Goal: Task Accomplishment & Management: Manage account settings

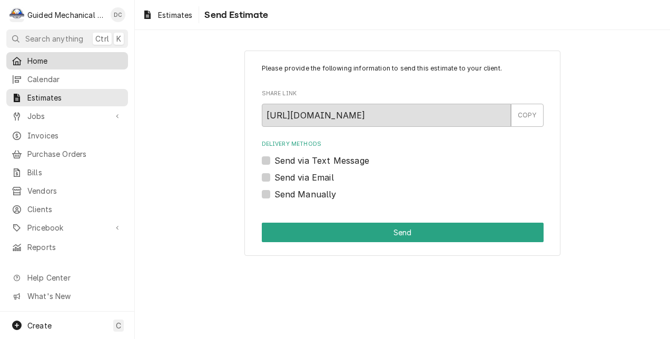
click at [33, 58] on span "Home" at bounding box center [74, 60] width 95 height 11
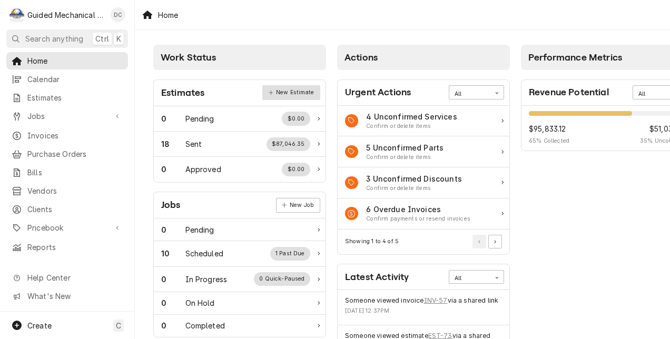
click at [306, 91] on link "New Estimate" at bounding box center [290, 92] width 57 height 15
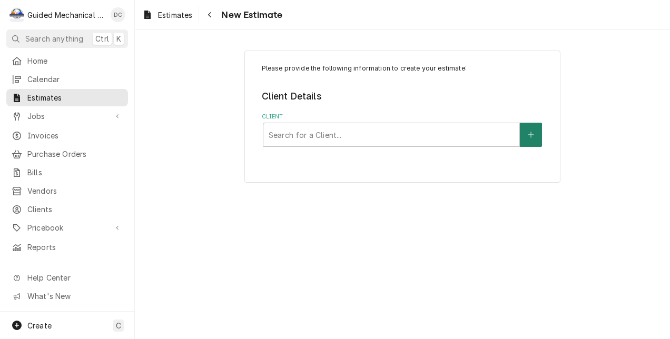
click at [527, 133] on button "Client" at bounding box center [531, 135] width 22 height 24
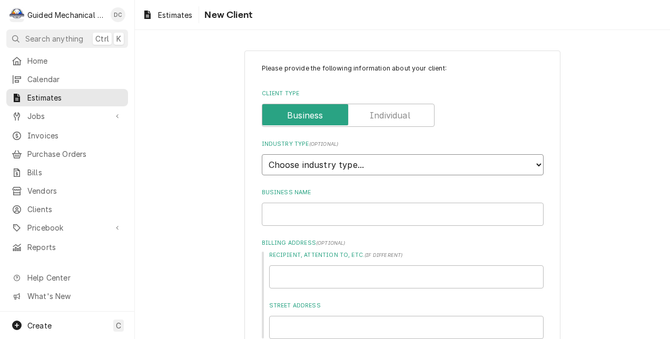
click at [503, 168] on select "Choose industry type... Residential Commercial Industrial Government" at bounding box center [403, 164] width 282 height 21
select select "2"
click at [262, 154] on select "Choose industry type... Residential Commercial Industrial Government" at bounding box center [403, 164] width 282 height 21
click at [351, 221] on input "Business Name" at bounding box center [403, 214] width 282 height 23
type textarea "x"
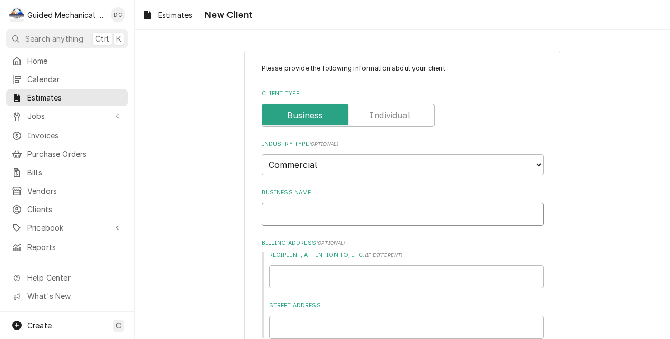
type input "C"
type textarea "x"
type input "Co"
type textarea "x"
type input "Cou"
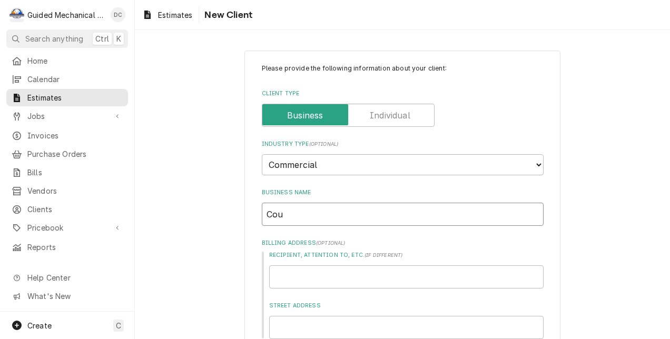
type textarea "x"
type input "Cour"
type textarea "x"
type input "Court"
type textarea "x"
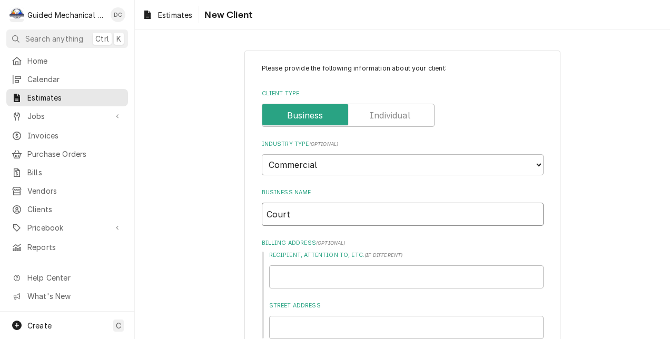
type input "Courty"
type textarea "x"
type input "Courtya"
type textarea "x"
type input "Courtyar"
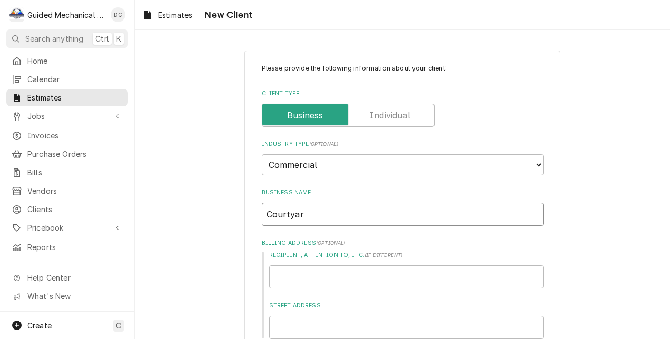
type textarea "x"
type input "Courtyard"
type textarea "x"
type input "Courtyard"
type textarea "x"
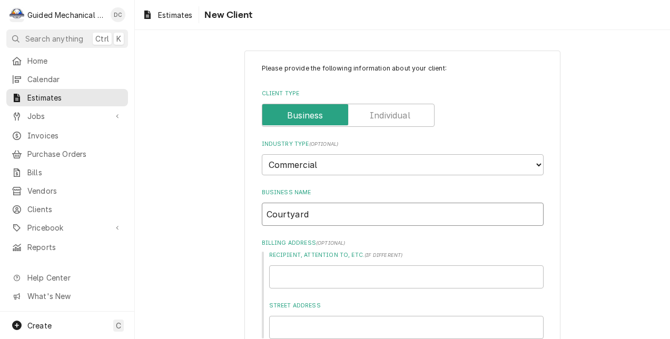
type input "Courtyard M"
type textarea "x"
type input "Courtyard Ma"
type textarea "x"
type input "Courtyard Mar"
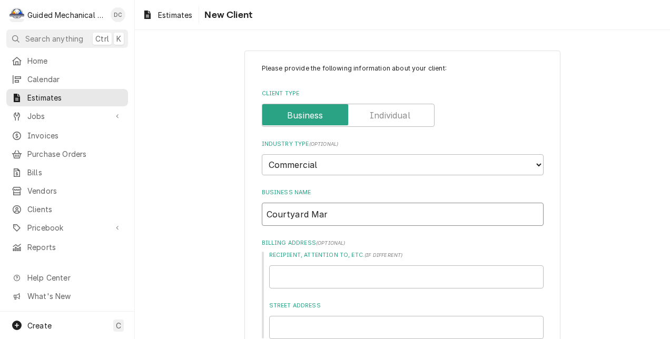
type textarea "x"
type input "Courtyard Marr"
type textarea "x"
type input "Courtyard Marri"
type textarea "x"
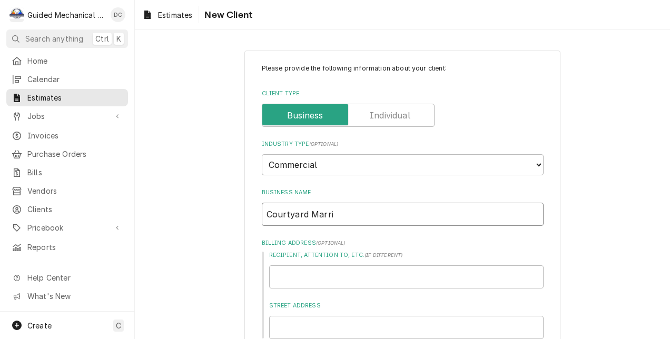
type input "Courtyard Marrio"
type textarea "x"
type input "Courtyard Marriot"
type textarea "x"
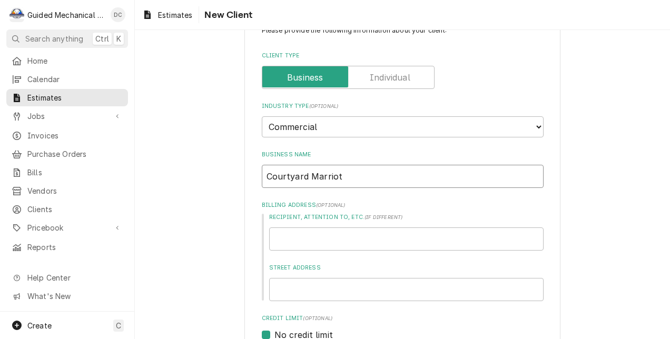
scroll to position [53, 0]
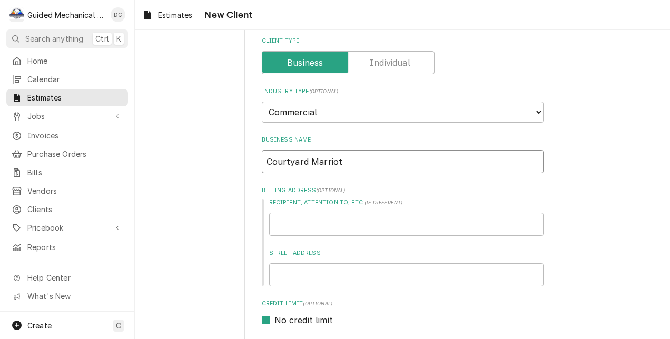
type input "Courtyard Marriot"
click at [364, 270] on input "Street Address" at bounding box center [406, 274] width 274 height 23
type textarea "x"
type input "1"
type textarea "x"
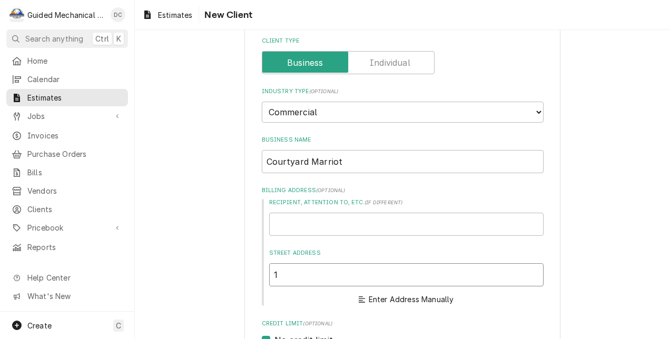
type input "10"
type textarea "x"
type input "101"
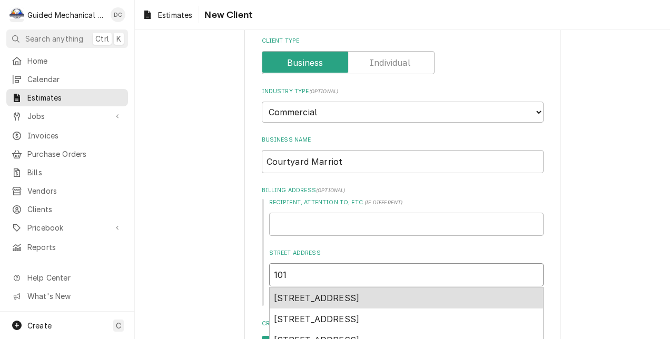
type textarea "x"
type input "1015"
type textarea "x"
type input "10152"
click at [360, 298] on span "10152 Palm River Road, Tampa, FL, USA" at bounding box center [317, 298] width 86 height 11
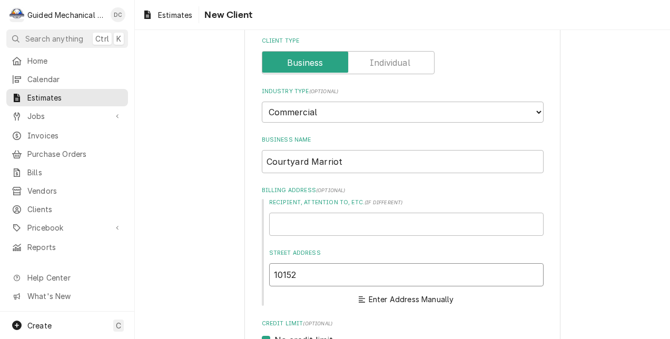
type textarea "x"
type input "10152 Palm River Rd"
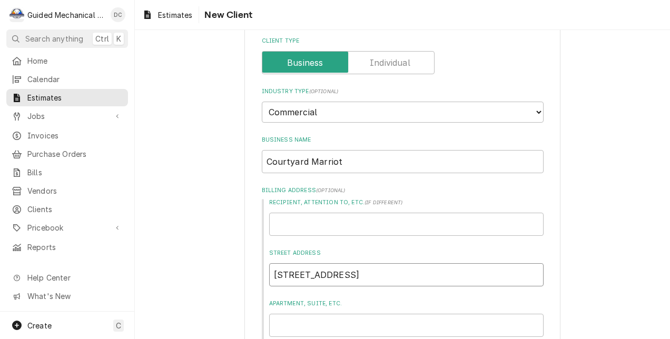
type textarea "x"
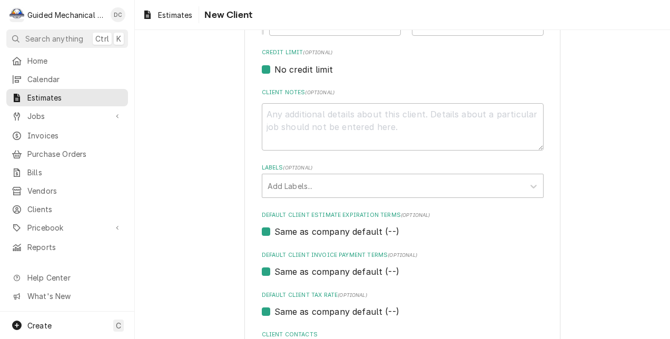
scroll to position [545, 0]
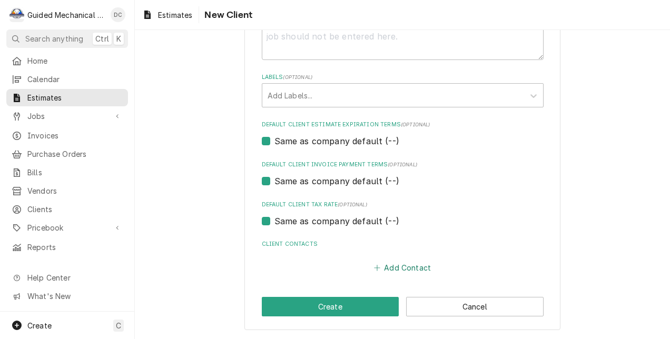
type input "10152 Palm River Rd"
click at [400, 270] on button "Add Contact" at bounding box center [402, 267] width 61 height 15
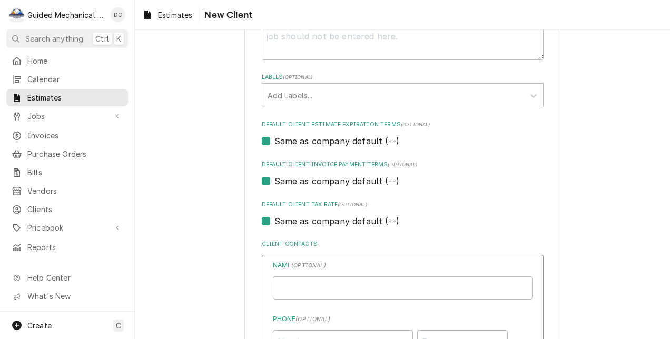
type textarea "x"
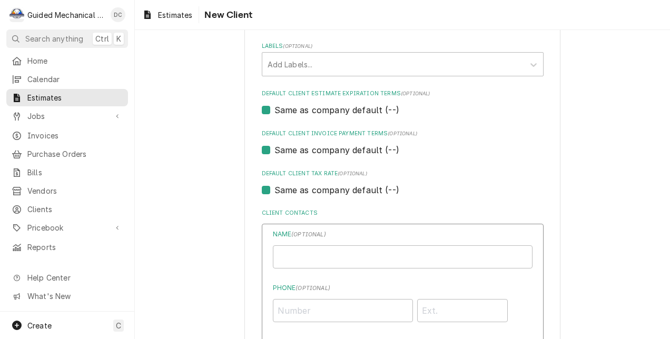
scroll to position [598, 0]
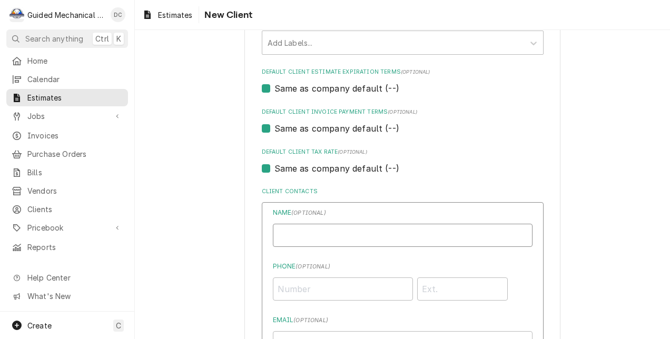
click at [408, 232] on input "Business Name" at bounding box center [403, 235] width 260 height 23
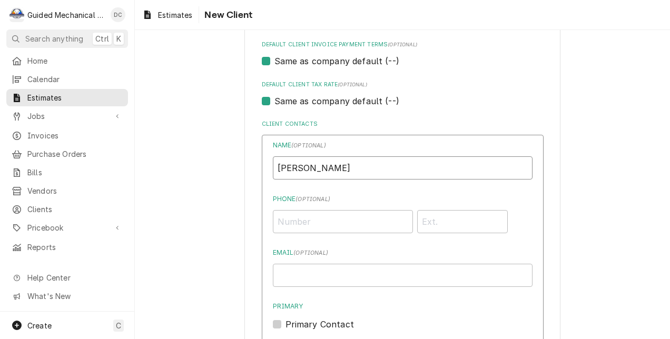
scroll to position [703, 0]
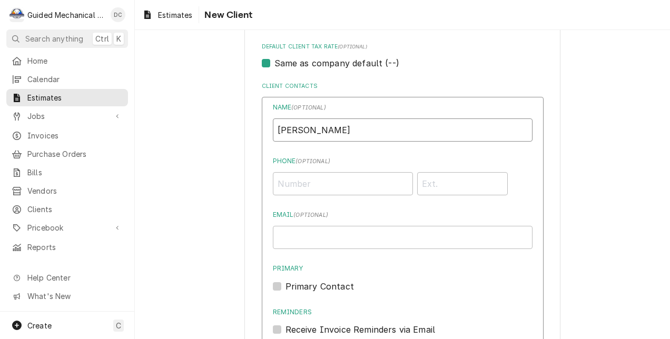
type input "Fred Marville"
click at [358, 181] on input "Phone ( optional )" at bounding box center [343, 183] width 140 height 23
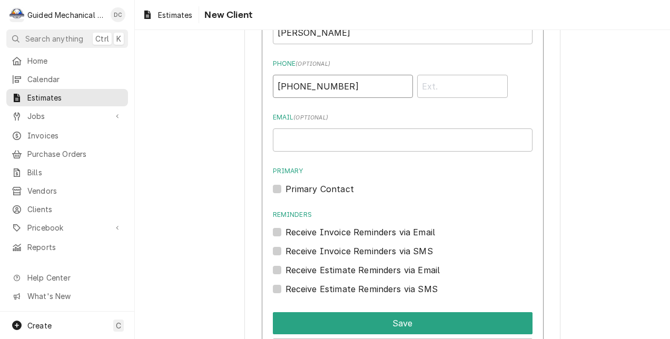
scroll to position [809, 0]
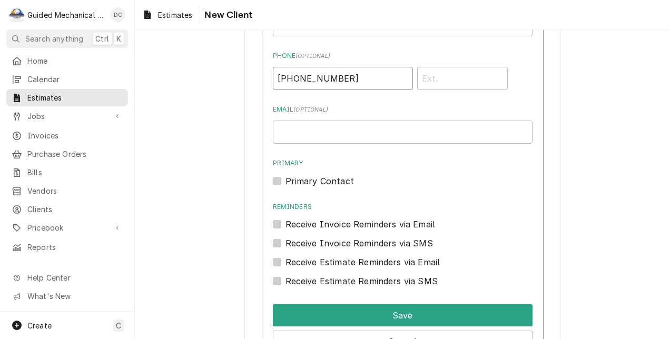
type input "(347) 302-1865"
click at [380, 138] on input "Email ( optional )" at bounding box center [403, 132] width 260 height 23
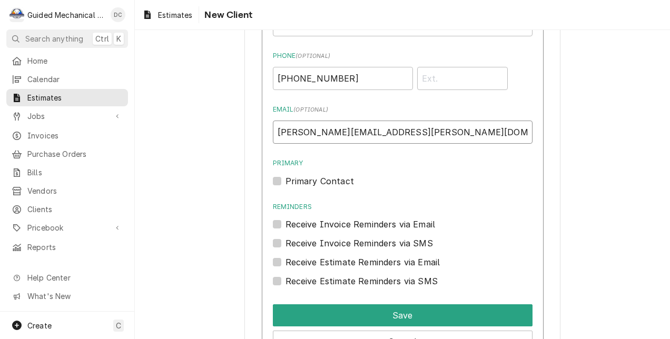
type input "Fred.Marville@FRHotels.com"
click at [285, 181] on label "Primary Contact" at bounding box center [319, 181] width 68 height 13
click at [285, 181] on input "Primary" at bounding box center [415, 186] width 260 height 23
checkbox input "true"
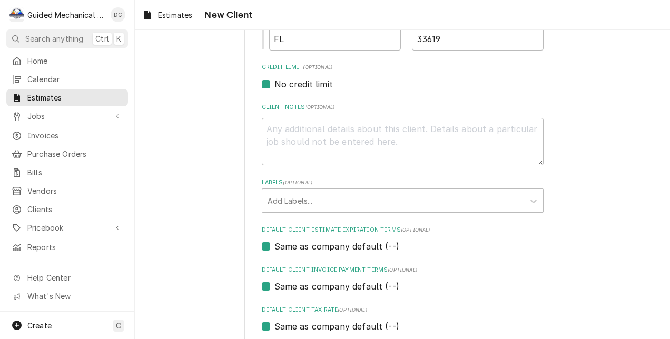
scroll to position [388, 0]
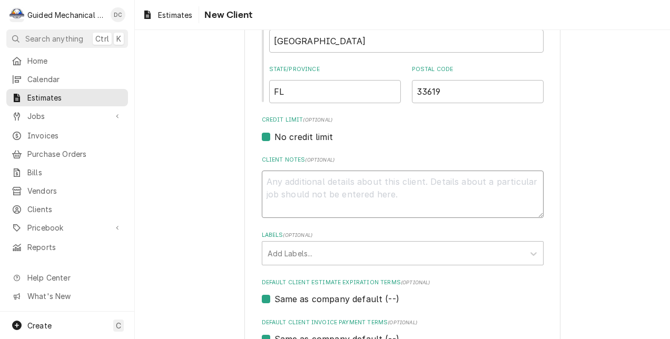
click at [448, 178] on textarea "Client Notes ( optional )" at bounding box center [403, 195] width 282 height 48
type textarea "x"
type textarea "I"
type textarea "x"
type textarea "Ic"
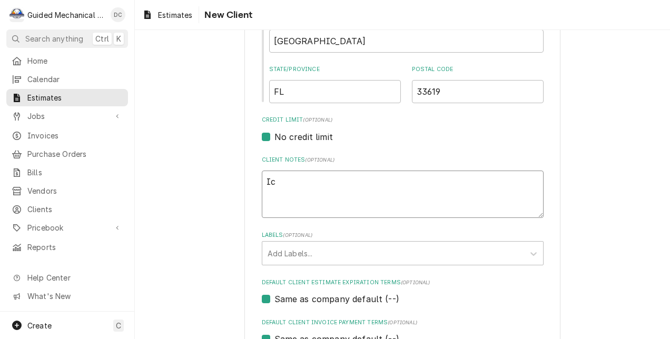
type textarea "x"
type textarea "Ice"
type textarea "x"
type textarea "Ice"
type textarea "x"
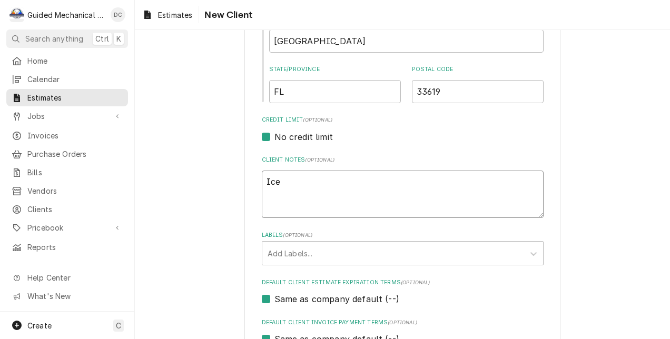
type textarea "Ice m"
type textarea "x"
type textarea "Ice ma"
type textarea "x"
type textarea "Ice mac"
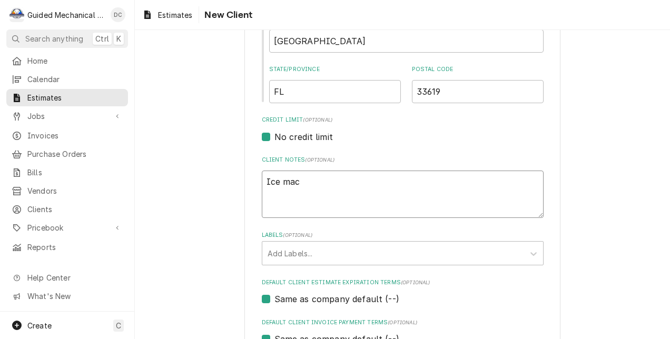
type textarea "x"
type textarea "Ice mach"
type textarea "x"
type textarea "Ice machi"
type textarea "x"
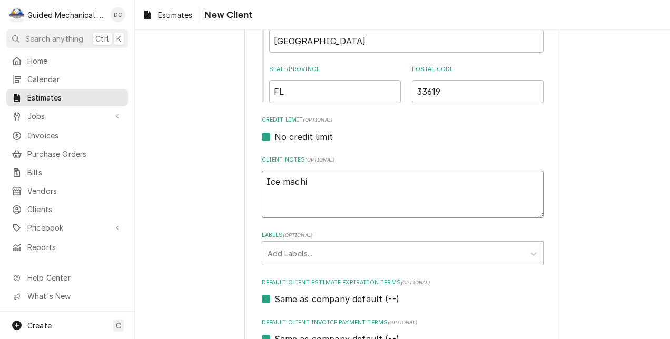
type textarea "Ice machin"
type textarea "x"
type textarea "Ice machine"
type textarea "x"
type textarea "Ice machine"
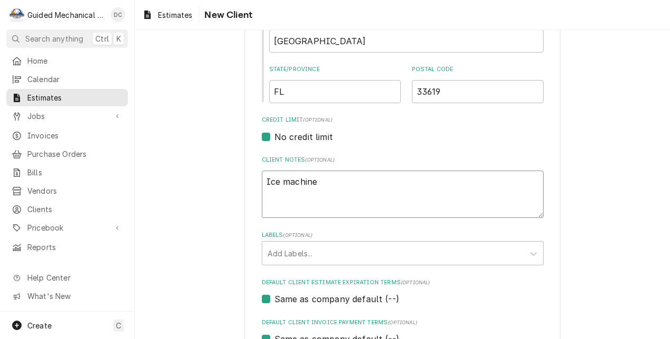
type textarea "x"
type textarea "Ice machine r"
type textarea "x"
type textarea "Ice machine re"
type textarea "x"
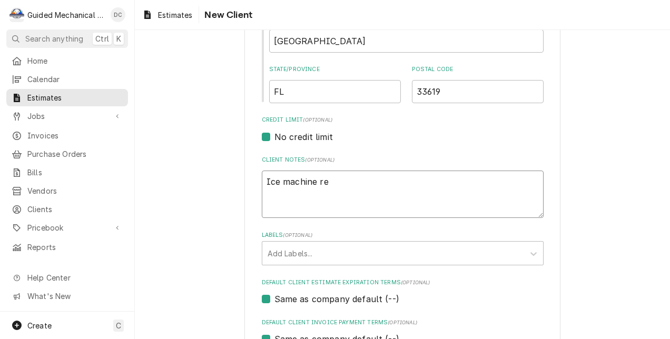
type textarea "Ice machine rep"
type textarea "x"
type textarea "Ice machine repl"
type textarea "x"
type textarea "Ice machine repla"
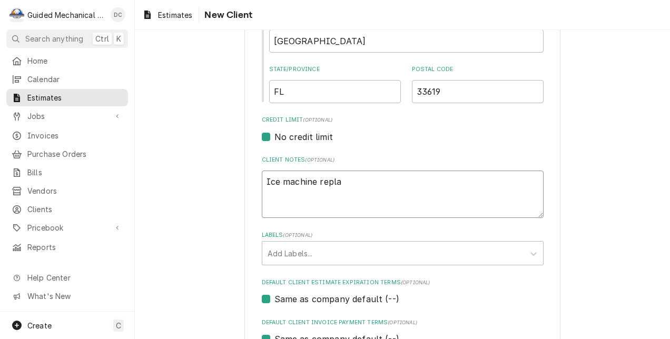
type textarea "x"
type textarea "Ice machine replac"
type textarea "x"
type textarea "Ice machine replace"
type textarea "x"
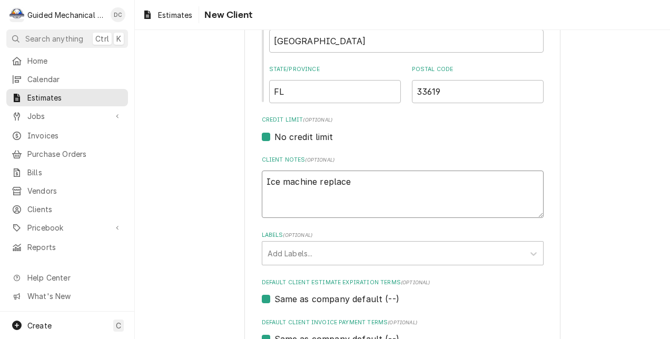
type textarea "Ice machine replacem"
type textarea "x"
type textarea "Ice machine replaceme"
type textarea "x"
type textarea "Ice machine replacemen"
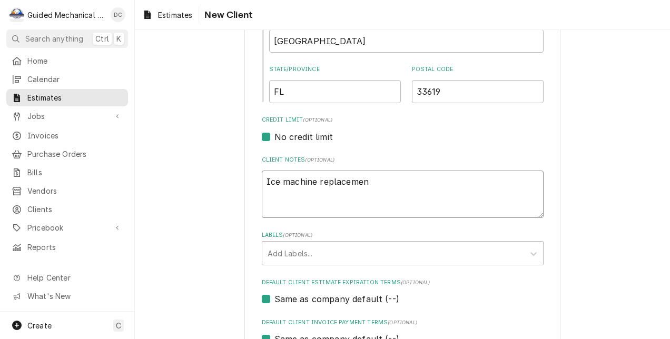
type textarea "x"
type textarea "Ice machine replacement"
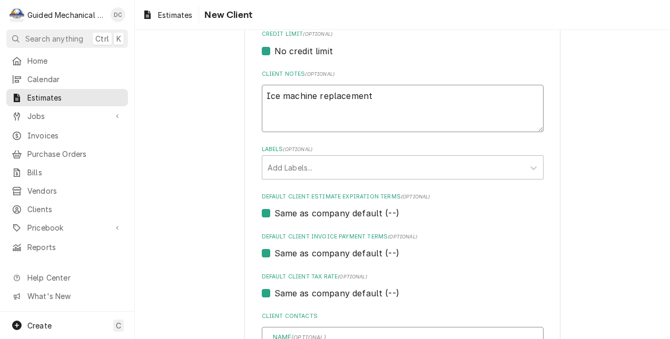
scroll to position [474, 0]
drag, startPoint x: 424, startPoint y: 95, endPoint x: 151, endPoint y: 82, distance: 274.1
click at [157, 82] on div "Please provide the following information about your client: Client Type Industr…" at bounding box center [402, 165] width 535 height 1196
type textarea "x"
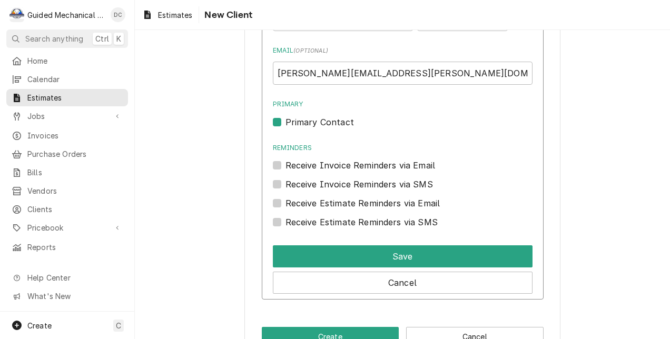
scroll to position [899, 0]
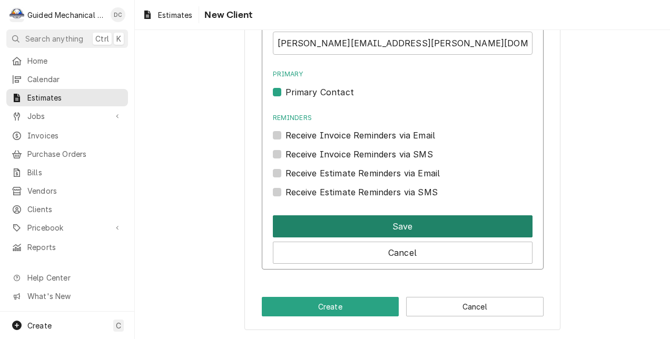
click at [416, 224] on button "Save" at bounding box center [403, 226] width 260 height 22
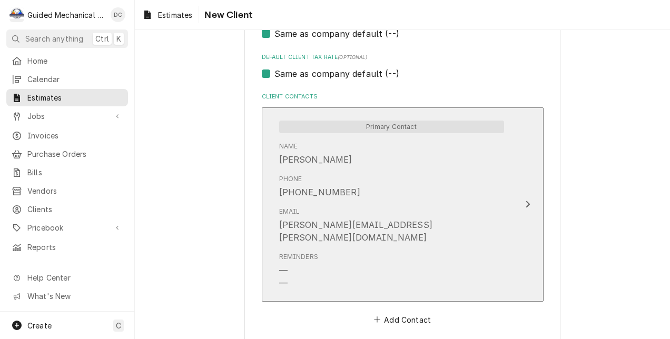
scroll to position [732, 0]
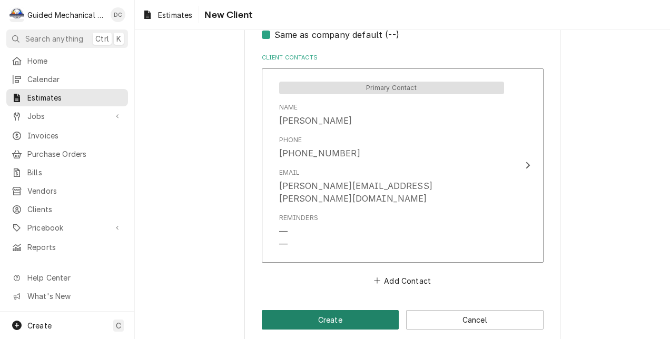
click at [334, 310] on button "Create" at bounding box center [330, 319] width 137 height 19
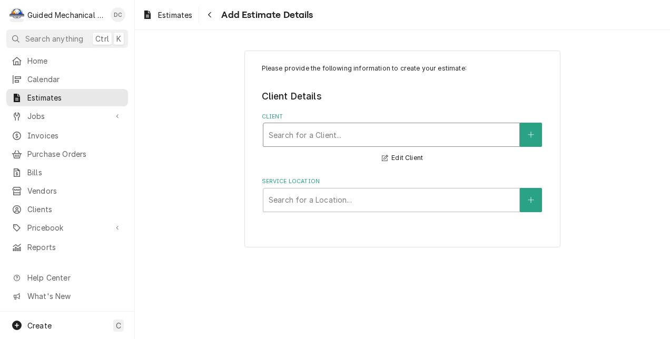
click at [448, 139] on div "Client" at bounding box center [391, 134] width 245 height 19
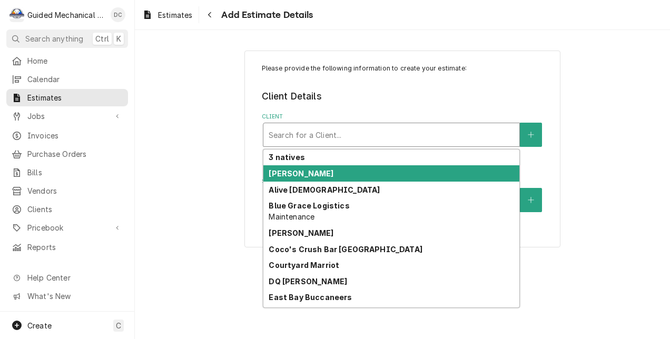
scroll to position [14, 0]
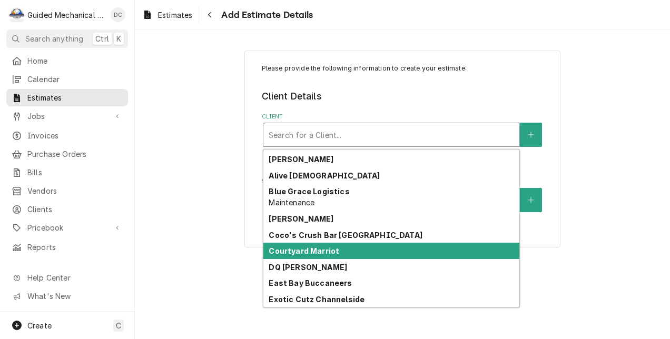
click at [368, 249] on div "Courtyard Marriot" at bounding box center [391, 251] width 256 height 16
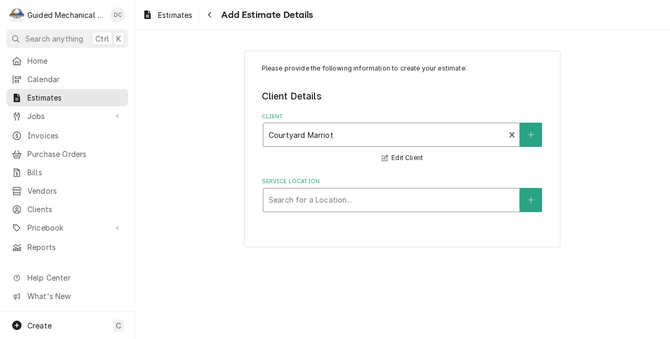
click at [468, 196] on div "Service Location" at bounding box center [391, 200] width 245 height 19
click at [531, 202] on icon "Create New Location" at bounding box center [531, 199] width 6 height 7
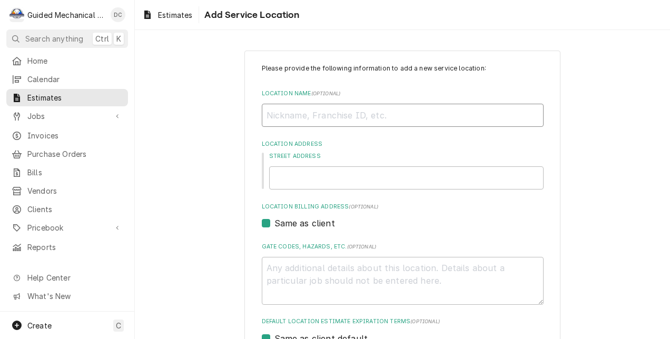
click at [381, 115] on input "Location Name ( optional )" at bounding box center [403, 115] width 282 height 23
type textarea "x"
type input "C"
type textarea "x"
type input "Co"
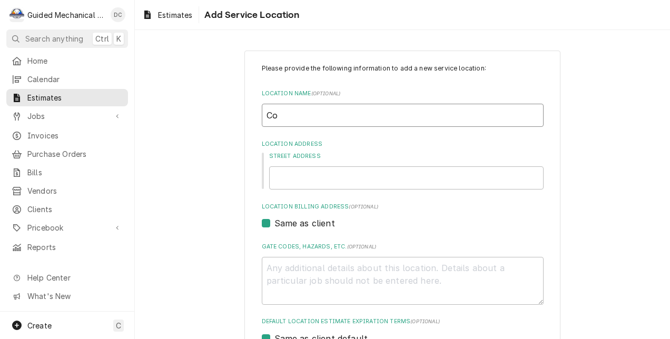
type textarea "x"
type input "Cou"
type textarea "x"
type input "Cour"
type textarea "x"
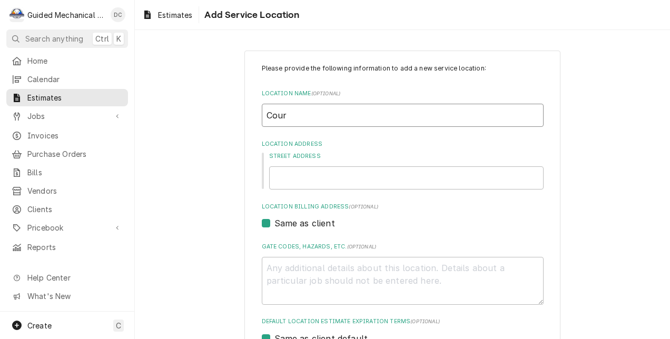
type input "Court"
type textarea "x"
type input "Courty"
type textarea "x"
type input "Courtya"
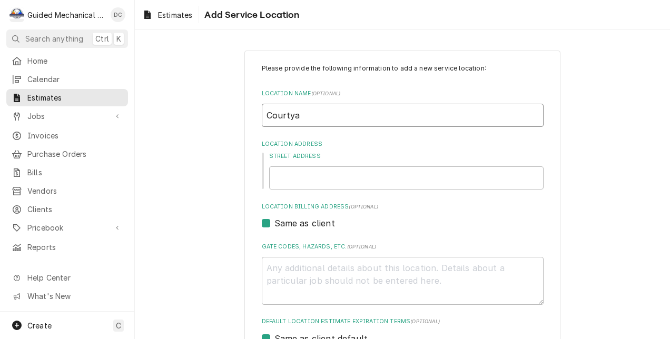
type textarea "x"
type input "Courtyar"
type textarea "x"
type input "Courtyard"
type textarea "x"
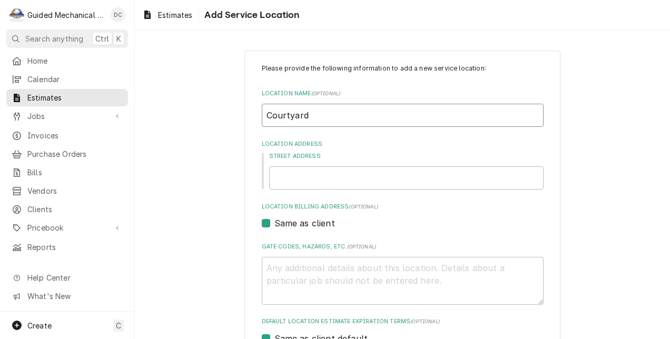
type input "Courtyard"
type textarea "x"
type input "Courtyard M"
type textarea "x"
type input "Courtyard Ma"
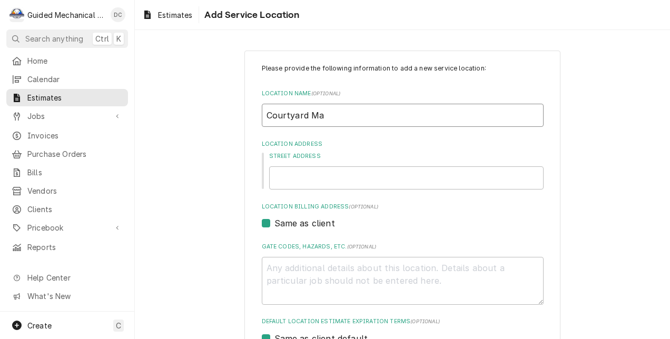
type textarea "x"
type input "Courtyard Mar"
type textarea "x"
type input "Courtyard Marr"
type textarea "x"
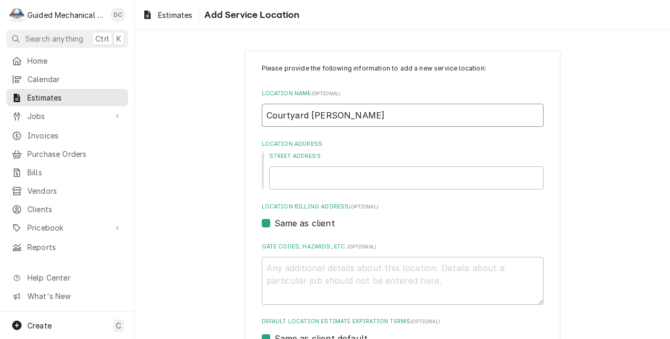
type input "Courtyard Marri"
type textarea "x"
type input "Courtyard Marrio"
type textarea "x"
type input "Courtyard Marriot"
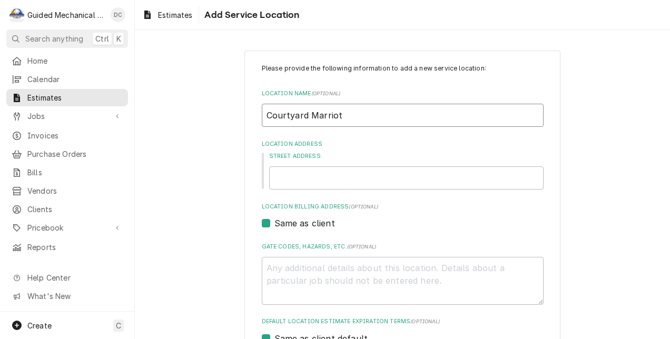
type textarea "x"
type input "Courtyard Marriot"
type textarea "x"
type input "Courtyard Marriot"
click at [366, 180] on input "Street Address" at bounding box center [406, 177] width 274 height 23
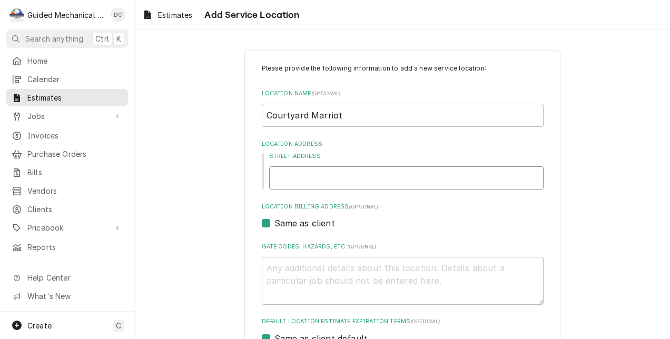
type textarea "x"
type input "1"
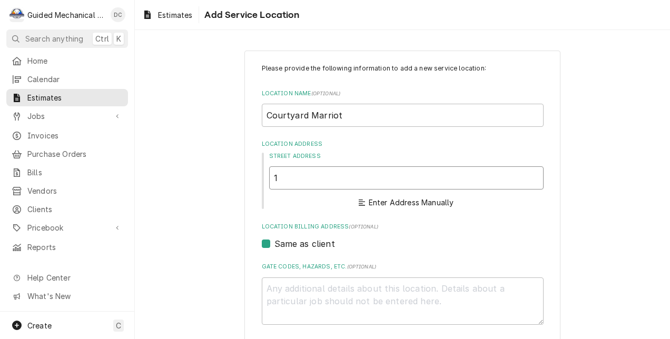
type textarea "x"
type input "10"
type textarea "x"
type input "101"
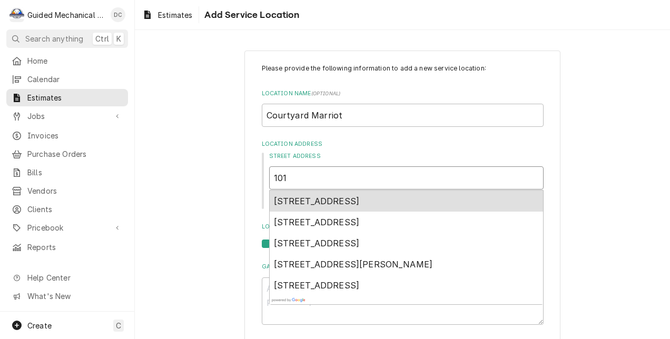
type textarea "x"
type input "1015"
type textarea "x"
type input "10152"
click at [360, 202] on span "10152 Palm River Road, Tampa, FL, USA" at bounding box center [317, 201] width 86 height 11
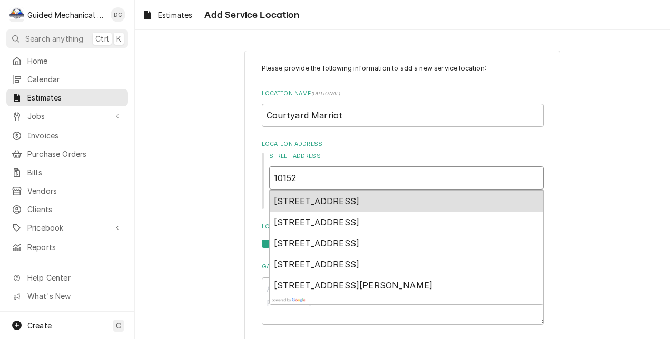
type textarea "x"
type input "10152 Palm River Rd"
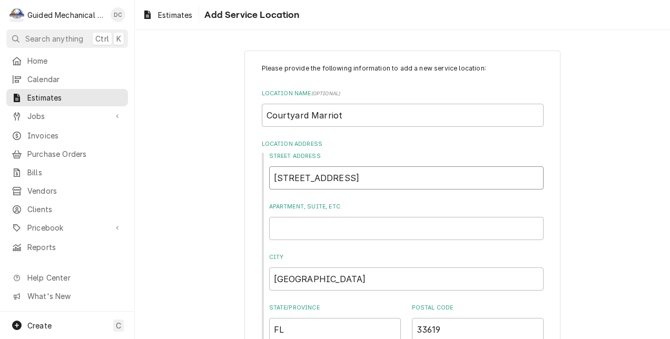
type textarea "x"
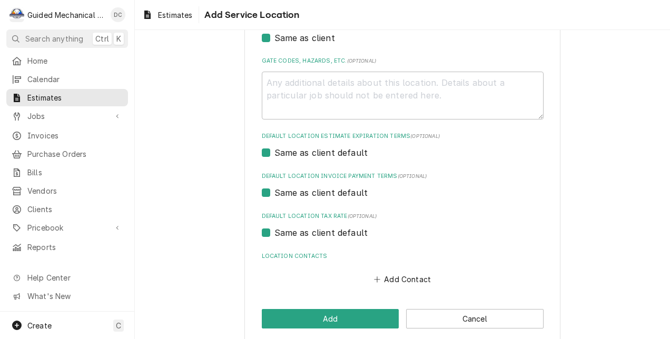
scroll to position [349, 0]
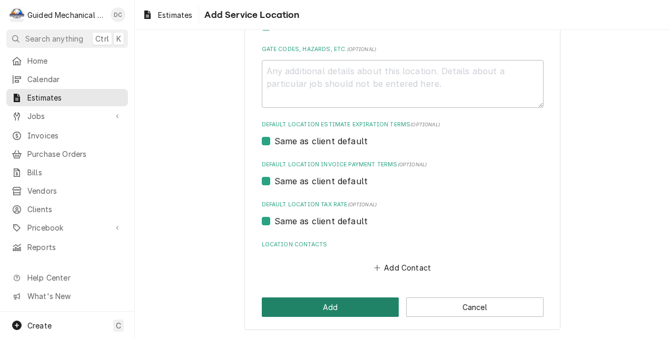
type input "10152 Palm River Rd"
drag, startPoint x: 358, startPoint y: 307, endPoint x: 363, endPoint y: 310, distance: 6.1
click at [358, 307] on button "Add" at bounding box center [330, 306] width 137 height 19
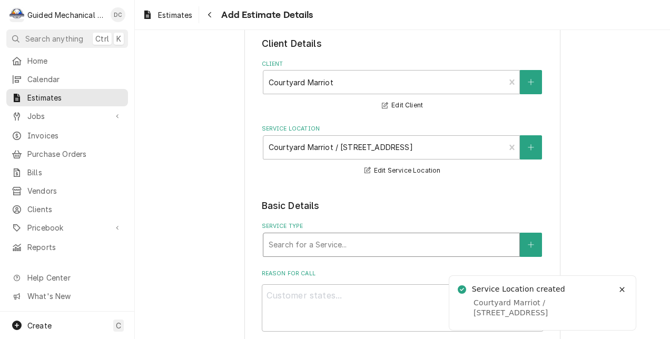
scroll to position [105, 0]
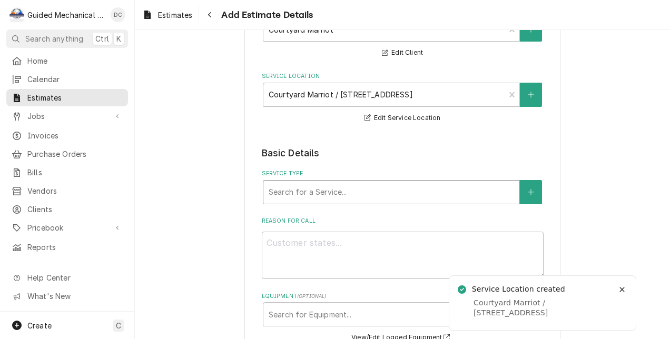
click at [468, 191] on div "Service Type" at bounding box center [391, 192] width 245 height 19
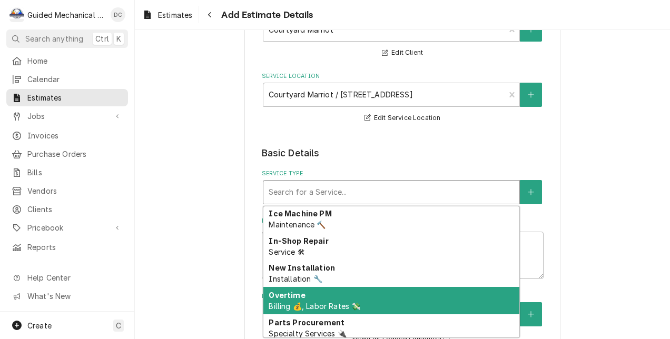
scroll to position [299, 0]
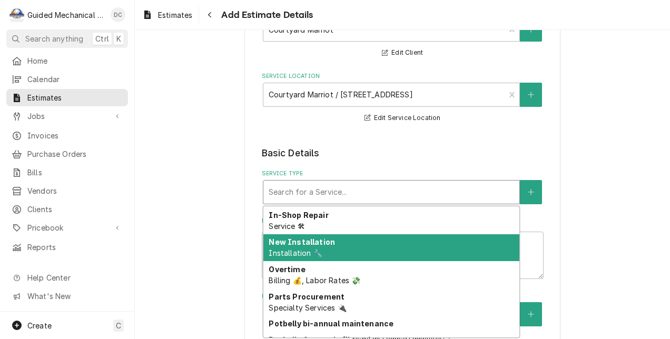
click at [340, 245] on div "New Installation Installation 🔧" at bounding box center [391, 247] width 256 height 27
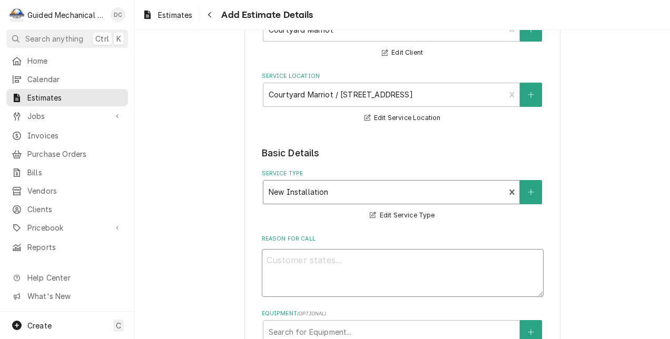
click at [356, 263] on textarea "Reason For Call" at bounding box center [403, 273] width 282 height 48
type textarea "x"
type textarea "N"
type textarea "x"
type textarea "Ne"
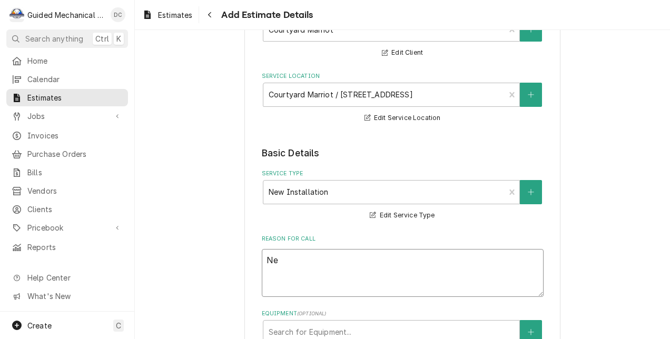
type textarea "x"
type textarea "New"
type textarea "x"
type textarea "New"
type textarea "x"
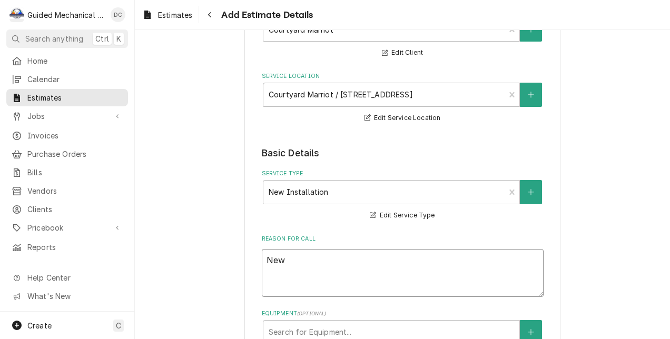
type textarea "New i"
type textarea "x"
type textarea "New ic"
type textarea "x"
type textarea "New ice"
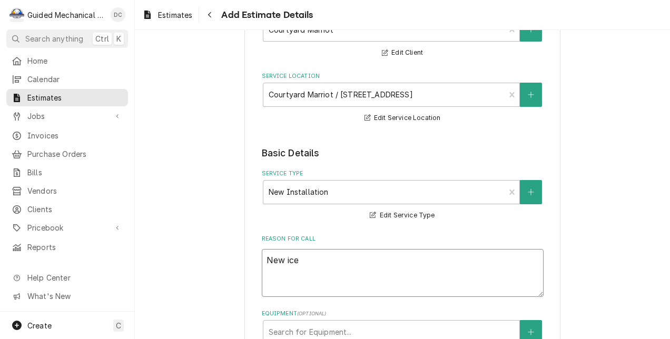
type textarea "x"
type textarea "New ice"
type textarea "x"
type textarea "New ice m"
type textarea "x"
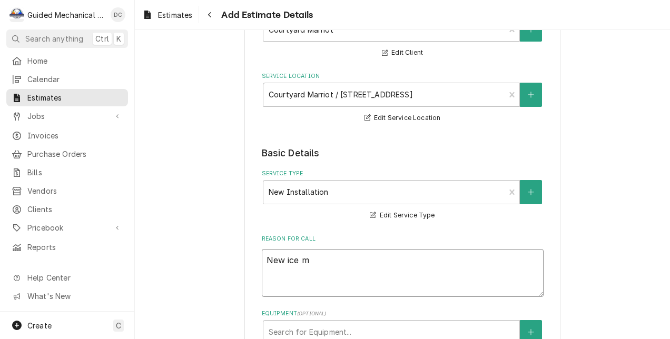
type textarea "New ice ma"
type textarea "x"
type textarea "New ice mac"
type textarea "x"
type textarea "New ice mach"
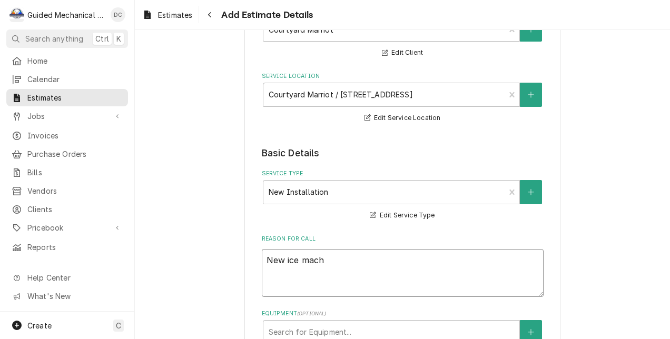
type textarea "x"
type textarea "New ice machi"
type textarea "x"
type textarea "New ice machin"
type textarea "x"
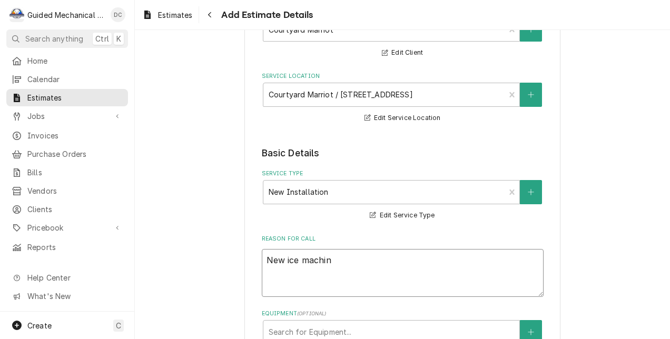
type textarea "New ice machine"
type textarea "x"
type textarea "New ice machine"
type textarea "x"
type textarea "New ice machine q"
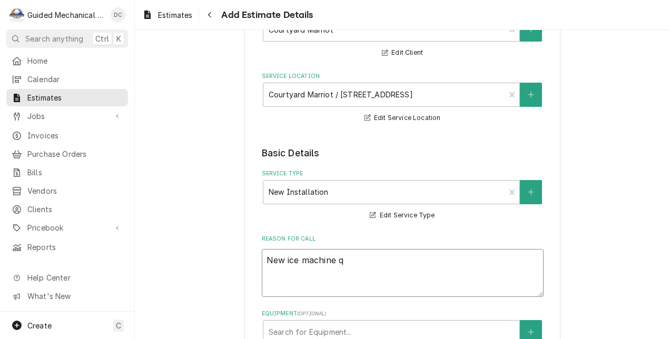
type textarea "x"
type textarea "New ice machine qu"
type textarea "x"
type textarea "New ice machine quo"
type textarea "x"
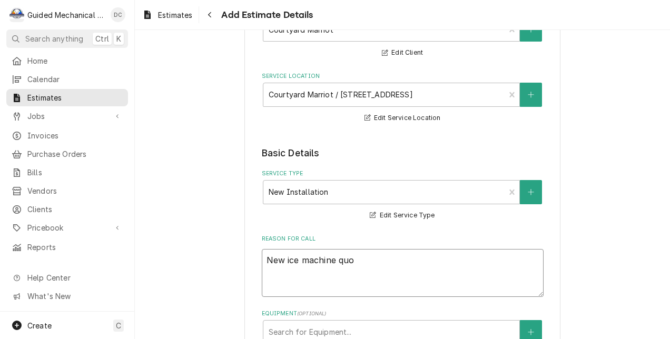
type textarea "New ice machine quot"
type textarea "x"
type textarea "New ice machine quote"
type textarea "x"
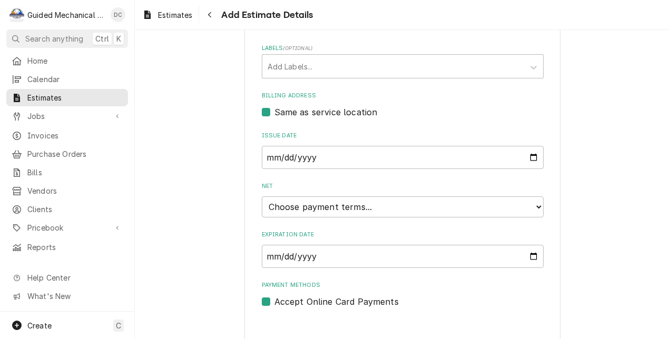
scroll to position [450, 0]
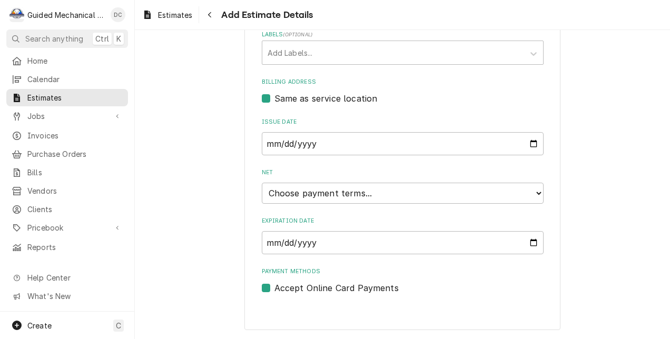
type textarea "New ice machine quote"
click at [535, 192] on select "Choose payment terms... Same Day Net 7 Net 14 Net 21 Net 30 Net 45 Net 60 Net 90" at bounding box center [403, 193] width 282 height 21
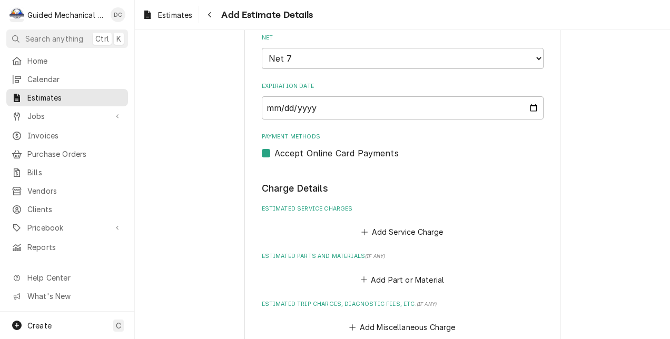
scroll to position [608, 0]
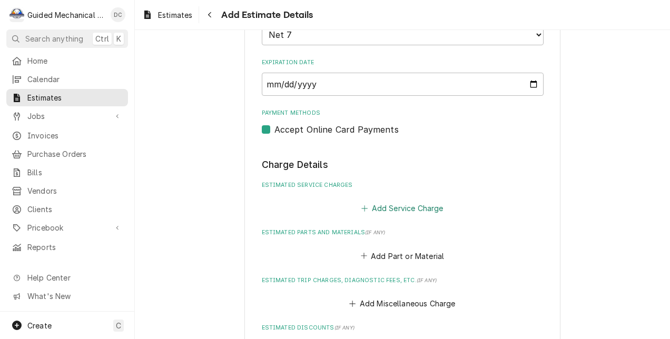
click at [435, 211] on button "Add Service Charge" at bounding box center [402, 208] width 85 height 15
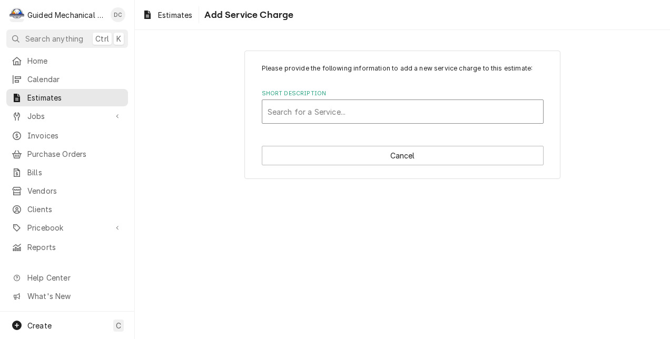
click at [383, 113] on div "Short Description" at bounding box center [402, 111] width 270 height 19
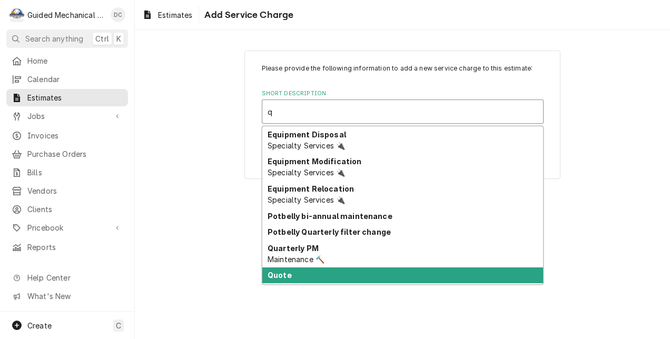
click at [322, 274] on div "Quote" at bounding box center [402, 275] width 281 height 16
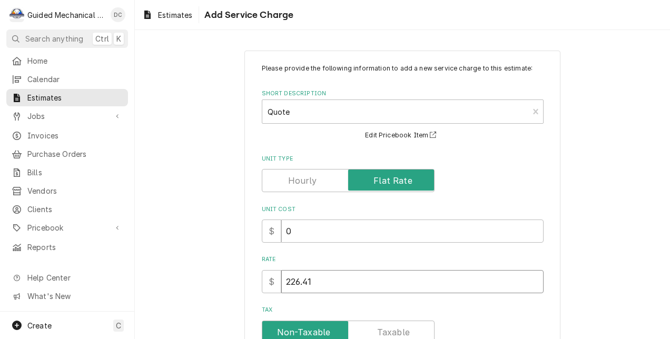
drag, startPoint x: 321, startPoint y: 282, endPoint x: 257, endPoint y: 286, distance: 63.8
click at [262, 286] on div "$ 226.41" at bounding box center [403, 281] width 282 height 23
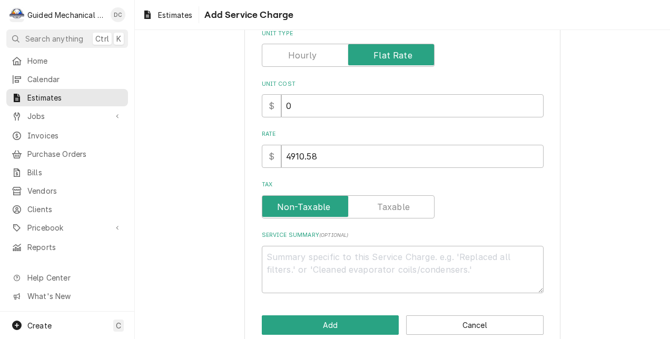
scroll to position [144, 0]
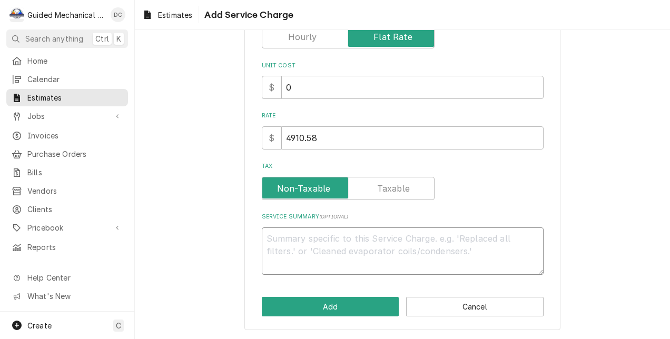
paste textarea "Scotsman Model No. MC0322MA‐1 Prodigy ELITE® Ice Maker, cube style, air‐cooled,…"
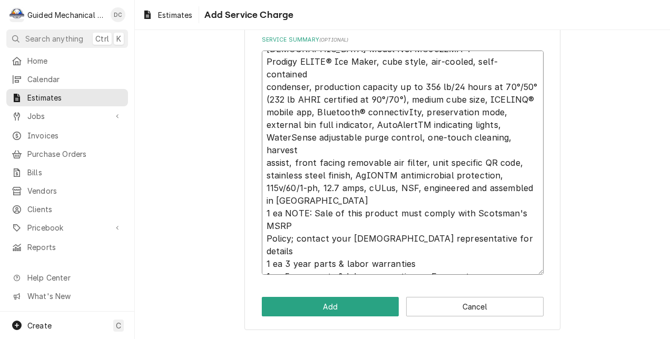
scroll to position [321, 0]
drag, startPoint x: 280, startPoint y: 264, endPoint x: 236, endPoint y: 263, distance: 44.2
click at [236, 263] on div "Please provide the following information to add a new service charge to this es…" at bounding box center [402, 29] width 535 height 619
drag, startPoint x: 261, startPoint y: 199, endPoint x: 292, endPoint y: 210, distance: 32.8
click at [292, 210] on textarea "Scotsman Model No. MC0322MA‐1 Prodigy ELITE® Ice Maker, cube style, air‐cooled,…" at bounding box center [403, 163] width 282 height 225
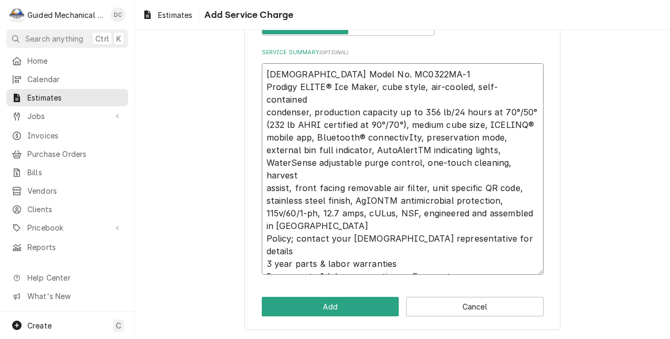
scroll to position [296, 0]
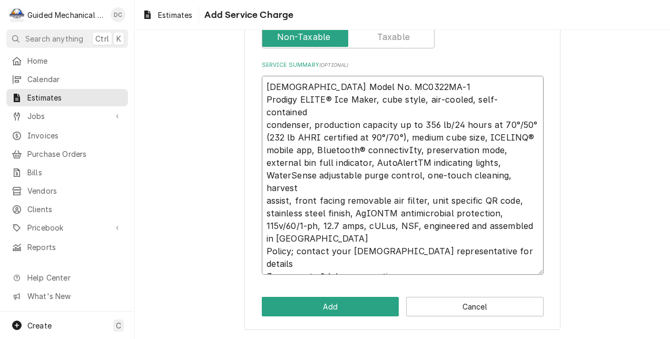
click at [262, 80] on textarea "Scotsman Model No. MC0322MA‐1 Prodigy ELITE® Ice Maker, cube style, air‐cooled,…" at bounding box center [403, 176] width 282 height 200
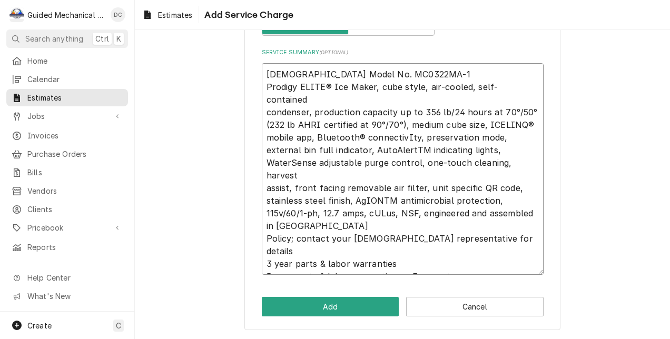
scroll to position [321, 0]
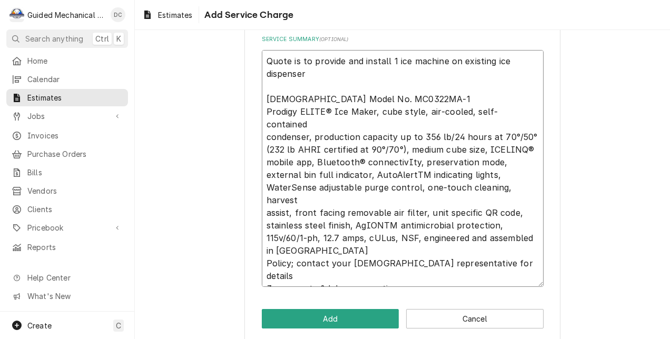
click at [304, 76] on textarea "Quote is to provide and install 1 ice machine on existing ice dispenser Scotsma…" at bounding box center [403, 168] width 282 height 237
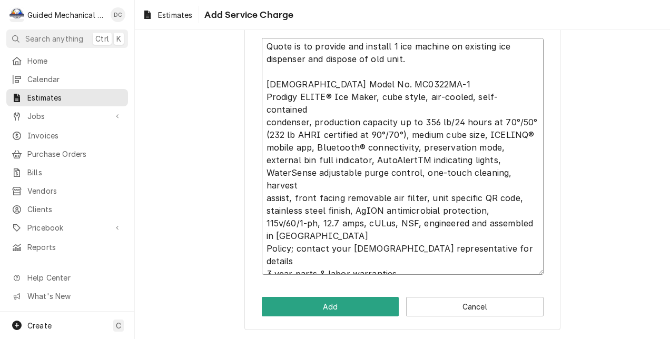
scroll to position [0, 0]
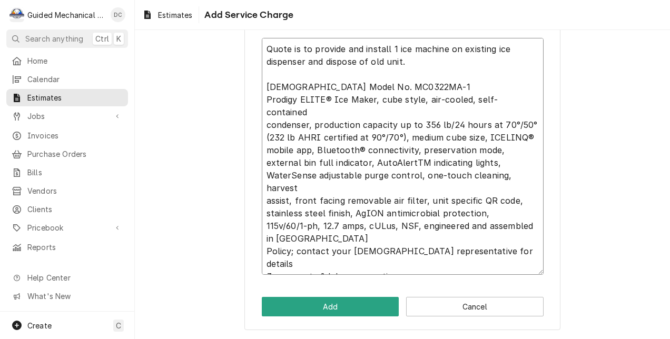
click at [302, 60] on textarea "Quote is to provide and install 1 ice machine on existing ice dispenser and dis…" at bounding box center [403, 156] width 282 height 237
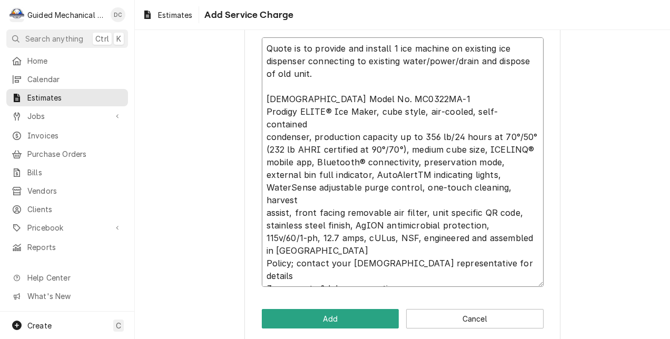
click at [302, 62] on textarea "Quote is to provide and install 1 ice machine on existing ice dispenser connect…" at bounding box center [403, 162] width 282 height 250
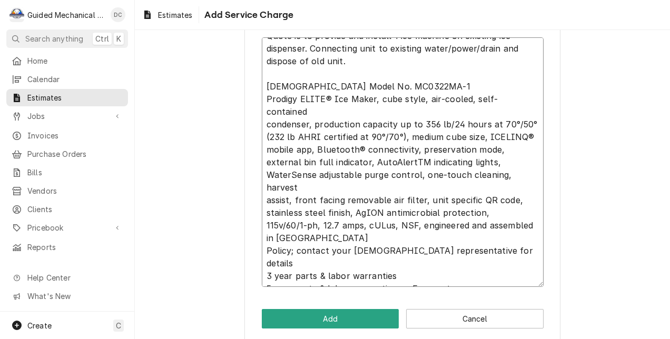
scroll to position [346, 0]
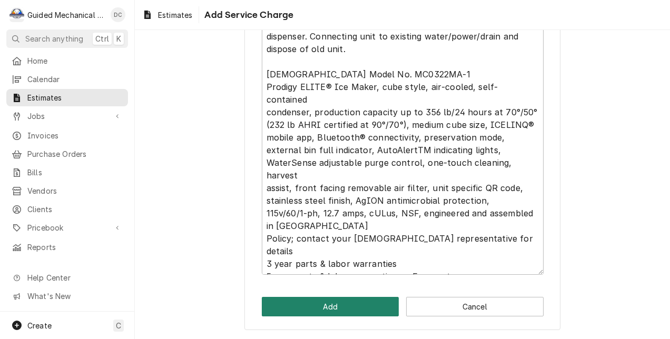
click at [370, 302] on button "Add" at bounding box center [330, 306] width 137 height 19
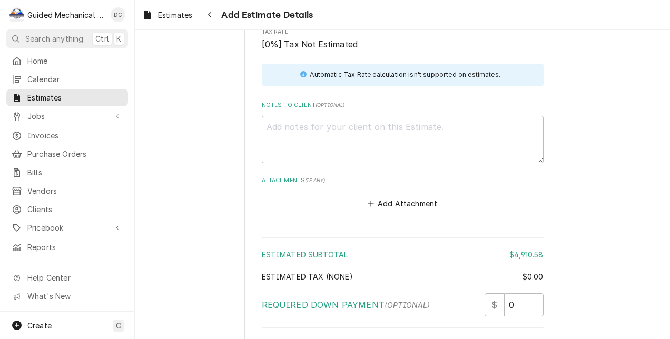
scroll to position [1491, 0]
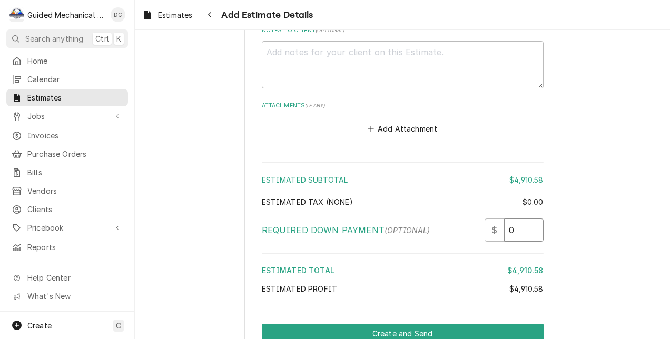
drag, startPoint x: 520, startPoint y: 220, endPoint x: 493, endPoint y: 223, distance: 27.1
click at [493, 223] on div "$ 0" at bounding box center [513, 230] width 59 height 23
click at [513, 220] on input "Required Down Payment" at bounding box center [523, 230] width 39 height 23
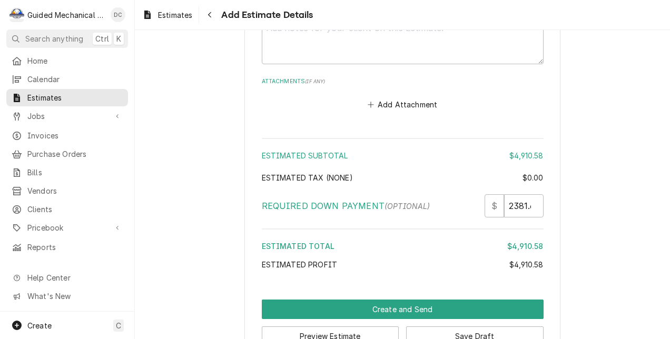
scroll to position [1533, 0]
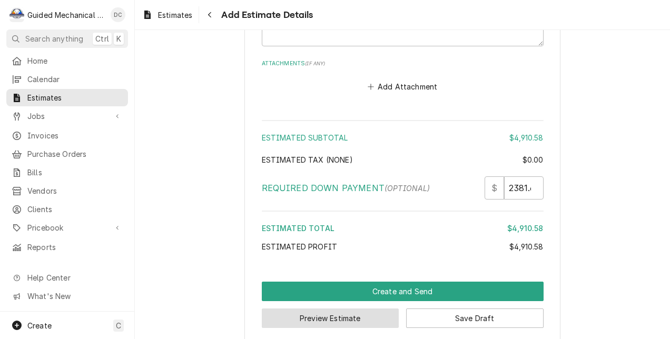
click at [366, 309] on button "Preview Estimate" at bounding box center [330, 318] width 137 height 19
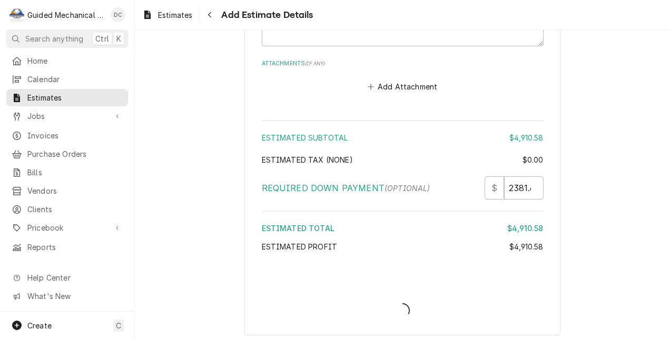
scroll to position [1527, 0]
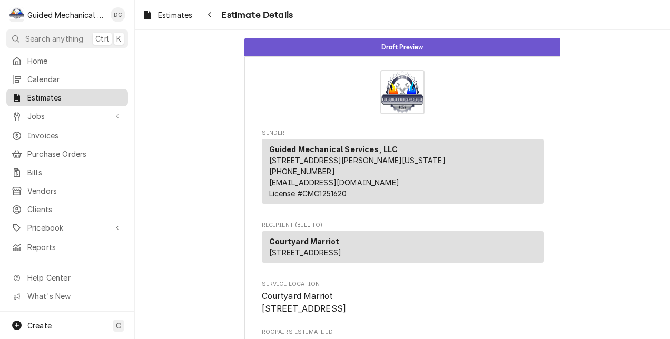
click at [71, 96] on span "Estimates" at bounding box center [74, 97] width 95 height 11
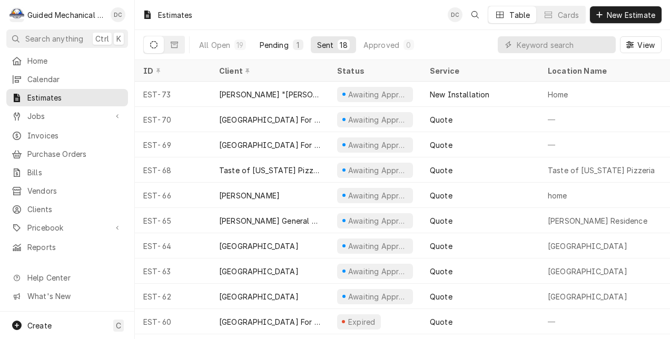
click at [282, 47] on div "Pending" at bounding box center [274, 44] width 29 height 11
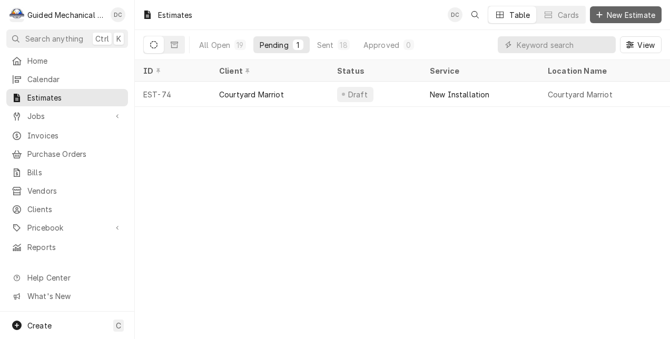
click at [635, 11] on span "New Estimate" at bounding box center [630, 14] width 53 height 11
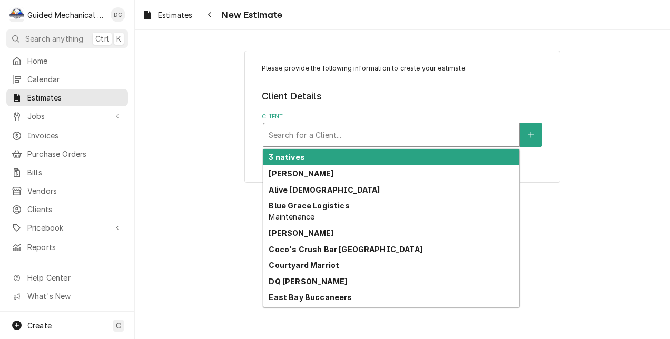
click at [440, 130] on div "Client" at bounding box center [391, 134] width 245 height 19
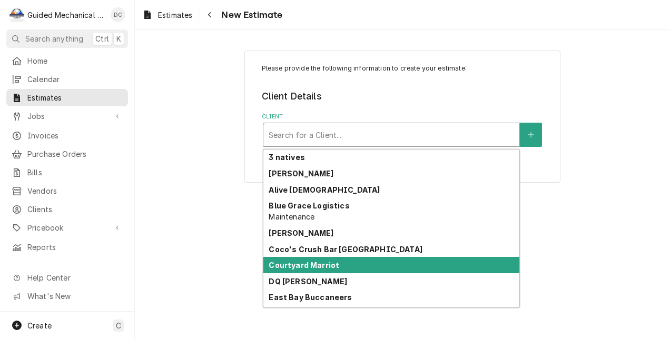
click at [358, 266] on div "Courtyard Marriot" at bounding box center [391, 265] width 256 height 16
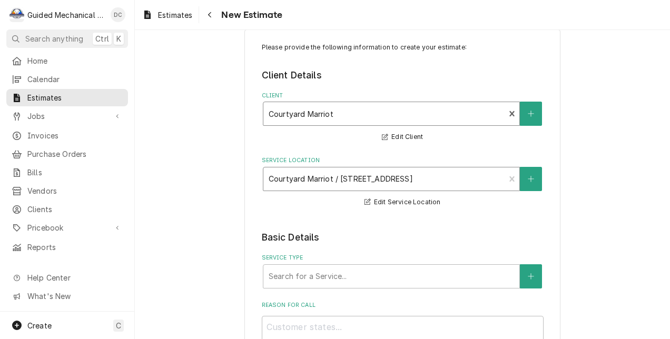
scroll to position [53, 0]
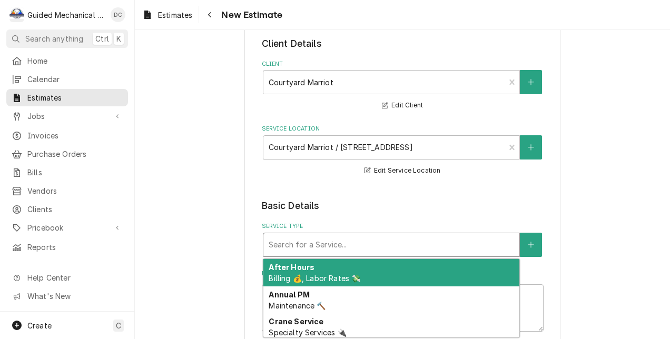
click at [379, 247] on div "Service Type" at bounding box center [391, 244] width 245 height 19
type textarea "x"
type input "i"
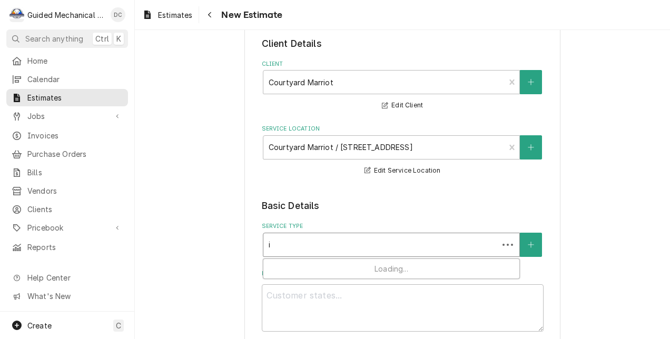
type textarea "x"
type input "in"
type textarea "x"
type input "ins"
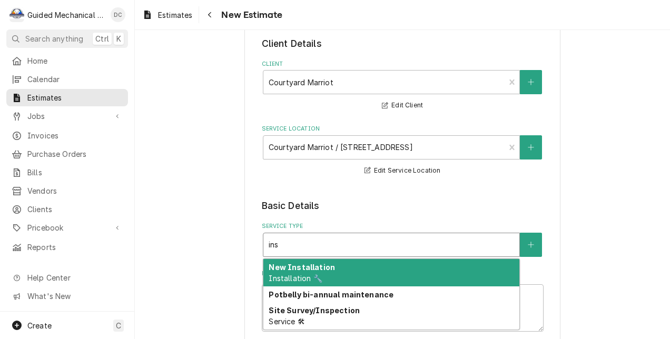
click at [390, 272] on div "New Installation Installation 🔧" at bounding box center [391, 272] width 256 height 27
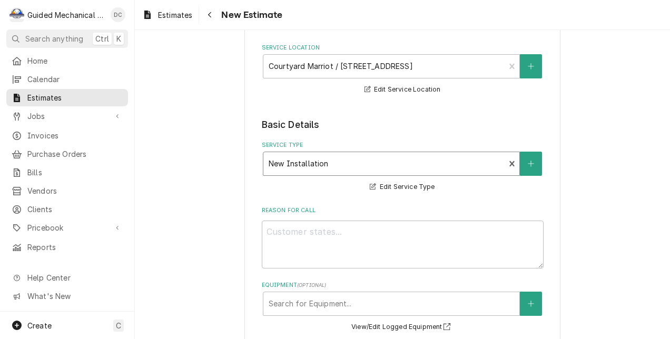
scroll to position [158, 0]
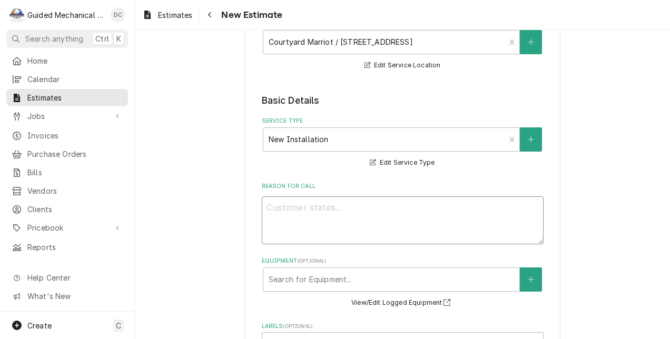
click at [394, 207] on textarea "Reason For Call" at bounding box center [403, 220] width 282 height 48
type textarea "x"
type textarea "n"
type textarea "x"
type textarea "ne"
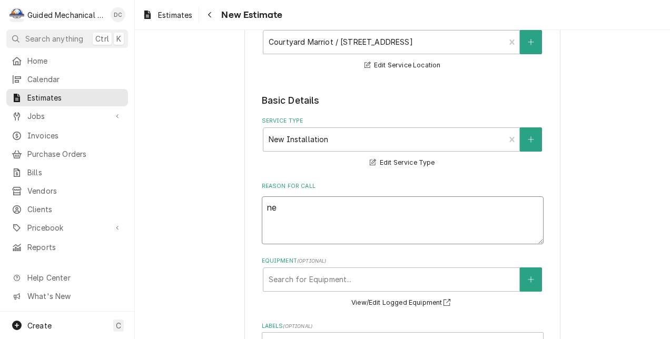
type textarea "x"
type textarea "new"
type textarea "x"
type textarea "new"
type textarea "x"
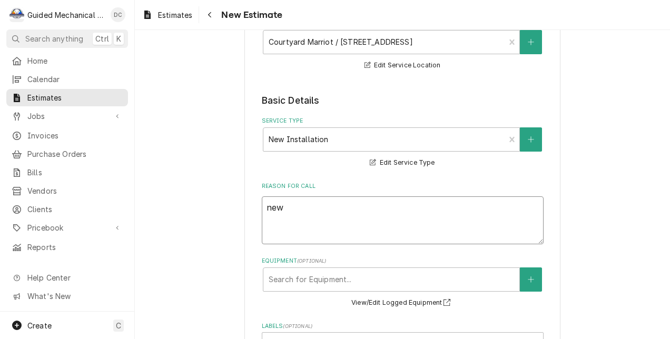
type textarea "new i"
type textarea "x"
type textarea "new ic"
type textarea "x"
type textarea "new ice"
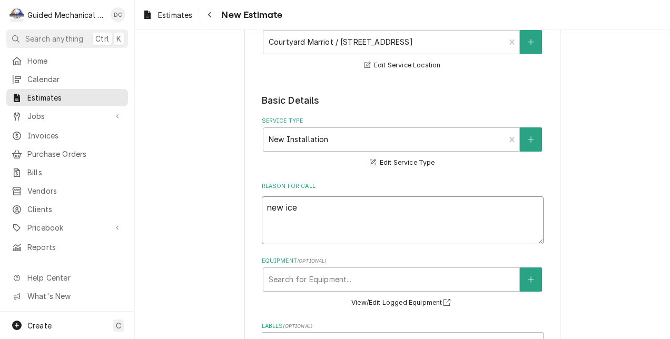
type textarea "x"
type textarea "new ice"
type textarea "x"
type textarea "new ice m"
type textarea "x"
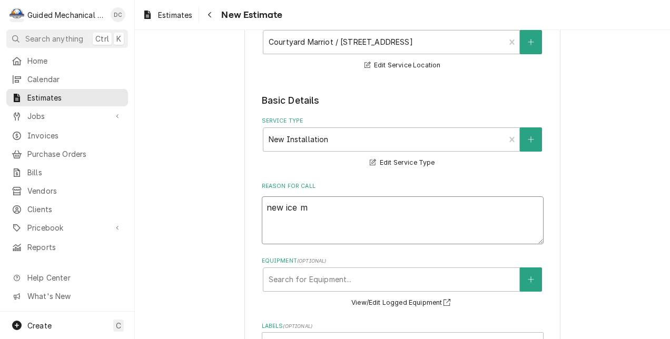
type textarea "new ice ma"
type textarea "x"
type textarea "new ice mac"
type textarea "x"
type textarea "new ice mach"
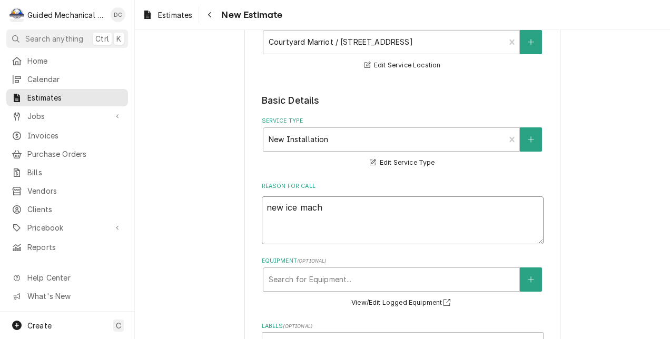
type textarea "x"
type textarea "new ice machi"
type textarea "x"
type textarea "new ice machin"
type textarea "x"
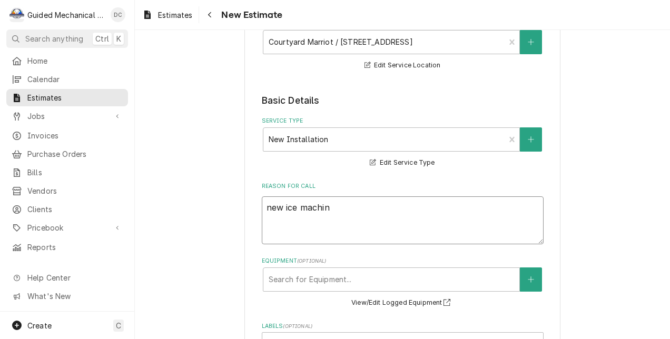
type textarea "new ice machine"
type textarea "x"
type textarea "new ice machine"
type textarea "x"
type textarea "new ice machine w"
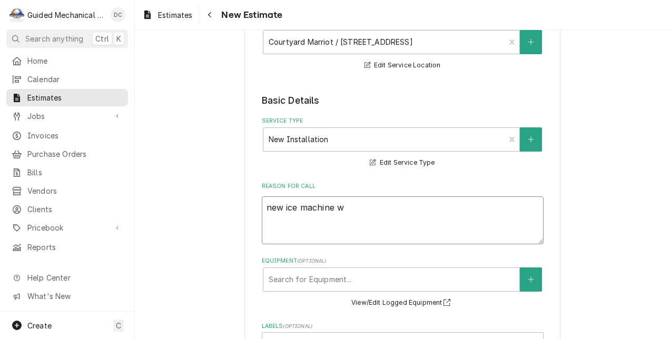
type textarea "x"
type textarea "new ice machine wi"
type textarea "x"
type textarea "new ice machine wit"
type textarea "x"
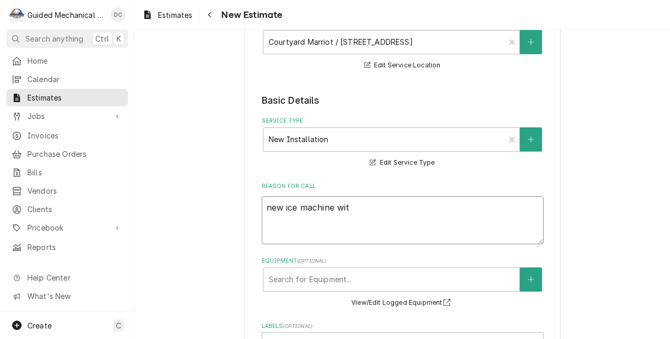
type textarea "new ice machine with"
type textarea "x"
type textarea "new ice machine with"
type textarea "x"
type textarea "new ice machine with n"
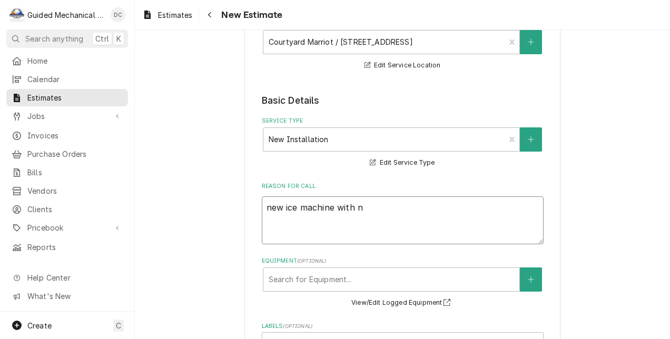
type textarea "x"
type textarea "new ice machine with ne"
type textarea "x"
type textarea "new ice machine with new"
type textarea "x"
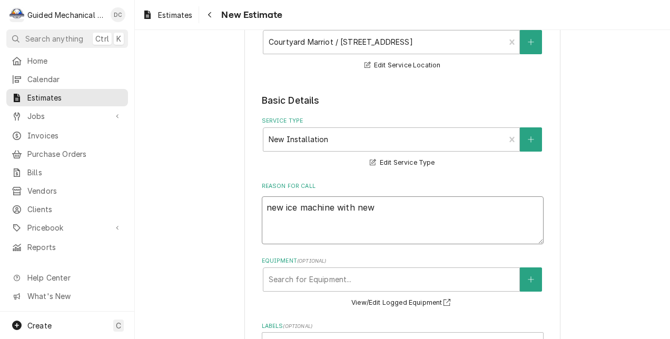
type textarea "new ice machine with new"
type textarea "x"
type textarea "new ice machine with new d"
type textarea "x"
type textarea "new ice machine with new di"
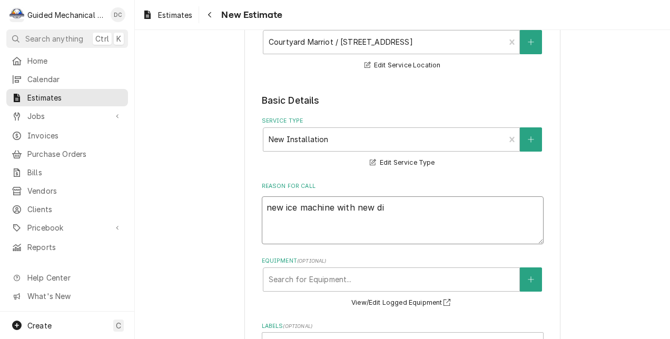
type textarea "x"
type textarea "new ice machine with new dis"
type textarea "x"
type textarea "new ice machine with new disp"
type textarea "x"
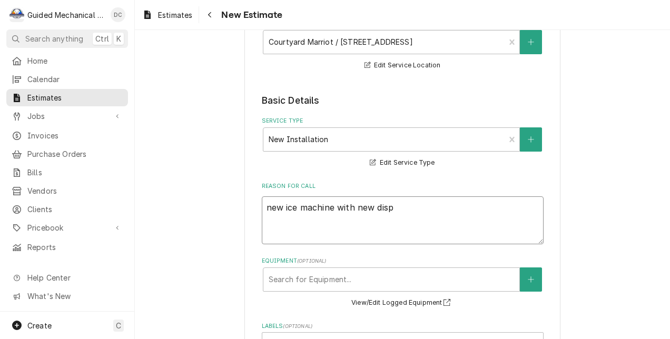
type textarea "new ice machine with new dispe"
type textarea "x"
type textarea "new ice machine with new dispen"
type textarea "x"
type textarea "new ice machine with new dispens"
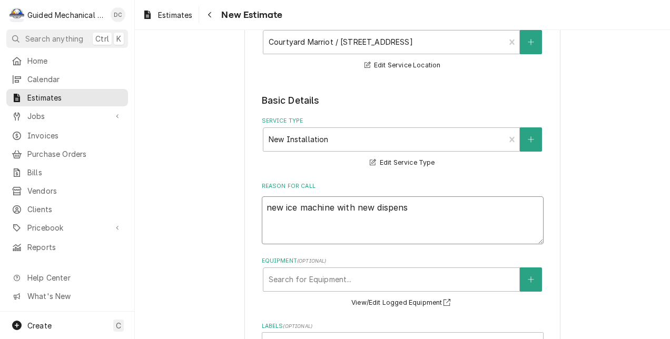
type textarea "x"
type textarea "new ice machine with new dispense"
type textarea "x"
type textarea "new ice machine with new dispenser"
type textarea "x"
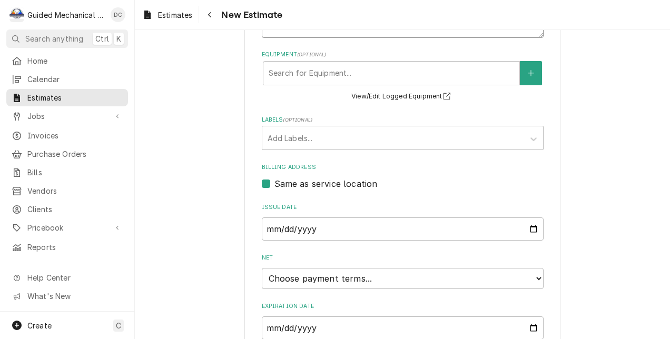
scroll to position [421, 0]
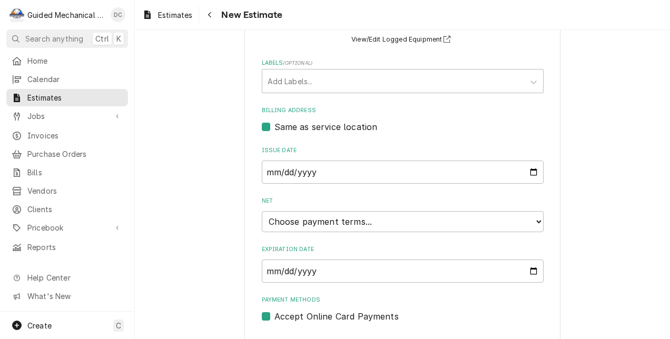
type textarea "new ice machine with new dispenser"
click at [424, 226] on select "Choose payment terms... Same Day Net 7 Net 14 Net 21 Net 30 Net 45 Net 60 Net 90" at bounding box center [403, 221] width 282 height 21
type textarea "x"
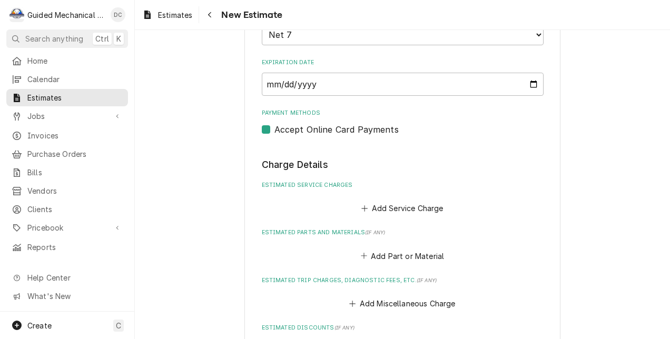
scroll to position [632, 0]
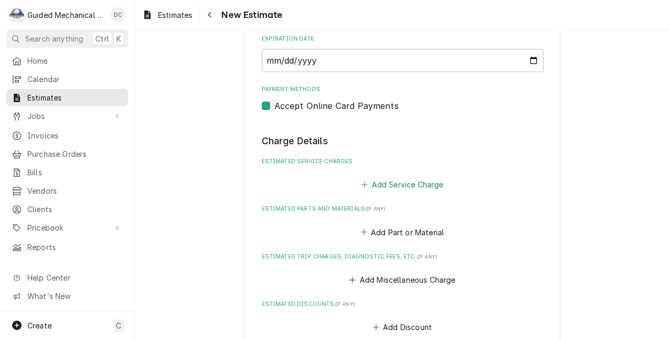
click at [426, 187] on button "Add Service Charge" at bounding box center [402, 184] width 85 height 15
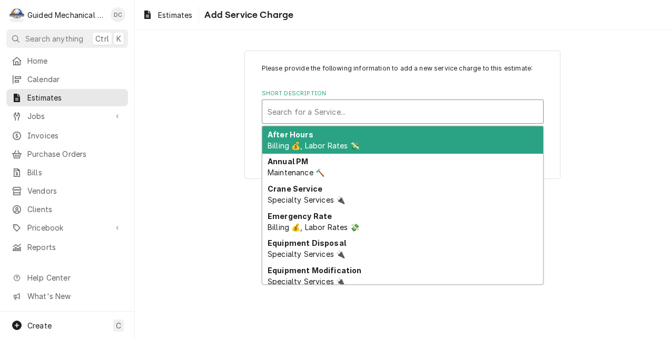
click at [434, 104] on div "Short Description" at bounding box center [402, 111] width 270 height 19
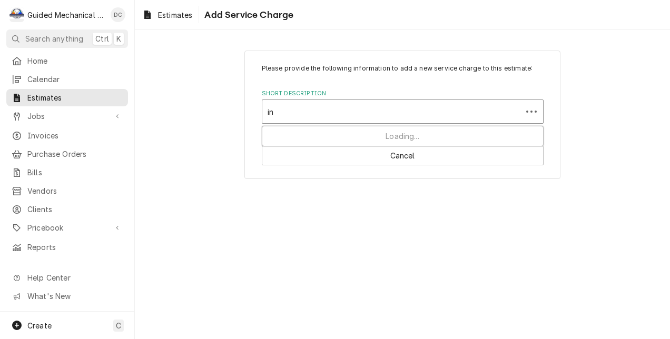
type input "ins"
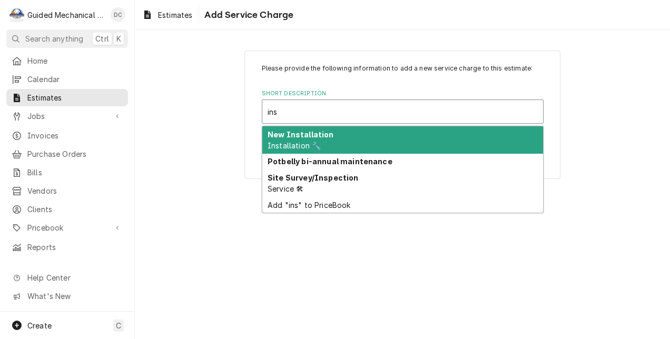
click at [406, 141] on div "New Installation Installation 🔧" at bounding box center [402, 139] width 281 height 27
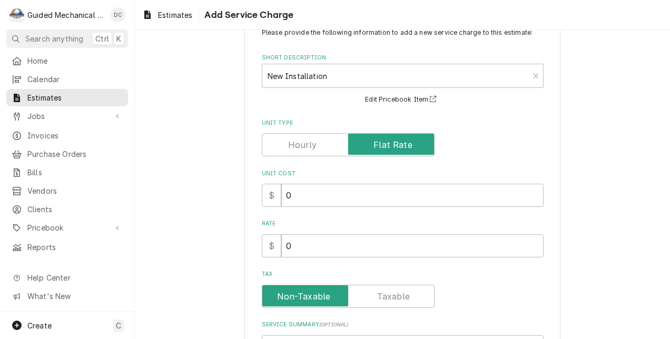
scroll to position [53, 0]
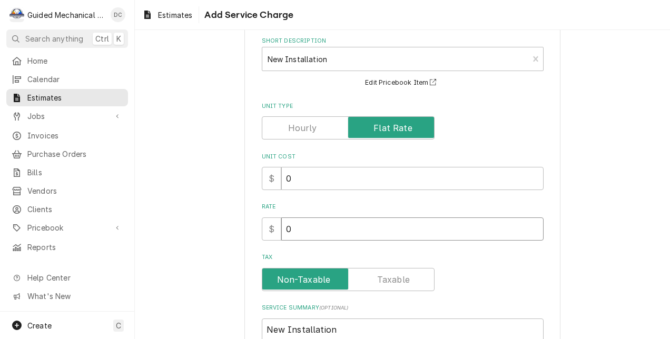
click at [362, 226] on input "0" at bounding box center [412, 228] width 262 height 23
type textarea "x"
type input "8"
type textarea "x"
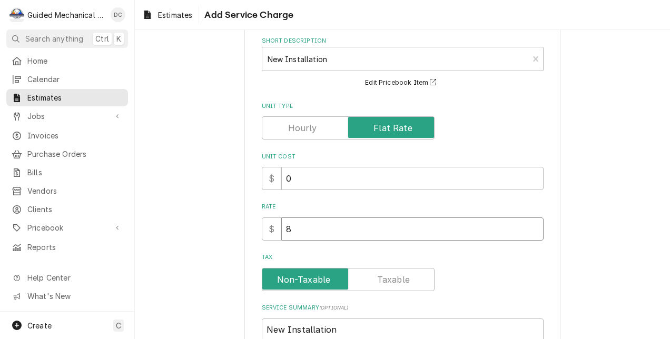
type input "88"
type textarea "x"
type input "887"
type textarea "x"
type input "8879"
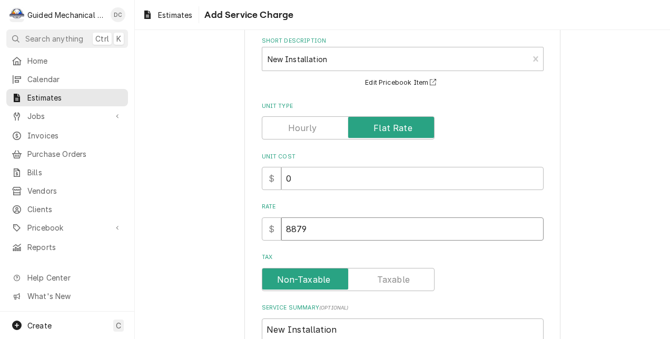
type textarea "x"
type input "8879.6"
type textarea "x"
type input "8879.60"
type textarea "x"
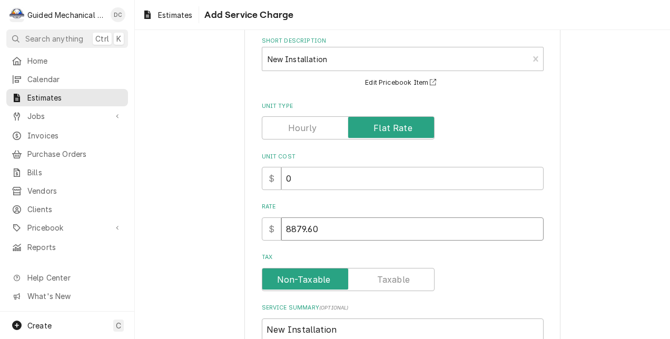
type input "8879.60"
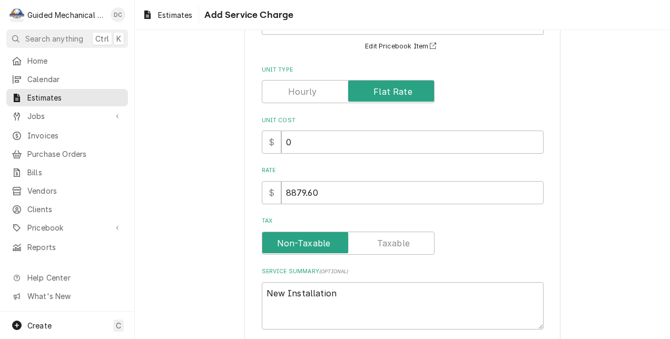
scroll to position [105, 0]
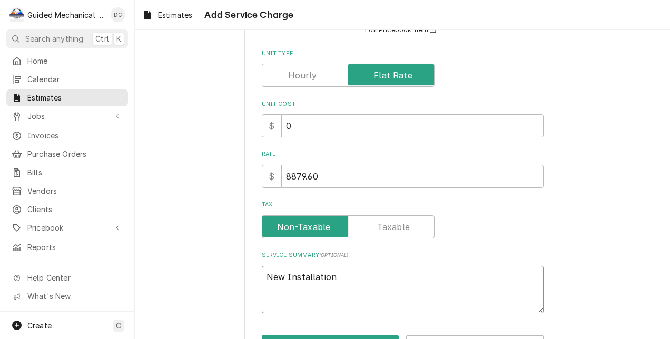
drag, startPoint x: 352, startPoint y: 281, endPoint x: 236, endPoint y: 286, distance: 115.4
click at [237, 286] on div "Please provide the following information to add a new service charge to this es…" at bounding box center [402, 157] width 535 height 442
type textarea "x"
paste textarea "Scotsman Model No. MC0322MA‐1 Prodigy ELITE® Ice Maker, cube style, air‐cooled,…"
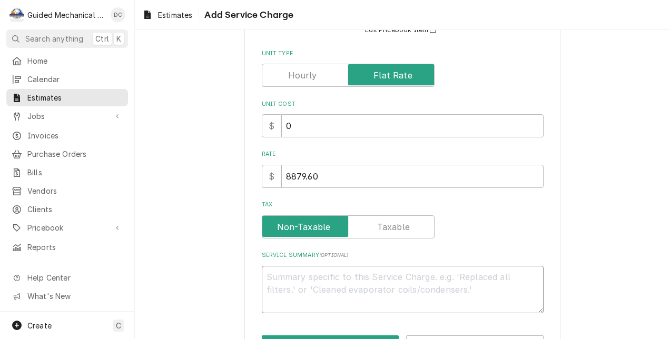
type textarea "x"
type textarea "Scotsman Model No. MC0322MA‐1 Prodigy ELITE® Ice Maker, cube style, air‐cooled,…"
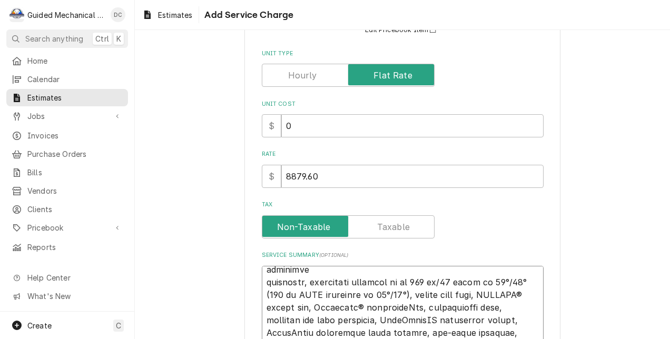
scroll to position [357, 0]
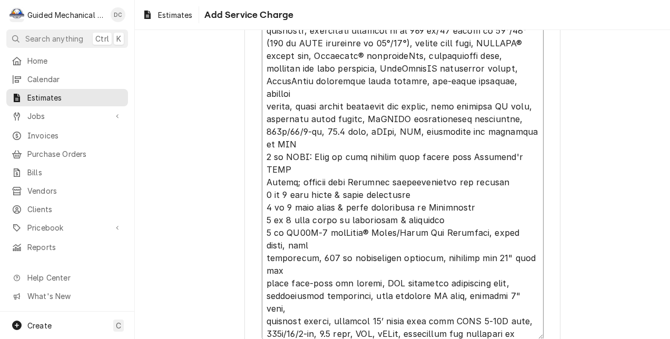
drag, startPoint x: 287, startPoint y: 157, endPoint x: 258, endPoint y: 147, distance: 31.0
click at [262, 147] on textarea "Service Summary ( optional )" at bounding box center [403, 177] width 282 height 326
type textarea "x"
type textarea "Scotsman Model No. MC0322MA‐1 Prodigy ELITE® Ice Maker, cube style, air‐cooled,…"
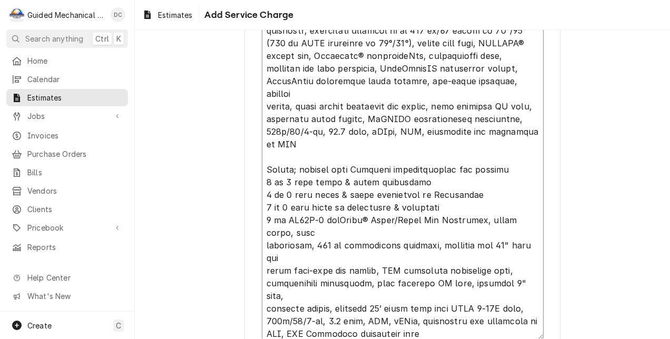
scroll to position [364, 0]
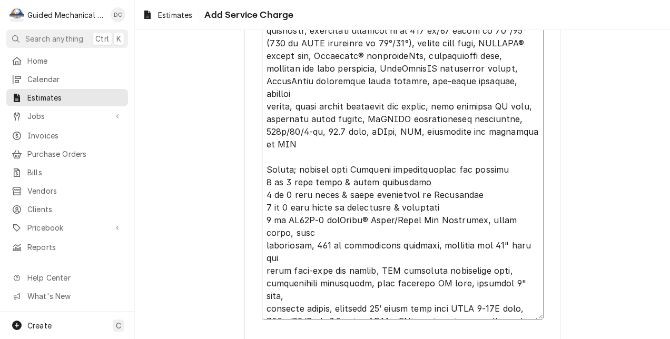
type textarea "x"
type textarea "Scotsman Model No. MC0322MA‐1 Prodigy ELITE® Ice Maker, cube style, air‐cooled,…"
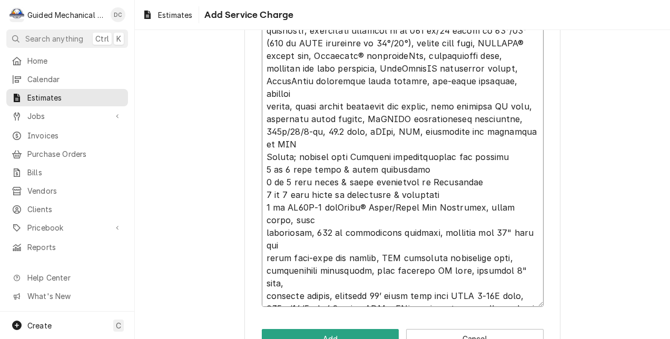
drag, startPoint x: 261, startPoint y: 143, endPoint x: 517, endPoint y: 145, distance: 255.9
click at [517, 145] on textarea "Service Summary ( optional )" at bounding box center [403, 157] width 282 height 301
type textarea "x"
type textarea "Scotsman Model No. MC0322MA‐1 Prodigy ELITE® Ice Maker, cube style, air‐cooled,…"
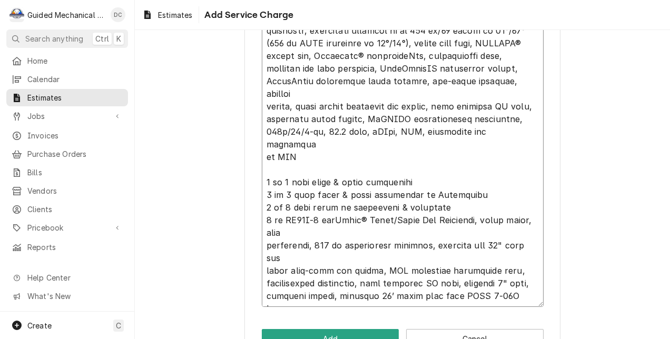
type textarea "x"
type textarea "Scotsman Model No. MC0322MA‐1 Prodigy ELITE® Ice Maker, cube style, air‐cooled,…"
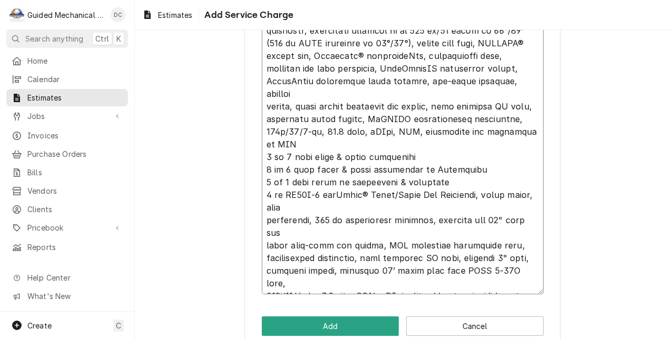
click at [264, 148] on textarea "Service Summary ( optional )" at bounding box center [403, 151] width 282 height 288
click at [262, 145] on textarea "Service Summary ( optional )" at bounding box center [403, 151] width 282 height 288
type textarea "x"
type textarea "Scotsman Model No. MC0322MA‐1 Prodigy ELITE® Ice Maker, cube style, air‐cooled,…"
type textarea "x"
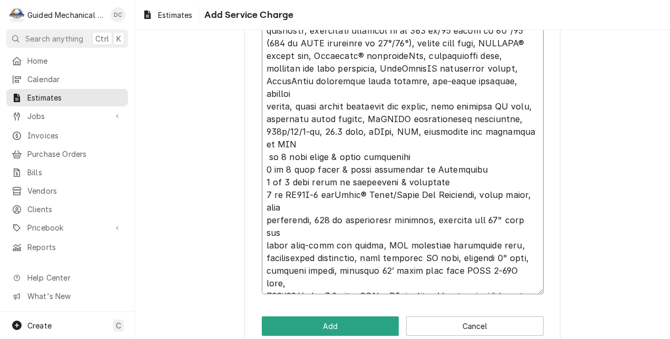
type textarea "Scotsman Model No. MC0322MA‐1 Prodigy ELITE® Ice Maker, cube style, air‐cooled,…"
type textarea "x"
type textarea "Scotsman Model No. MC0322MA‐1 Prodigy ELITE® Ice Maker, cube style, air‐cooled,…"
type textarea "x"
type textarea "Scotsman Model No. MC0322MA‐1 Prodigy ELITE® Ice Maker, cube style, air‐cooled,…"
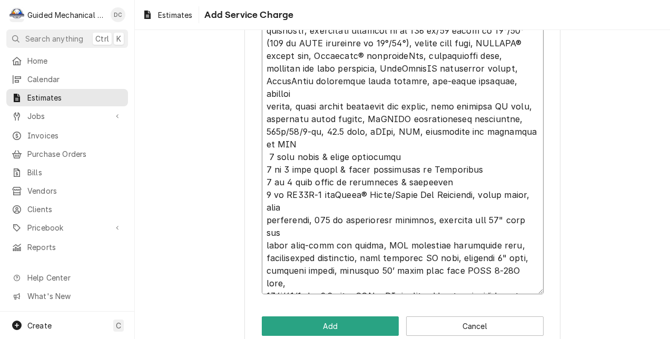
type textarea "x"
type textarea "Scotsman Model No. MC0322MA‐1 Prodigy ELITE® Ice Maker, cube style, air‐cooled,…"
type textarea "x"
type textarea "Scotsman Model No. MC0322MA‐1 Prodigy ELITE® Ice Maker, cube style, air‐cooled,…"
type textarea "x"
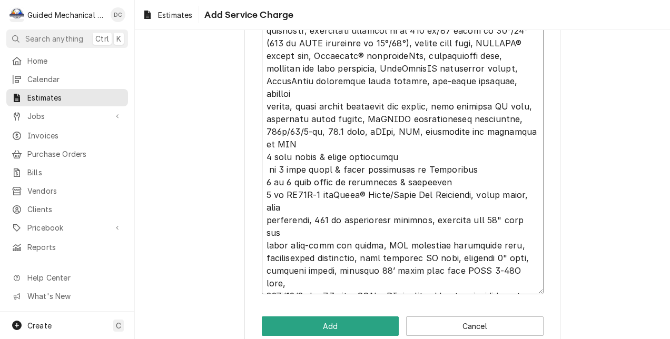
type textarea "Scotsman Model No. MC0322MA‐1 Prodigy ELITE® Ice Maker, cube style, air‐cooled,…"
type textarea "x"
type textarea "Scotsman Model No. MC0322MA‐1 Prodigy ELITE® Ice Maker, cube style, air‐cooled,…"
type textarea "x"
type textarea "Scotsman Model No. MC0322MA‐1 Prodigy ELITE® Ice Maker, cube style, air‐cooled,…"
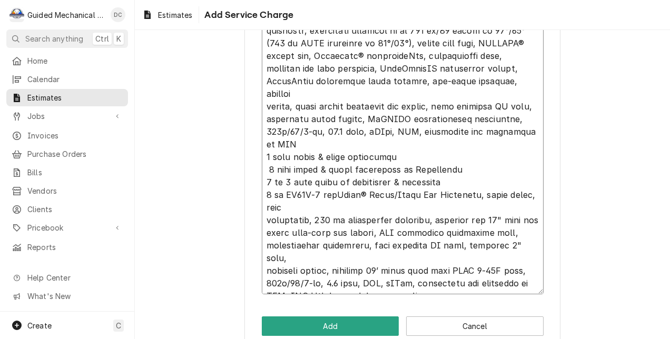
type textarea "x"
type textarea "Scotsman Model No. MC0322MA‐1 Prodigy ELITE® Ice Maker, cube style, air‐cooled,…"
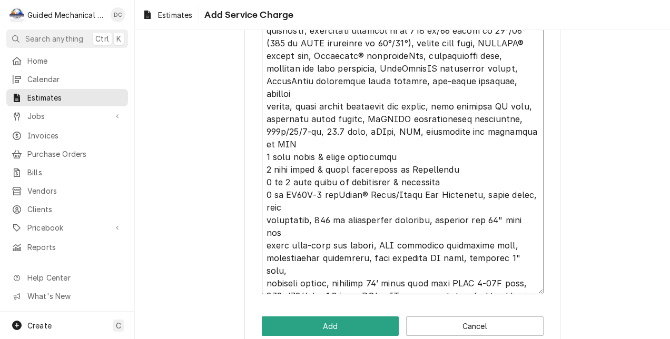
type textarea "x"
type textarea "Scotsman Model No. MC0322MA‐1 Prodigy ELITE® Ice Maker, cube style, air‐cooled,…"
type textarea "x"
type textarea "Scotsman Model No. MC0322MA‐1 Prodigy ELITE® Ice Maker, cube style, air‐cooled,…"
type textarea "x"
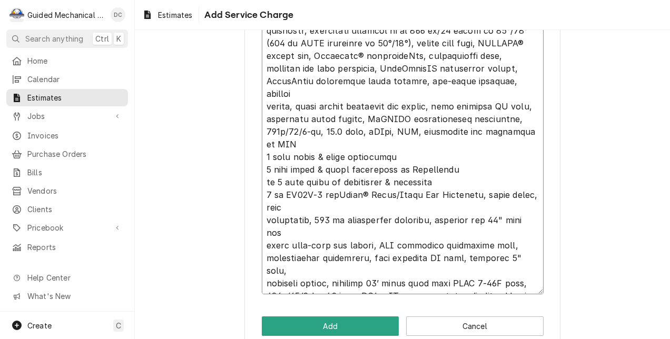
type textarea "Scotsman Model No. MC0322MA‐1 Prodigy ELITE® Ice Maker, cube style, air‐cooled,…"
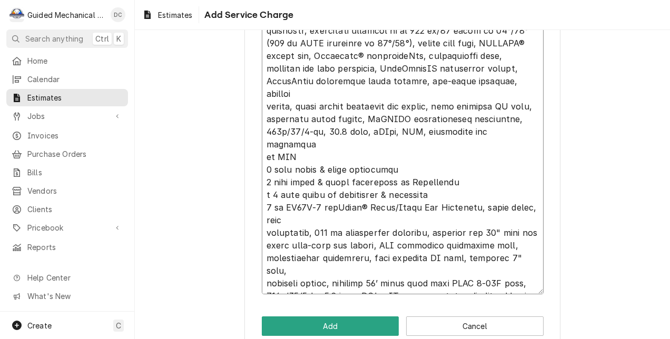
type textarea "x"
type textarea "Scotsman Model No. MC0322MA‐1 Prodigy ELITE® Ice Maker, cube style, air‐cooled,…"
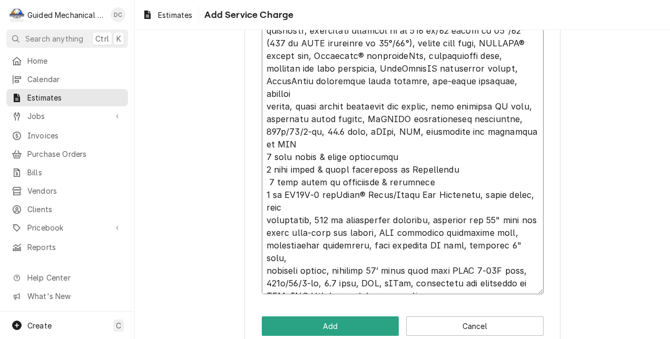
type textarea "x"
type textarea "Scotsman Model No. MC0322MA‐1 Prodigy ELITE® Ice Maker, cube style, air‐cooled,…"
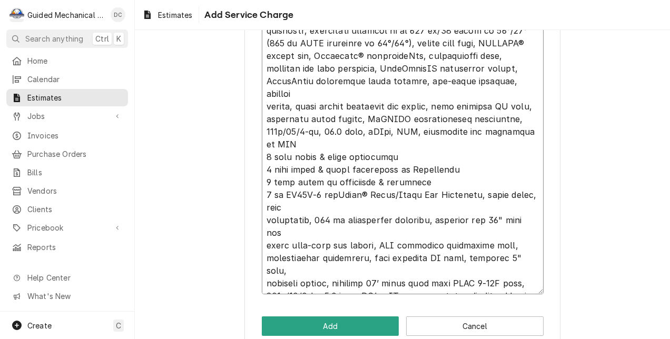
type textarea "x"
type textarea "Scotsman Model No. MC0322MA‐1 Prodigy ELITE® Ice Maker, cube style, air‐cooled,…"
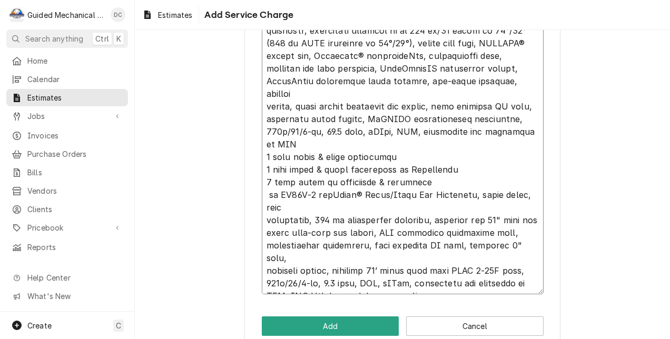
type textarea "x"
type textarea "Scotsman Model No. MC0322MA‐1 Prodigy ELITE® Ice Maker, cube style, air‐cooled,…"
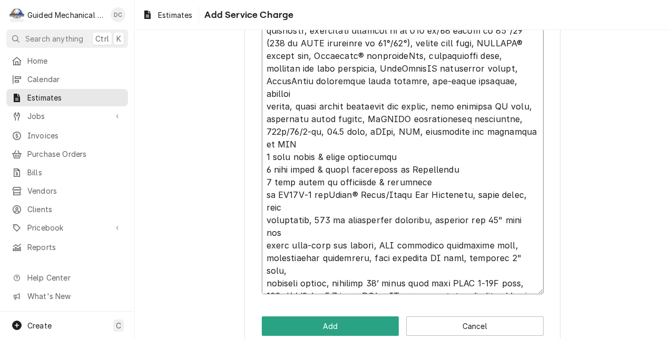
type textarea "x"
type textarea "Scotsman Model No. MC0322MA‐1 Prodigy ELITE® Ice Maker, cube style, air‐cooled,…"
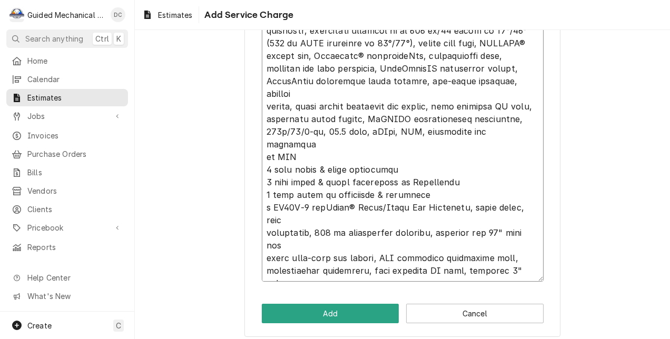
type textarea "x"
type textarea "Scotsman Model No. MC0322MA‐1 Prodigy ELITE® Ice Maker, cube style, air‐cooled,…"
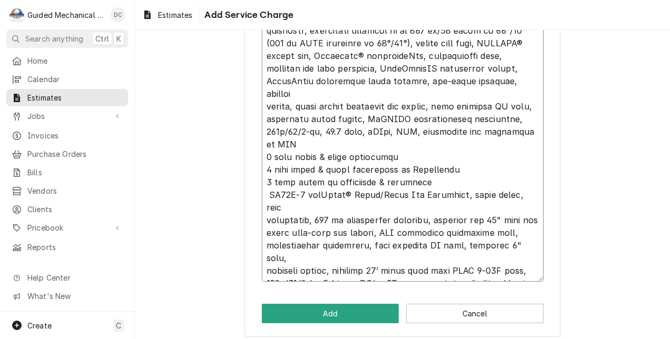
type textarea "x"
type textarea "Scotsman Model No. MC0322MA‐1 Prodigy ELITE® Ice Maker, cube style, air‐cooled,…"
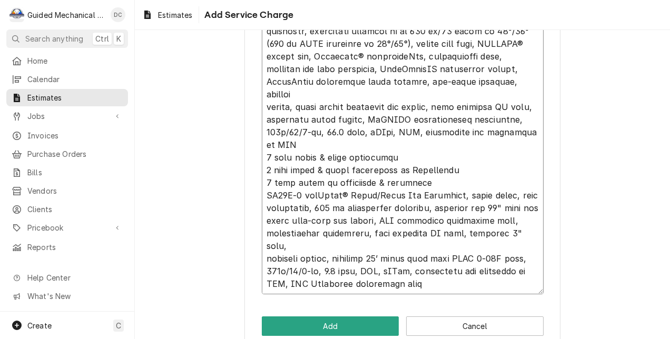
type textarea "x"
type textarea "Scotsman Model No. MC0322MA‐1 Prodigy ELITE® Ice Maker, cube style, air‐cooled,…"
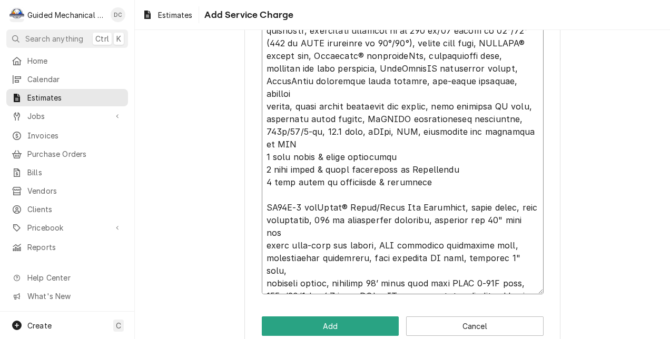
type textarea "x"
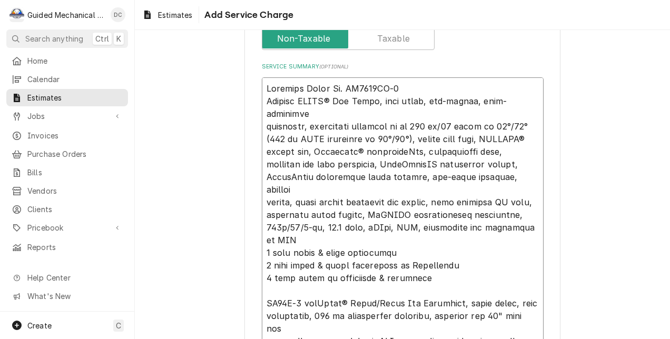
scroll to position [226, 0]
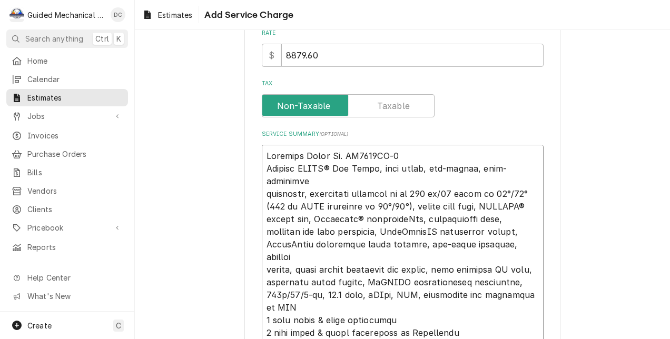
type textarea "Scotsman Model No. MC0322MA‐1 Prodigy ELITE® Ice Maker, cube style, air‐cooled,…"
type textarea "x"
type textarea "Scotsman Model No. MC0322MA‐1 Prodigy ELITE® Ice Maker, cube style, air‐cooled,…"
type textarea "x"
type textarea "Scotsman Model No. MC0322MA‐1 Prodigy ELITE® Ice Maker, cube style, air‐cooled,…"
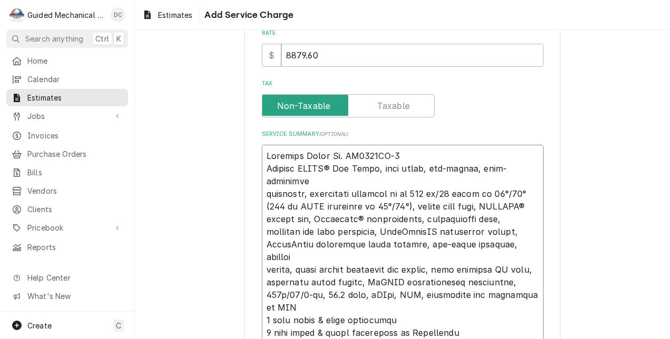
type textarea "x"
type textarea "Scotsman Model No. MC0322MA‐1 Prodigy ELITE® Ice Maker, cube style, air‐cooled,…"
type textarea "x"
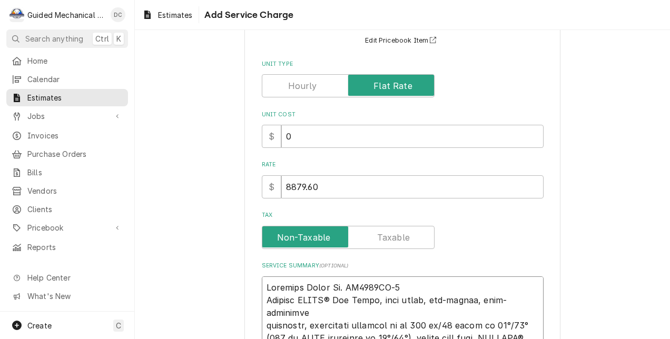
scroll to position [68, 0]
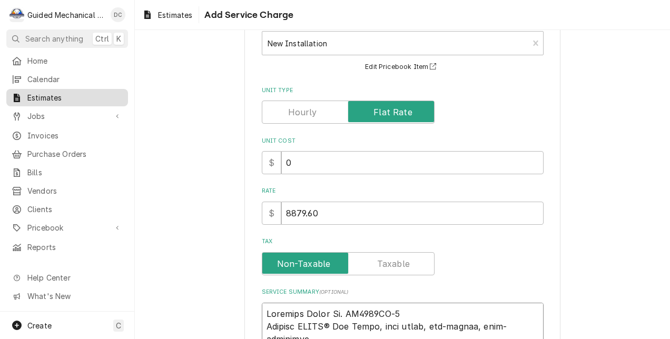
type textarea "Scotsman Model No. MC0322MA‐1 Prodigy ELITE® Ice Maker, cube style, air‐cooled,…"
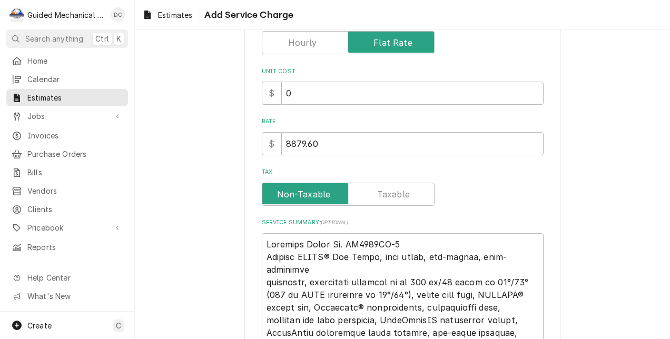
scroll to position [174, 0]
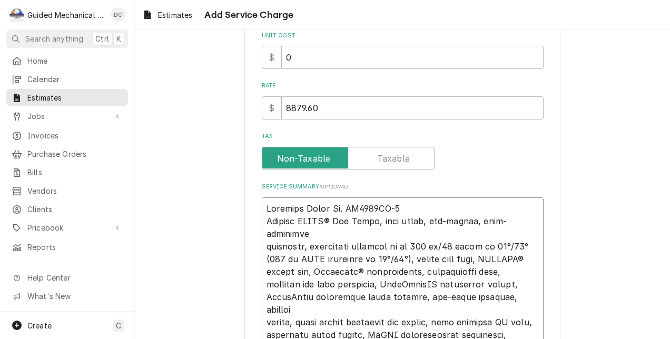
click at [262, 208] on textarea "Service Summary ( optional )" at bounding box center [403, 341] width 282 height 288
type textarea "x"
type textarea "Scotsman Model No. MC0322MA‐1 Prodigy ELITE® Ice Maker, cube style, air‐cooled,…"
type textarea "x"
type textarea "Scotsman Model No. MC0322MA‐1 Prodigy ELITE® Ice Maker, cube style, air‐cooled,…"
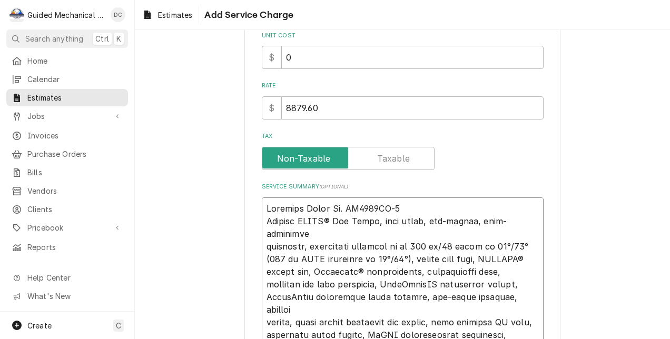
paste textarea "Quote is to provide and install 1 ice machine on existing ice dispenser. Connec…"
type textarea "x"
type textarea "Quote is to provide and install 1 ice machine on existing ice dispenser. Connec…"
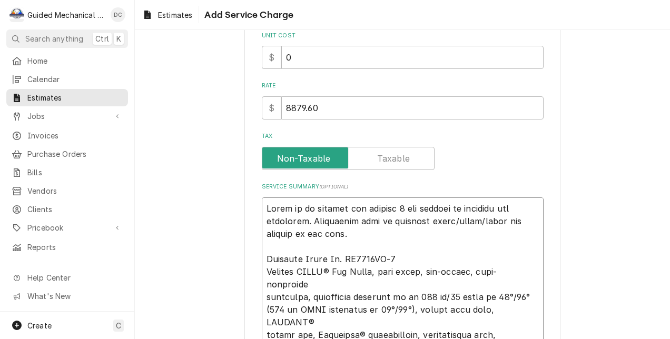
drag, startPoint x: 456, startPoint y: 207, endPoint x: 485, endPoint y: 206, distance: 29.5
type textarea "x"
type textarea "Quote is to provide and install 1 ice machine on n ice dispenser. Connecting un…"
type textarea "x"
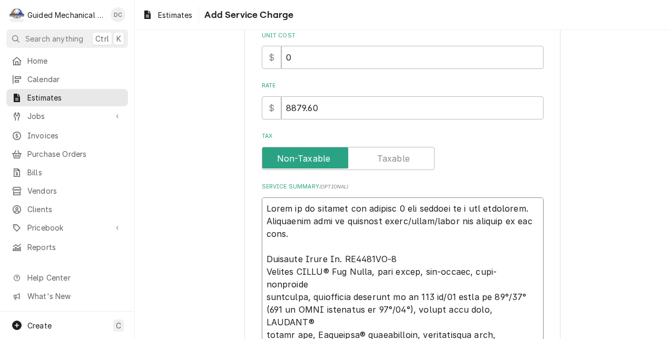
type textarea "Quote is to provide and install 1 ice machine on ne ice dispenser. Connecting u…"
type textarea "x"
type textarea "Quote is to provide and install 1 ice machine on new ice dispenser. Connecting …"
drag, startPoint x: 337, startPoint y: 233, endPoint x: 324, endPoint y: 236, distance: 13.5
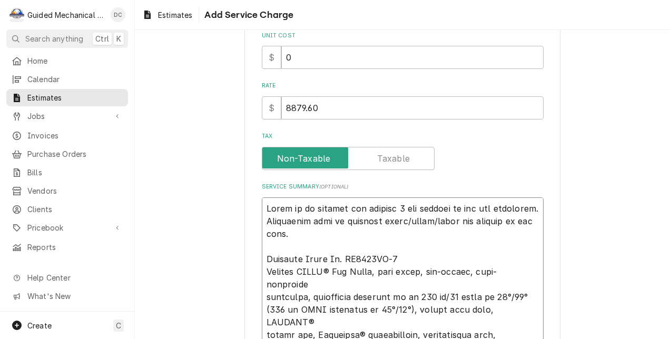
type textarea "x"
type textarea "Quote is to provide and install 1 ice machine on new ice dispenser. Connecting …"
type textarea "x"
type textarea "Quote is to provide and install 1 ice machine on new ice dispenser. Connecting …"
type textarea "x"
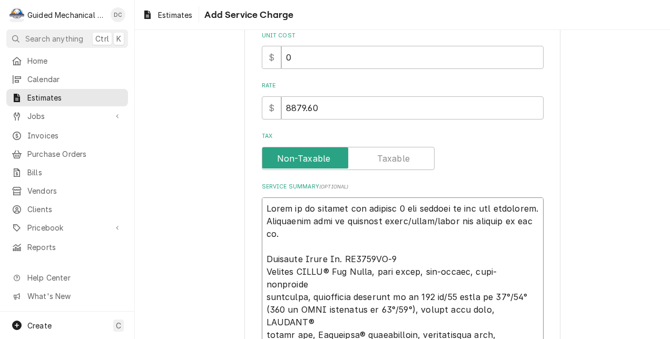
type textarea "Quote is to provide and install 1 ice machine on new ice dispenser. Connecting …"
type textarea "x"
type textarea "Quote is to provide and install 1 ice machine on new ice dispenser. Connecting …"
type textarea "x"
type textarea "Quote is to provide and install 1 ice machine on new ice dispenser. Connecting …"
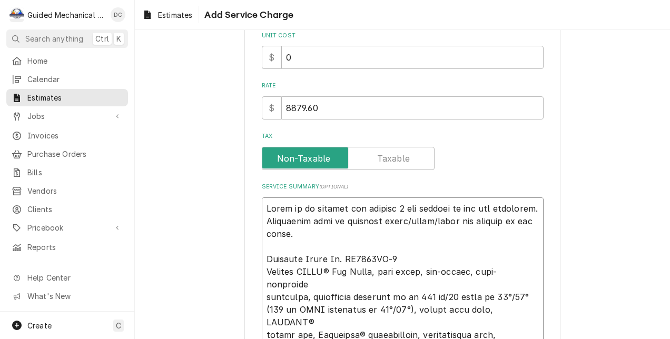
type textarea "x"
type textarea "Quote is to provide and install 1 ice machine on new ice dispenser. Connecting …"
type textarea "x"
type textarea "Quote is to provide and install 1 ice machine on new ice dispenser. Connecting …"
type textarea "x"
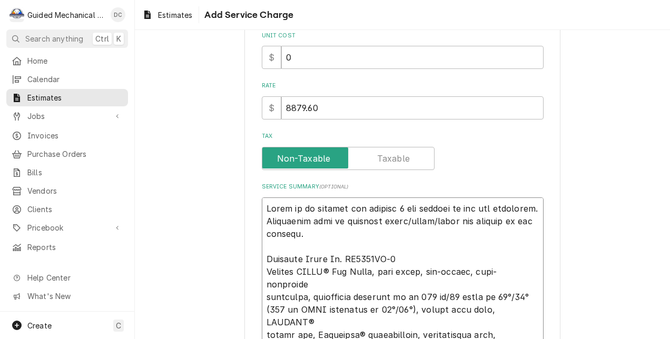
type textarea "Quote is to provide and install 1 ice machine on new ice dispenser. Connecting …"
type textarea "x"
type textarea "Quote is to provide and install 1 ice machine on new ice dispenser. Connecting …"
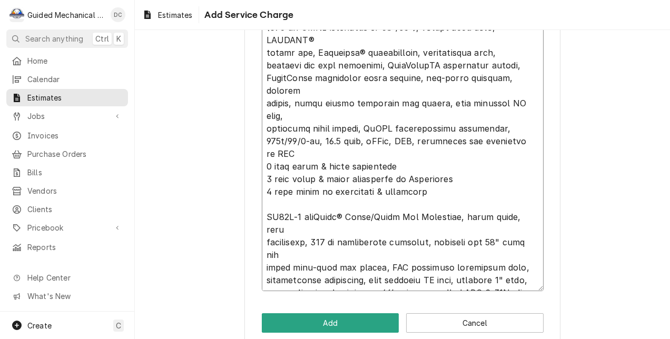
scroll to position [435, 0]
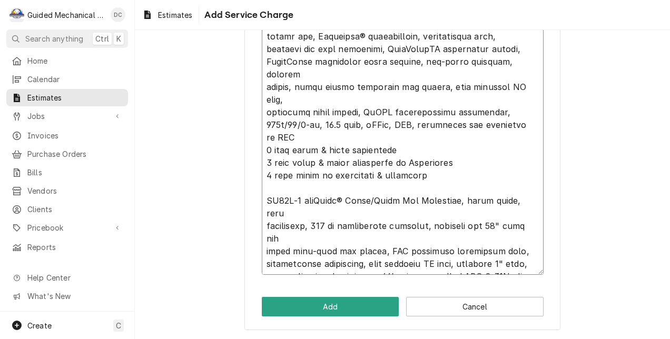
click at [262, 201] on textarea "Service Summary ( optional )" at bounding box center [403, 106] width 282 height 339
type textarea "x"
type textarea "Quote is to provide and install 1 ice machine on new ice dispenser. Connecting …"
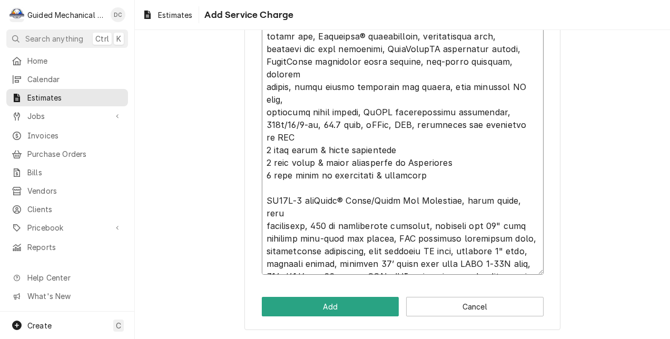
scroll to position [25, 0]
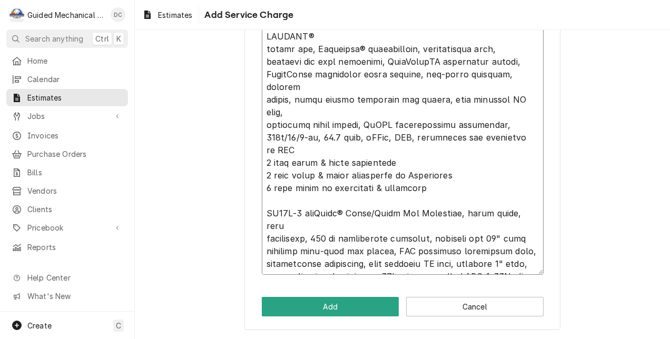
type textarea "x"
type textarea "Quote is to provide and install 1 ice machine on new ice dispenser. Connecting …"
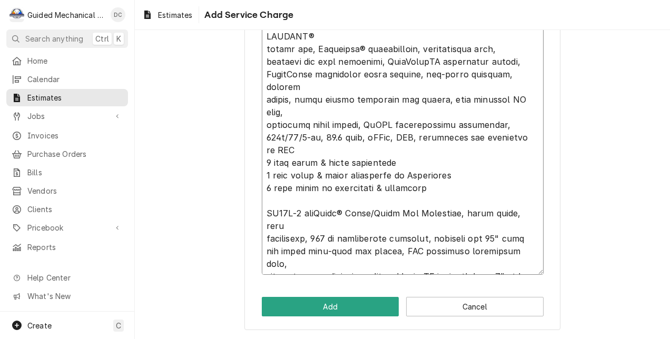
scroll to position [38, 0]
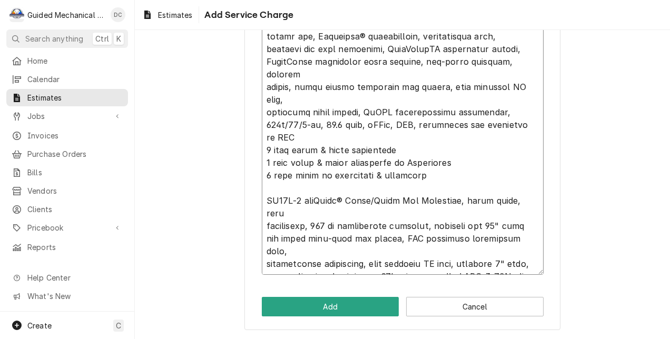
type textarea "x"
type textarea "Quote is to provide and install 1 ice machine on new ice dispenser. Connecting …"
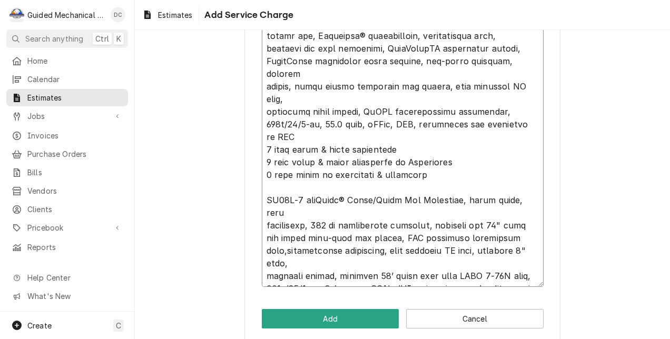
scroll to position [25, 0]
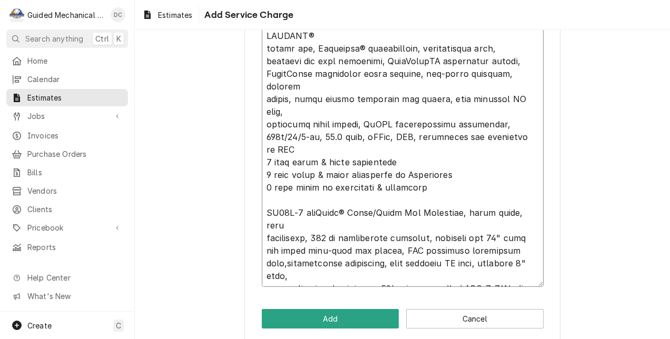
type textarea "x"
type textarea "Quote is to provide and install 1 ice machine on new ice dispenser. Connecting …"
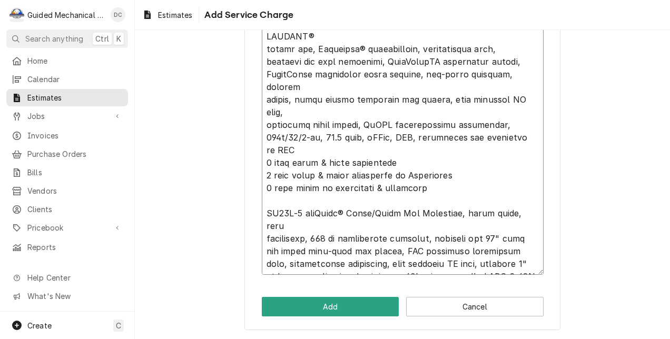
click at [262, 260] on textarea "Service Summary ( optional )" at bounding box center [403, 106] width 282 height 339
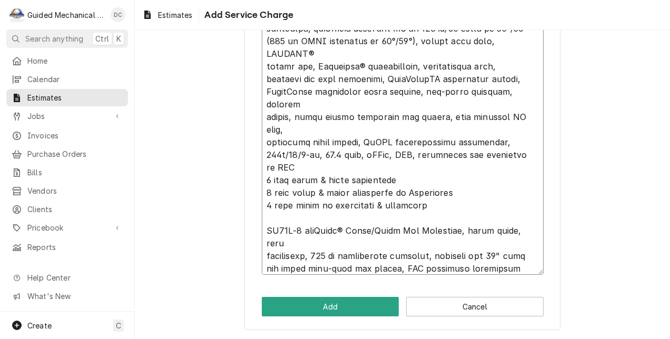
scroll to position [13, 0]
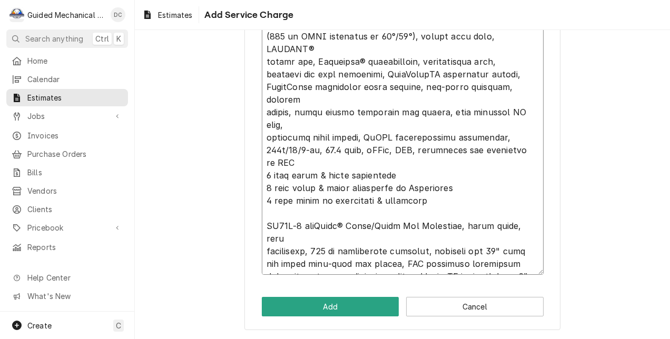
click at [508, 264] on textarea "Service Summary ( optional )" at bounding box center [403, 106] width 282 height 339
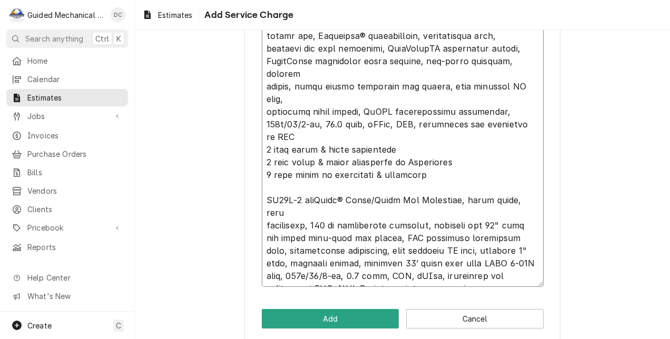
drag, startPoint x: 383, startPoint y: 277, endPoint x: 337, endPoint y: 285, distance: 47.0
click at [337, 285] on textarea "Service Summary ( optional )" at bounding box center [403, 99] width 282 height 376
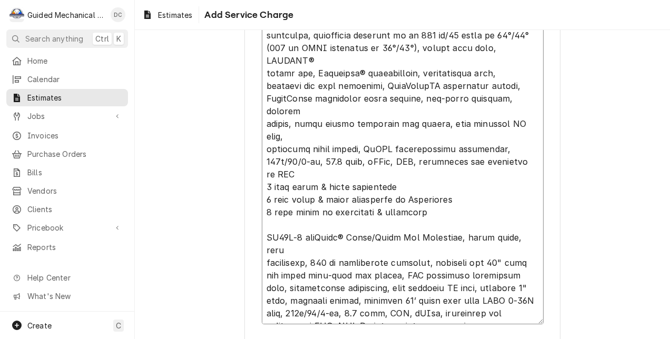
scroll to position [473, 0]
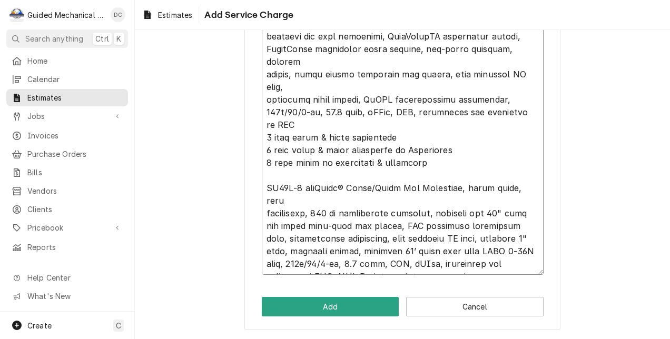
drag, startPoint x: 264, startPoint y: 250, endPoint x: 396, endPoint y: 264, distance: 132.4
click at [396, 264] on textarea "Service Summary ( optional )" at bounding box center [403, 87] width 282 height 376
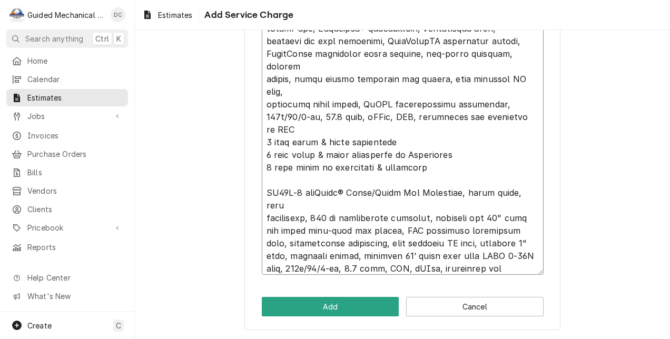
scroll to position [13, 0]
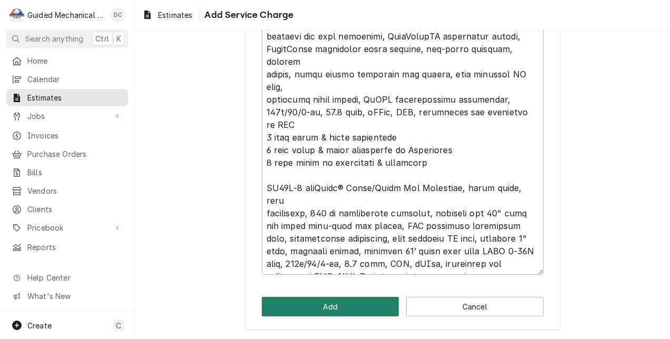
click at [370, 309] on button "Add" at bounding box center [330, 306] width 137 height 19
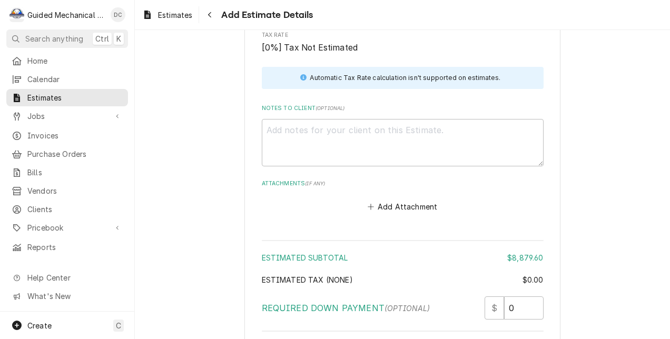
scroll to position [1685, 0]
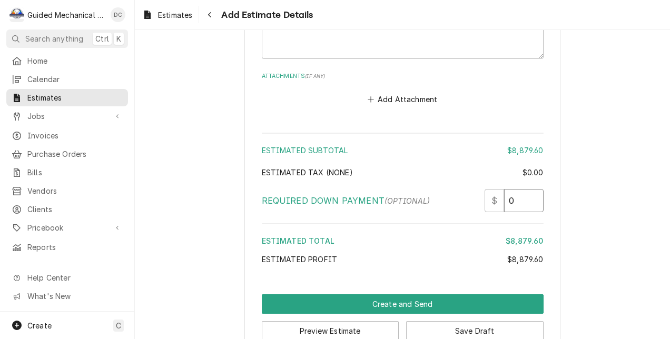
click at [522, 189] on input "0" at bounding box center [523, 200] width 39 height 23
click at [373, 321] on button "Preview Estimate" at bounding box center [330, 330] width 137 height 19
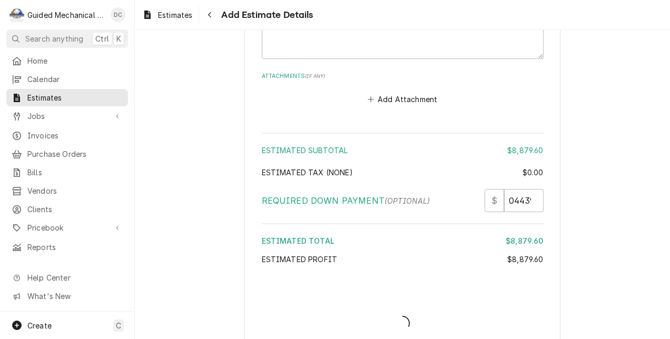
scroll to position [1679, 0]
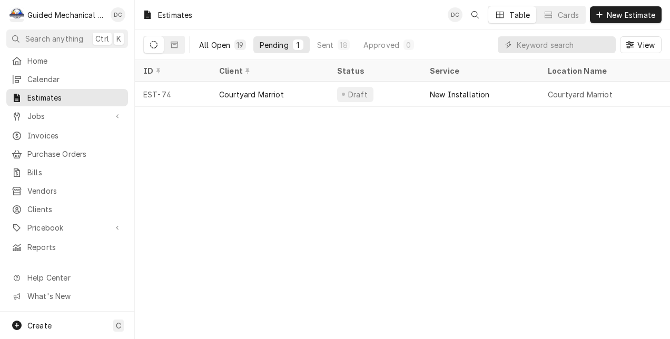
click at [223, 44] on div "All Open" at bounding box center [214, 44] width 31 height 11
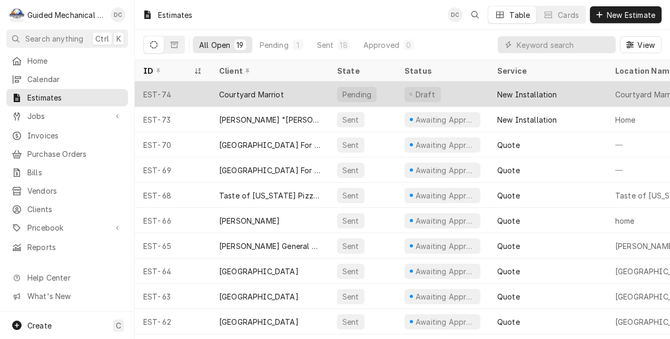
click at [301, 94] on div "Courtyard Marriot" at bounding box center [270, 94] width 118 height 25
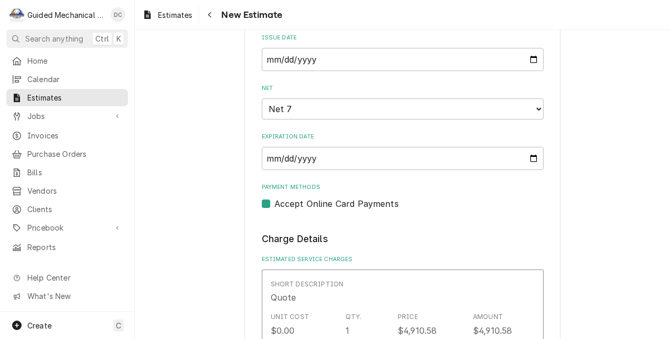
scroll to position [737, 0]
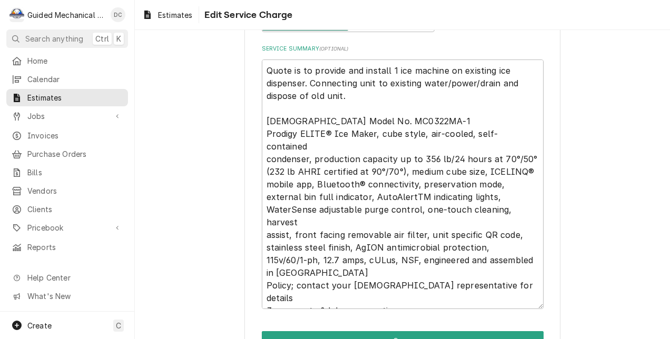
scroll to position [263, 0]
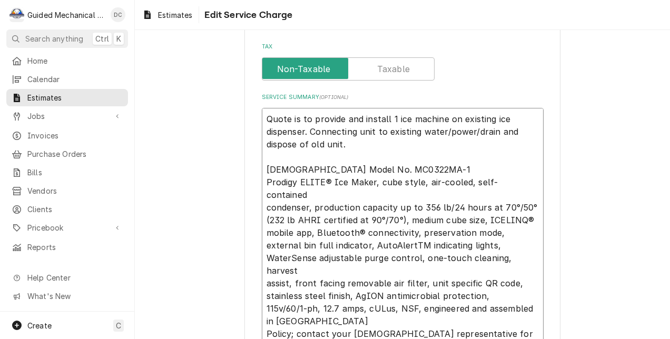
drag, startPoint x: 262, startPoint y: 119, endPoint x: 342, endPoint y: 146, distance: 84.6
click at [342, 146] on textarea "Quote is to provide and install 1 ice machine on existing ice dispenser. Connec…" at bounding box center [403, 233] width 282 height 250
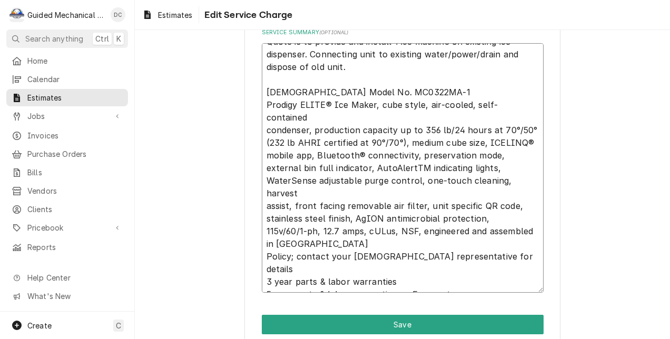
scroll to position [373, 0]
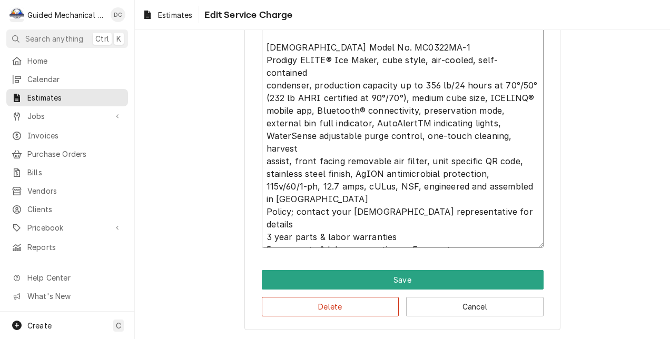
click at [465, 239] on textarea "Quote is to provide and install 1 ice machine on existing ice dispenser. Connec…" at bounding box center [403, 123] width 282 height 250
type textarea "x"
type textarea "Quote is to provide and install 1 ice machine on existing ice dispenser. Connec…"
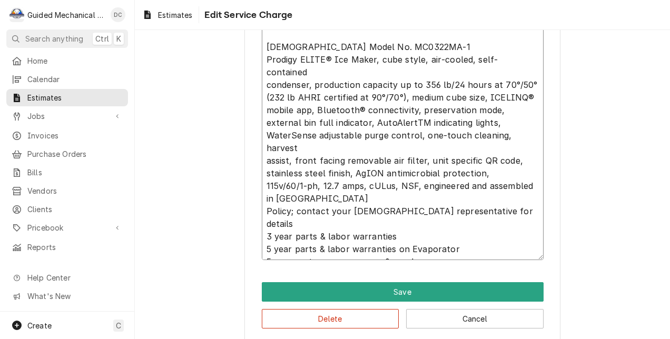
type textarea "x"
type textarea "Quote is to provide and install 1 ice machine on existing ice dispenser. Connec…"
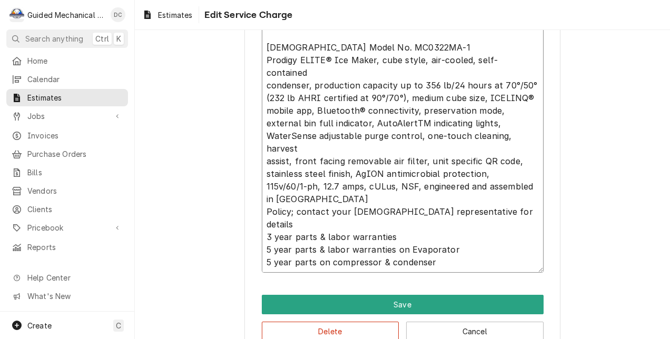
paste textarea "Water filter assembly available to be installed at an additional cost of $375 u…"
type textarea "x"
type textarea "Quote is to provide and install 1 ice machine on existing ice dispenser. Connec…"
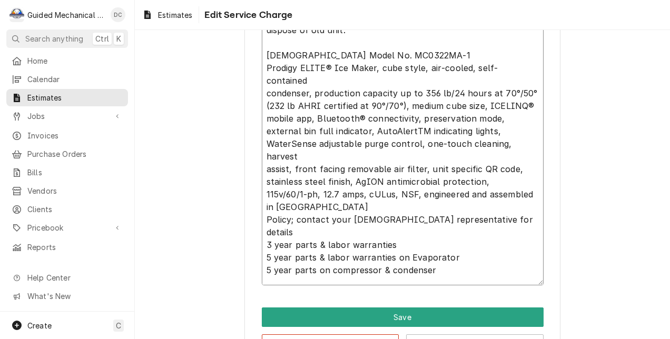
scroll to position [0, 0]
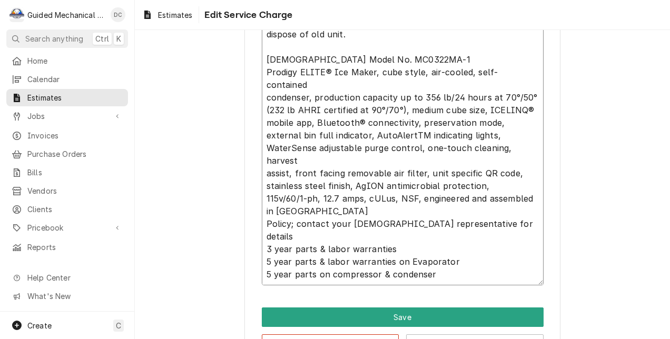
click at [263, 160] on textarea "Quote is to provide and install 1 ice machine on existing ice dispenser. Connec…" at bounding box center [403, 142] width 282 height 288
type textarea "x"
type textarea "Quote is to provide and install 1 ice machine on existing ice dispenser. Connec…"
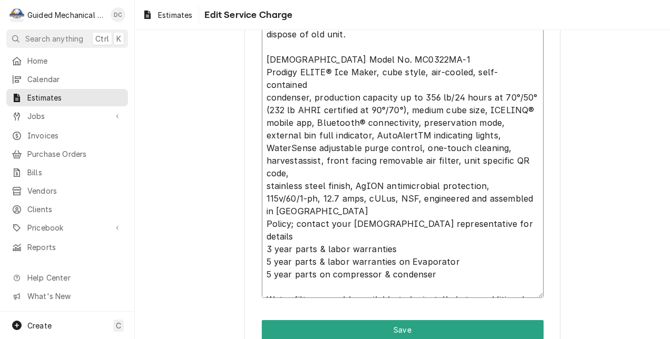
type textarea "x"
type textarea "Quote is to provide and install 1 ice machine on existing ice dispenser. Connec…"
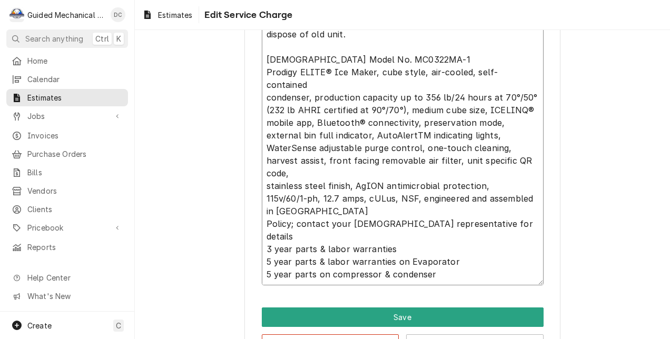
type textarea "x"
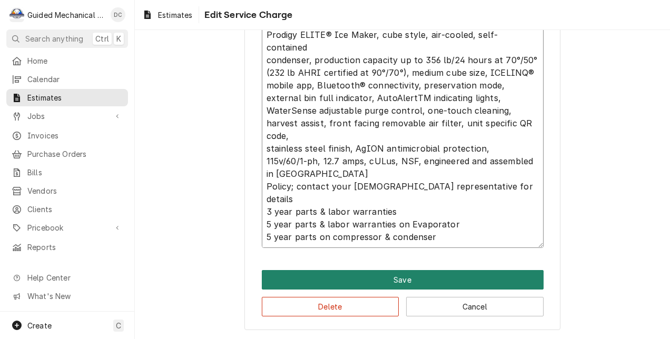
type textarea "Quote is to provide and install 1 ice machine on existing ice dispenser. Connec…"
click at [443, 274] on button "Save" at bounding box center [403, 279] width 282 height 19
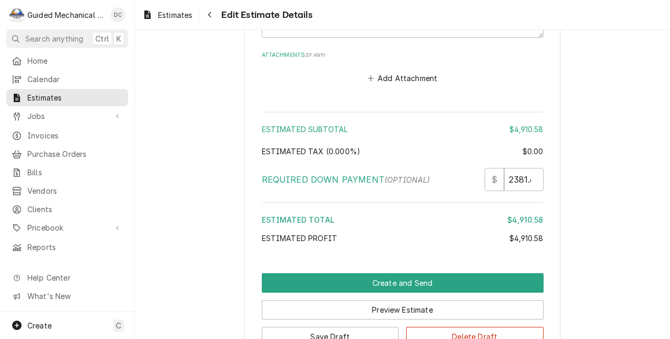
scroll to position [1620, 0]
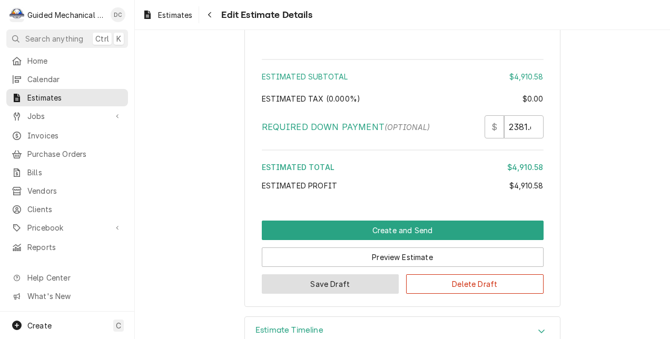
click at [376, 274] on button "Save Draft" at bounding box center [330, 283] width 137 height 19
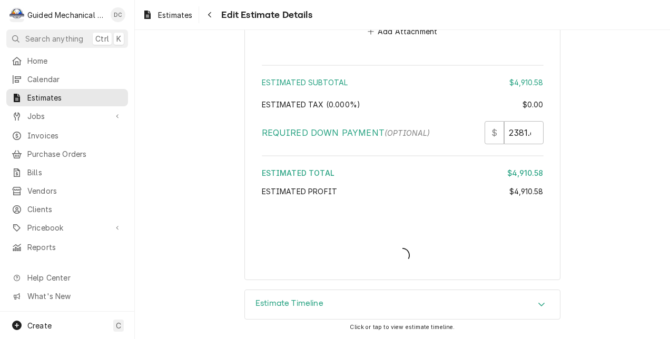
scroll to position [1602, 0]
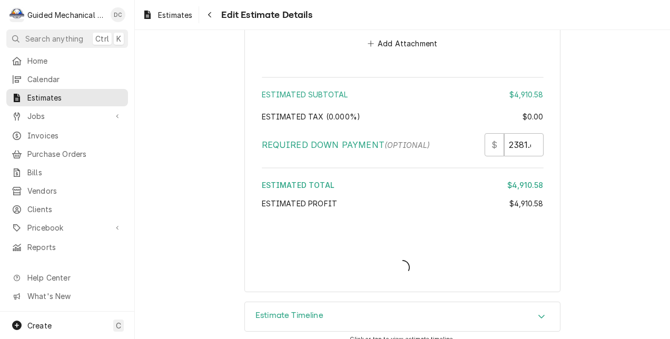
type textarea "x"
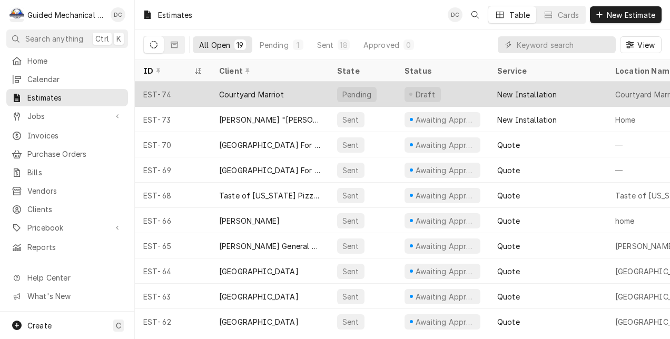
click at [309, 92] on div "Courtyard Marriot" at bounding box center [270, 94] width 118 height 25
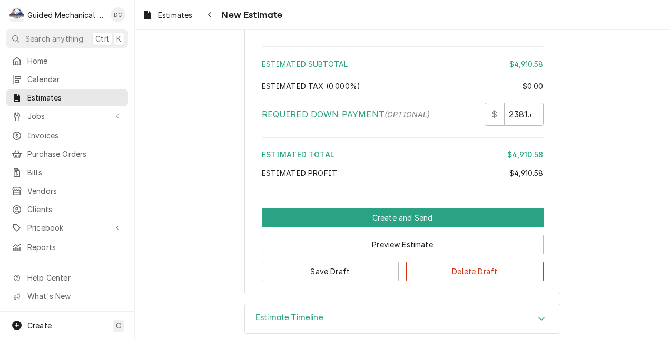
scroll to position [1635, 0]
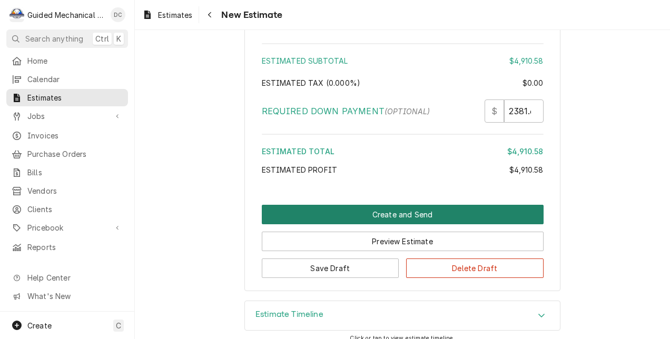
click at [427, 206] on button "Create and Send" at bounding box center [403, 214] width 282 height 19
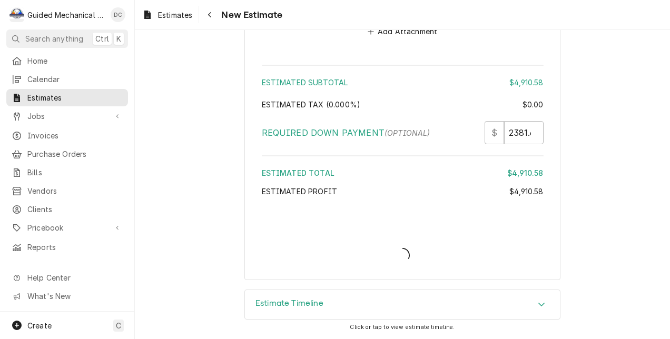
scroll to position [1602, 0]
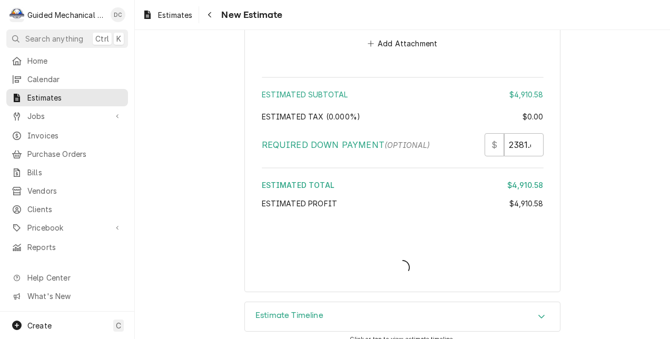
type textarea "x"
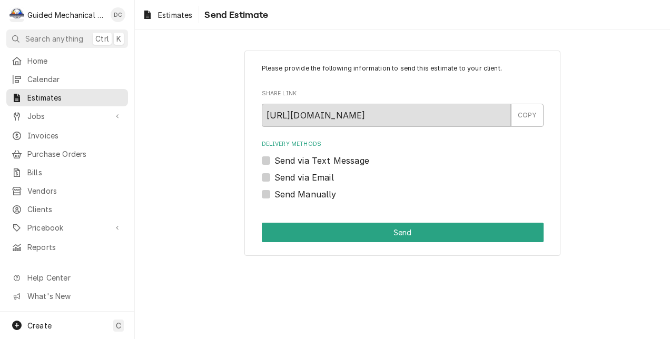
click at [274, 195] on label "Send Manually" at bounding box center [305, 194] width 62 height 13
click at [274, 195] on input "Send Manually" at bounding box center [415, 199] width 282 height 23
checkbox input "true"
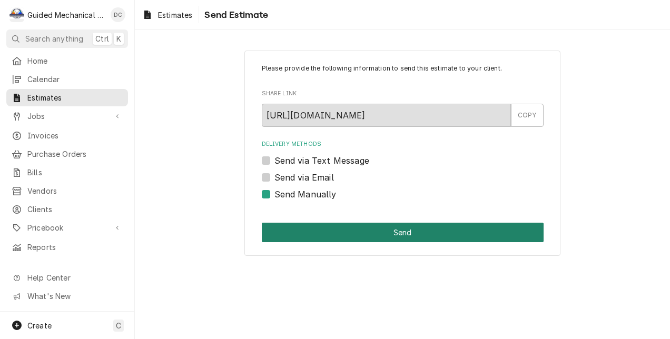
click at [489, 237] on button "Send" at bounding box center [403, 232] width 282 height 19
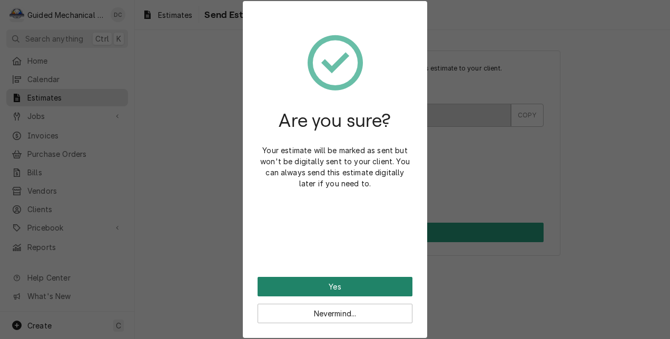
click at [364, 286] on button "Yes" at bounding box center [334, 286] width 155 height 19
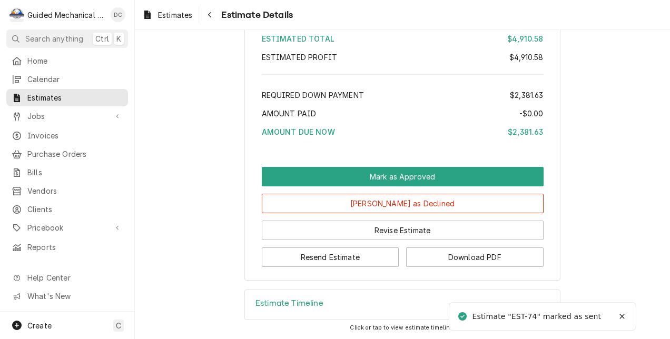
scroll to position [1315, 0]
click at [450, 257] on button "Download PDF" at bounding box center [474, 256] width 137 height 19
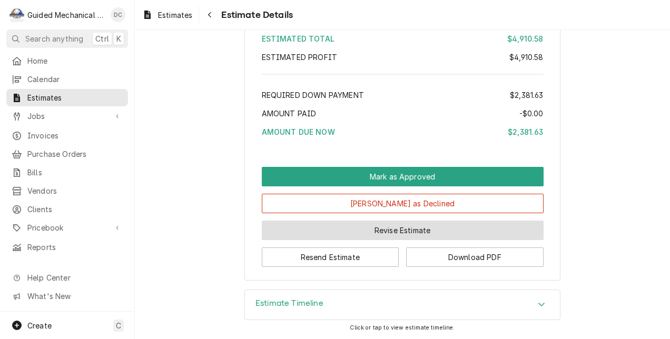
click at [358, 229] on button "Revise Estimate" at bounding box center [403, 230] width 282 height 19
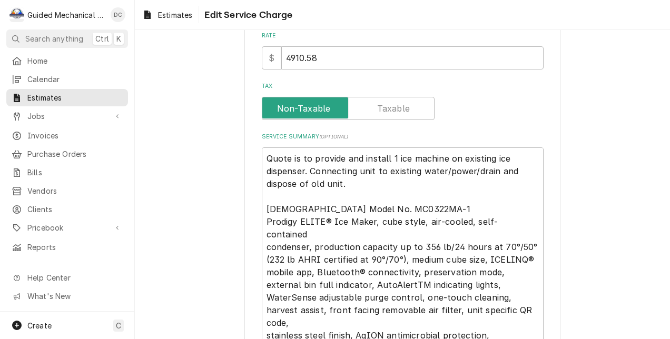
scroll to position [316, 0]
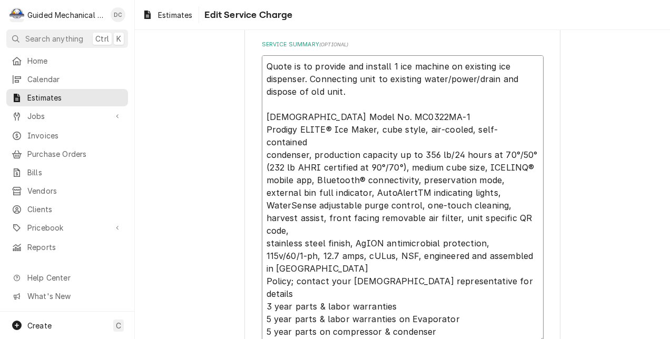
drag, startPoint x: 261, startPoint y: 265, endPoint x: 531, endPoint y: 271, distance: 269.7
click at [531, 271] on textarea "Quote is to provide and install 1 ice machine on existing ice dispenser. Connec…" at bounding box center [403, 199] width 282 height 288
type textarea "x"
type textarea "Quote is to provide and install 1 ice machine on existing ice dispenser. Connec…"
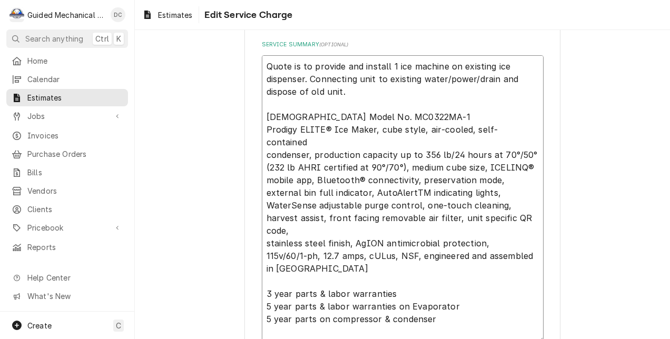
type textarea "x"
type textarea "Quote is to provide and install 1 ice machine on existing ice dispenser. Connec…"
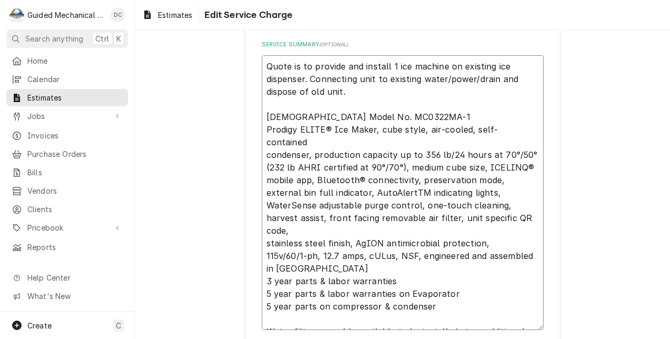
type textarea "x"
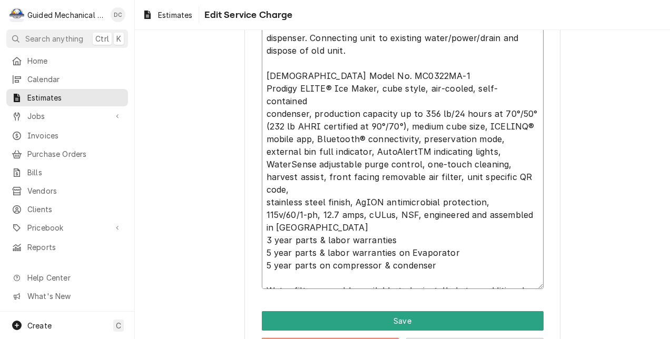
scroll to position [399, 0]
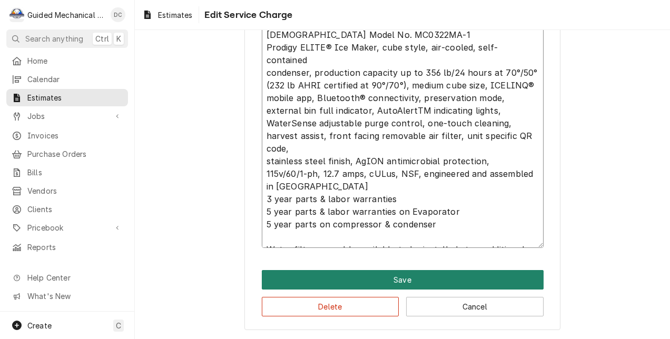
type textarea "Quote is to provide and install 1 ice machine on existing ice dispenser. Connec…"
click at [374, 280] on button "Save" at bounding box center [403, 279] width 282 height 19
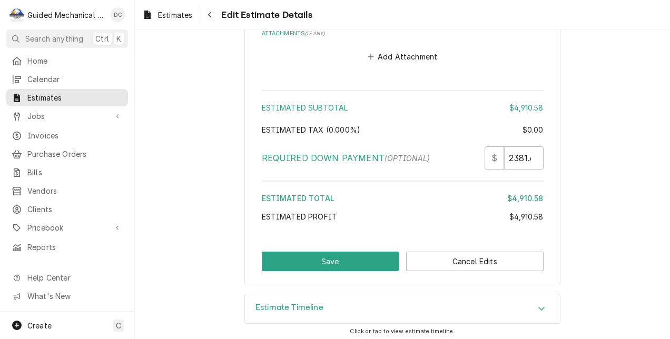
scroll to position [1568, 0]
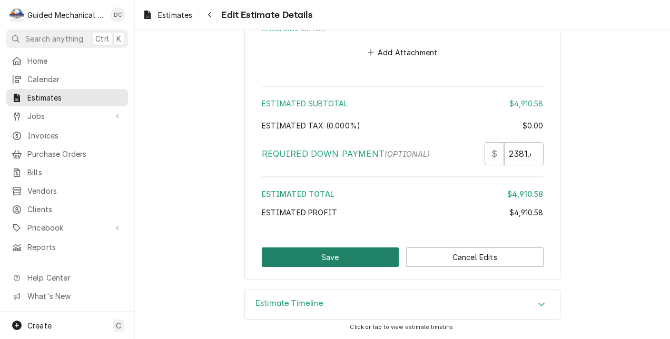
click at [359, 257] on button "Save" at bounding box center [330, 256] width 137 height 19
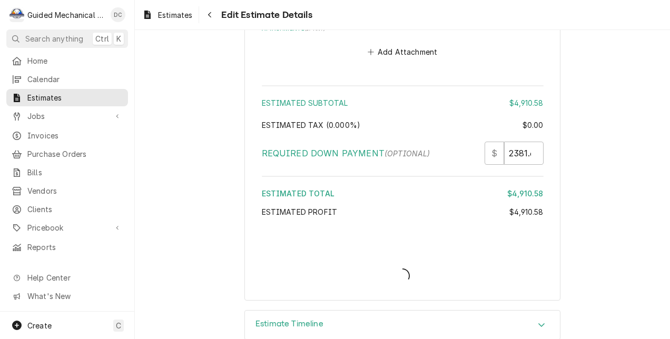
type textarea "x"
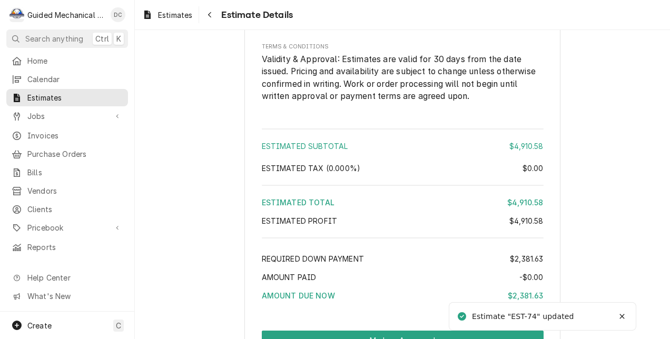
scroll to position [1304, 0]
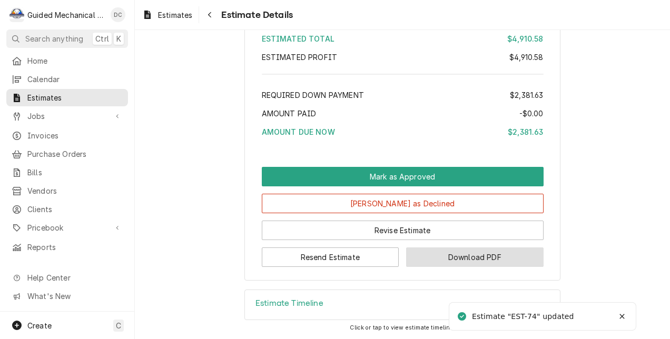
click at [518, 255] on button "Download PDF" at bounding box center [474, 256] width 137 height 19
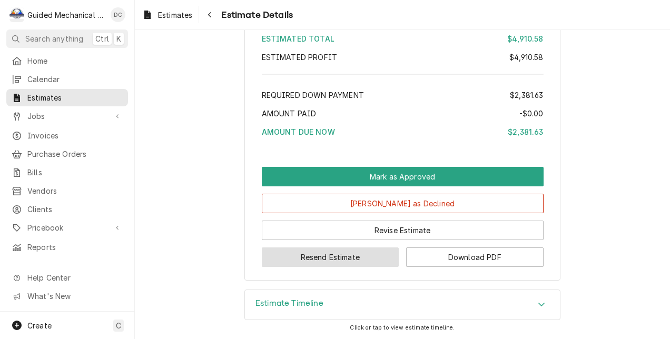
click at [326, 256] on button "Resend Estimate" at bounding box center [330, 256] width 137 height 19
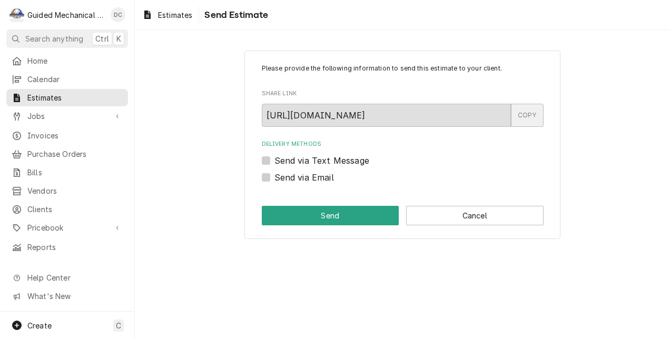
click at [524, 113] on div "COPY" at bounding box center [527, 115] width 33 height 23
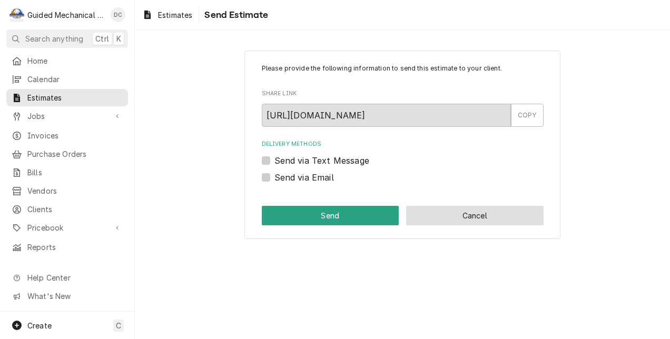
click at [539, 222] on button "Cancel" at bounding box center [474, 215] width 137 height 19
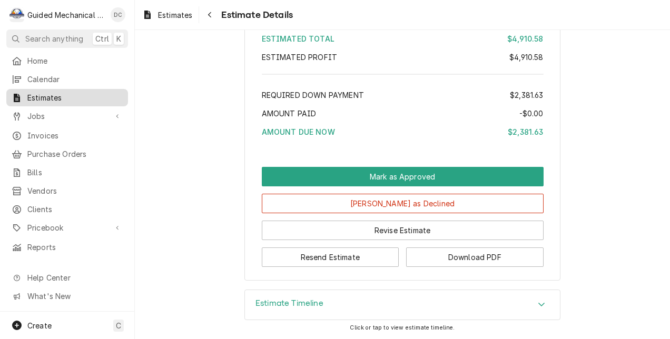
click at [115, 95] on span "Estimates" at bounding box center [74, 97] width 95 height 11
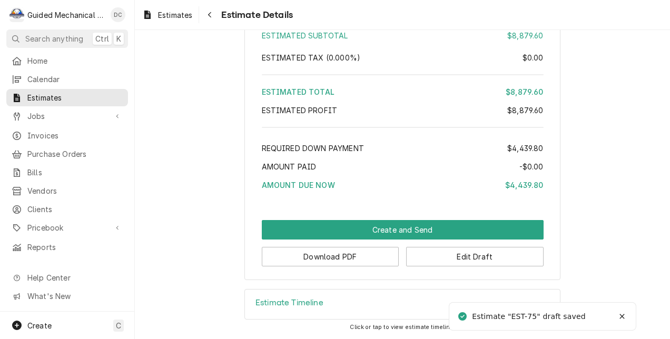
scroll to position [1250, 0]
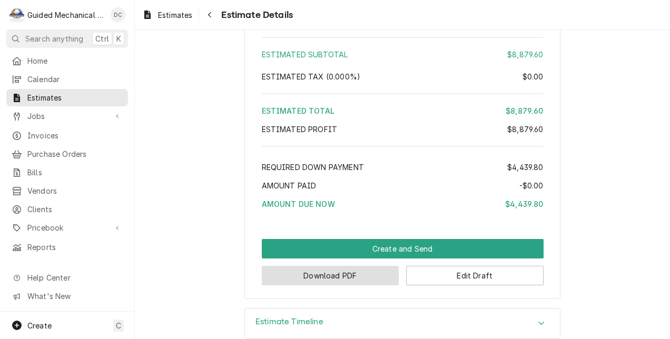
click at [349, 285] on button "Download PDF" at bounding box center [330, 275] width 137 height 19
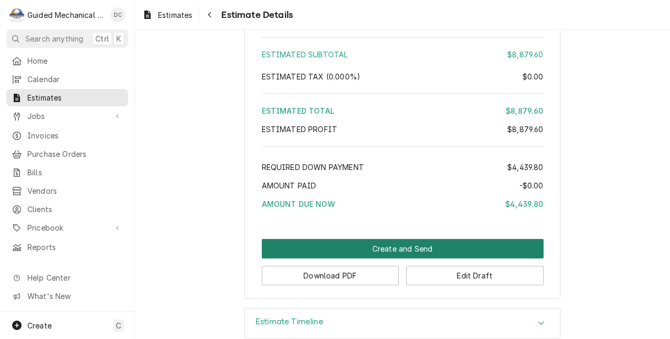
click at [438, 259] on button "Create and Send" at bounding box center [403, 248] width 282 height 19
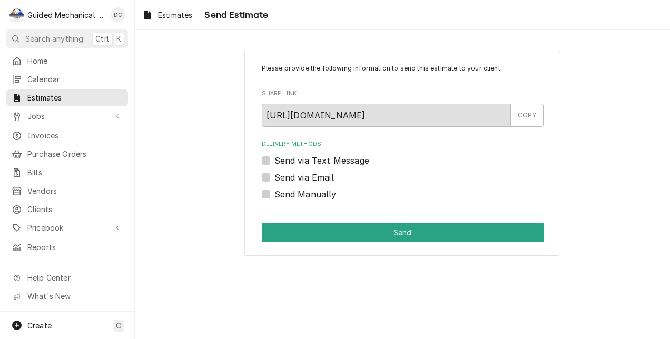
click at [274, 196] on label "Send Manually" at bounding box center [305, 194] width 62 height 13
click at [274, 196] on input "Send Manually" at bounding box center [415, 199] width 282 height 23
checkbox input "true"
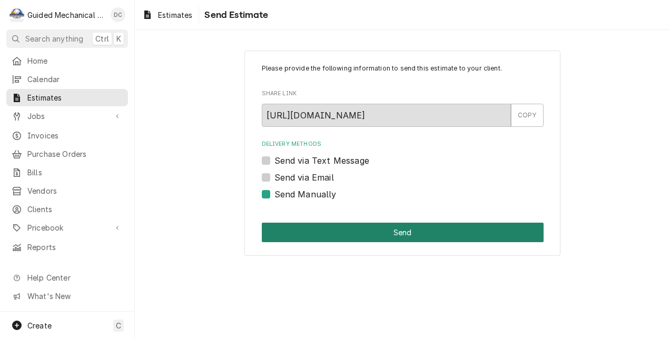
click at [319, 232] on button "Send" at bounding box center [403, 232] width 282 height 19
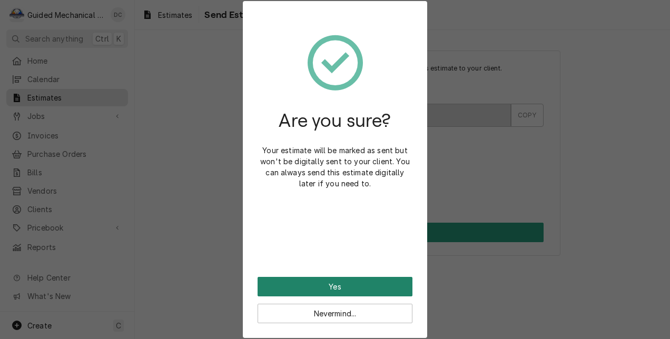
click at [361, 281] on button "Yes" at bounding box center [334, 286] width 155 height 19
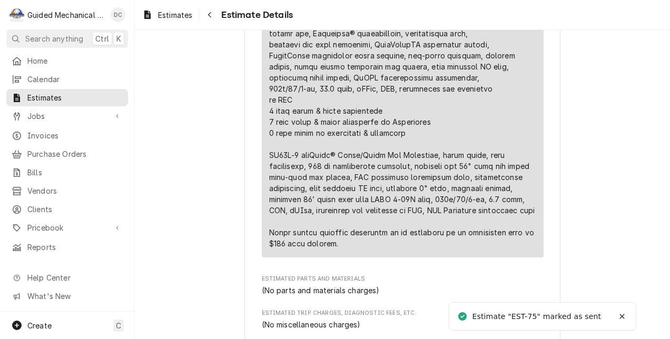
scroll to position [842, 0]
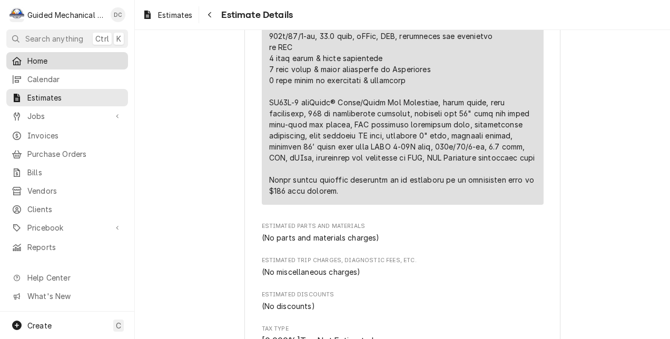
click at [56, 55] on span "Home" at bounding box center [74, 60] width 95 height 11
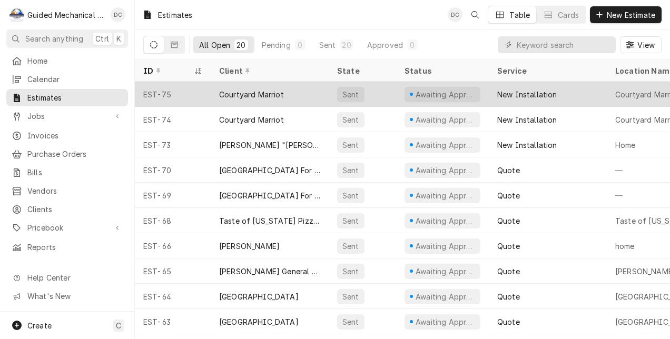
click at [258, 89] on div "Courtyard Marriot" at bounding box center [251, 94] width 65 height 11
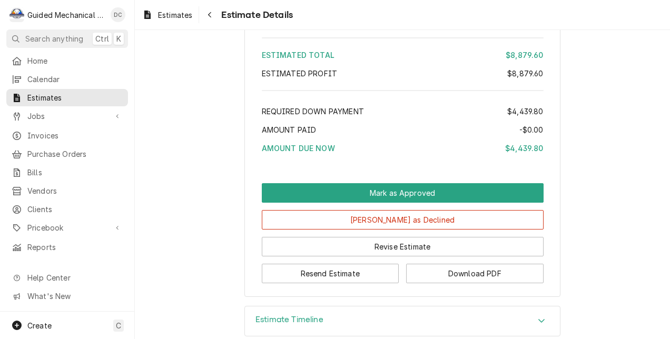
scroll to position [1392, 0]
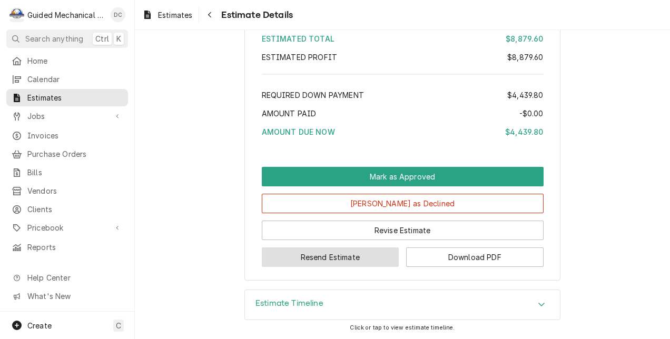
click at [365, 259] on button "Resend Estimate" at bounding box center [330, 256] width 137 height 19
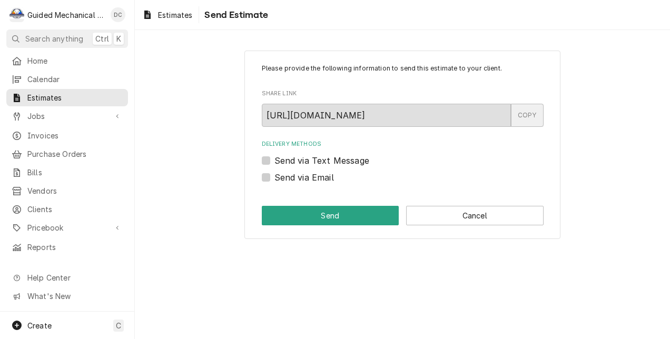
click at [534, 120] on div "COPY" at bounding box center [527, 115] width 33 height 23
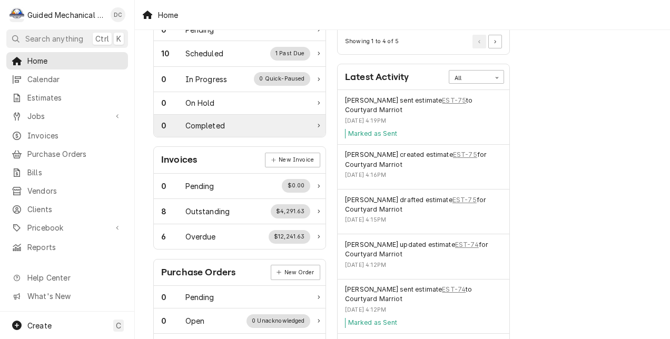
scroll to position [211, 0]
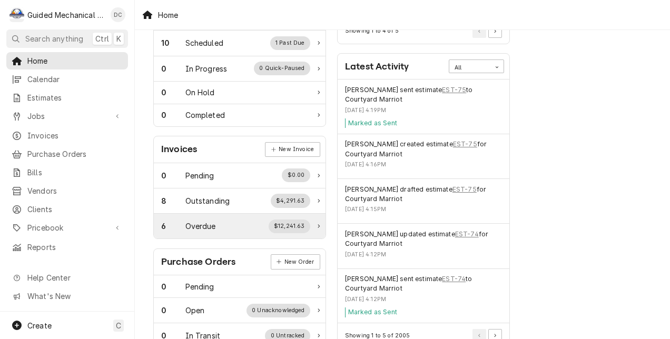
click at [229, 228] on div "6 Overdue $12,241.63" at bounding box center [235, 227] width 149 height 14
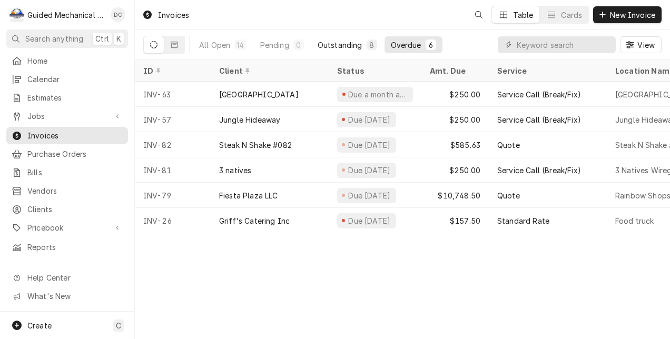
click at [324, 39] on button "Outstanding 8" at bounding box center [347, 44] width 72 height 17
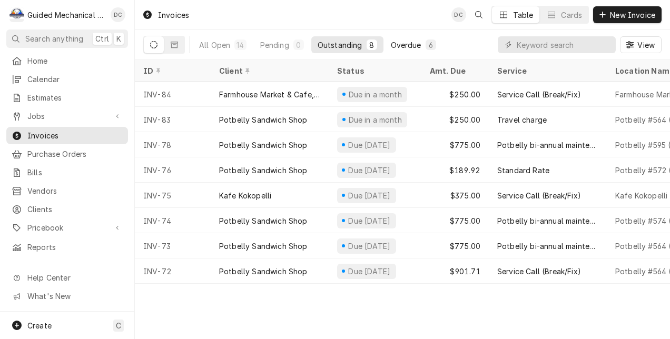
click at [399, 41] on div "Overdue" at bounding box center [406, 44] width 31 height 11
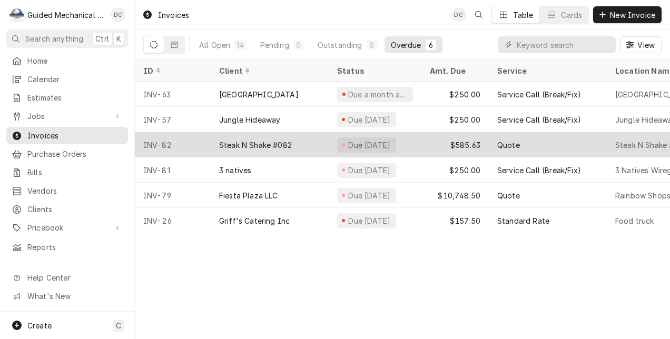
click at [307, 139] on div "Steak N Shake #082" at bounding box center [270, 144] width 118 height 25
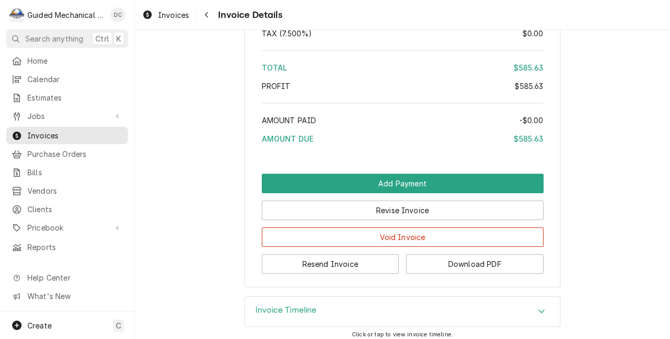
scroll to position [1369, 0]
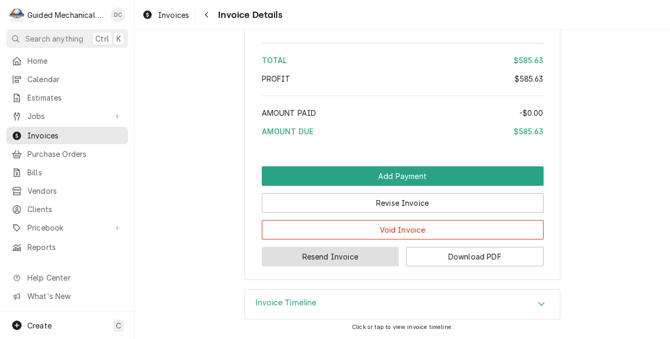
click at [363, 266] on button "Resend Invoice" at bounding box center [330, 256] width 137 height 19
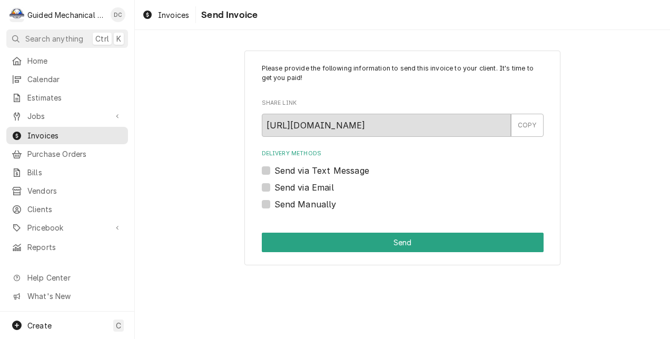
click at [274, 168] on label "Send via Text Message" at bounding box center [321, 170] width 95 height 13
click at [274, 168] on input "Send via Text Message" at bounding box center [415, 175] width 282 height 23
checkbox input "true"
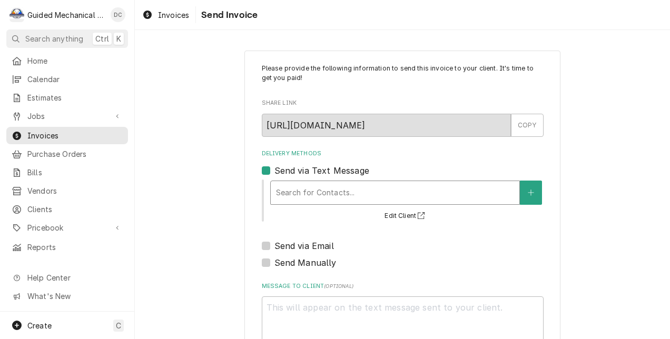
drag, startPoint x: 276, startPoint y: 187, endPoint x: 281, endPoint y: 200, distance: 13.2
click at [276, 188] on div "Delivery Methods" at bounding box center [395, 192] width 238 height 19
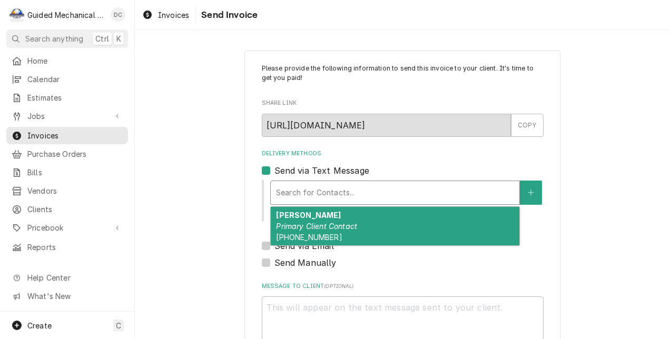
drag, startPoint x: 290, startPoint y: 217, endPoint x: 295, endPoint y: 238, distance: 21.7
click at [290, 217] on strong "[PERSON_NAME]" at bounding box center [308, 215] width 65 height 9
type textarea "x"
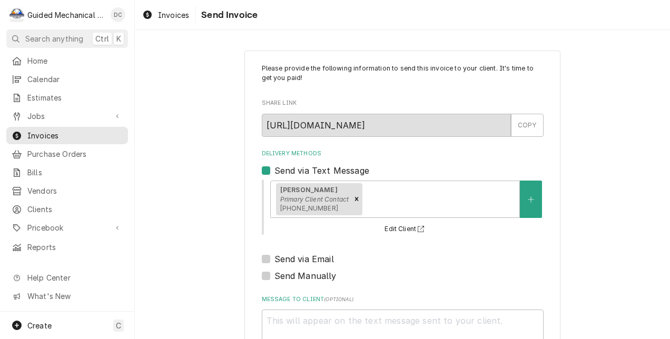
drag, startPoint x: 263, startPoint y: 259, endPoint x: 290, endPoint y: 259, distance: 26.9
click at [274, 259] on label "Send via Email" at bounding box center [303, 259] width 59 height 13
click at [274, 259] on input "Send via Email" at bounding box center [415, 264] width 282 height 23
checkbox input "true"
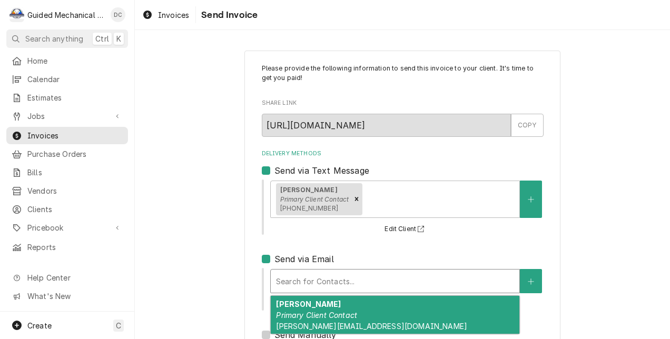
click at [314, 283] on div "Delivery Methods" at bounding box center [395, 281] width 238 height 19
click at [359, 311] on div "Omar Muhammad Primary Client Contact Muhammado@steaknshake.com" at bounding box center [395, 315] width 249 height 38
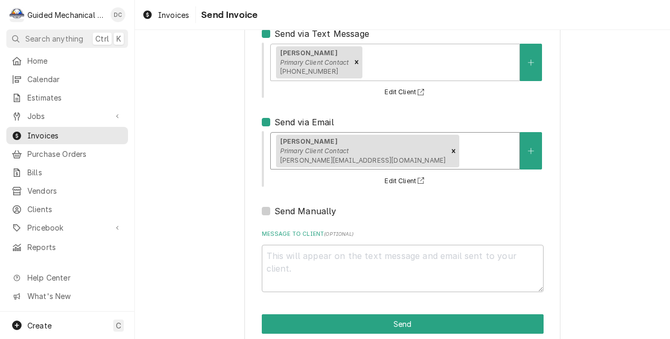
scroll to position [155, 0]
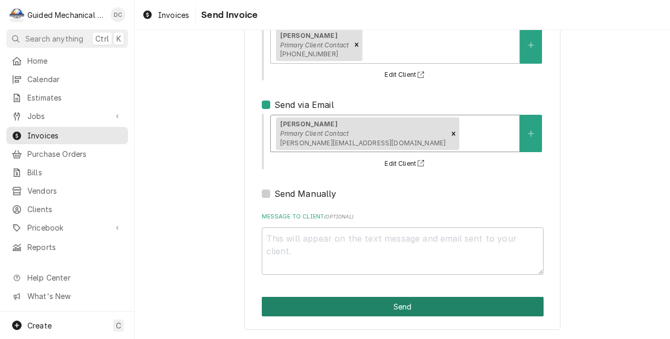
click at [441, 306] on button "Send" at bounding box center [403, 306] width 282 height 19
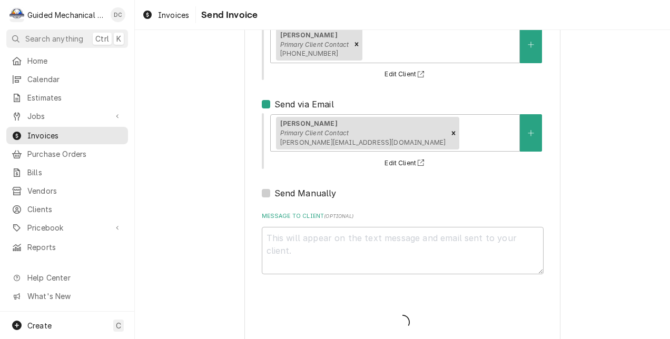
type textarea "x"
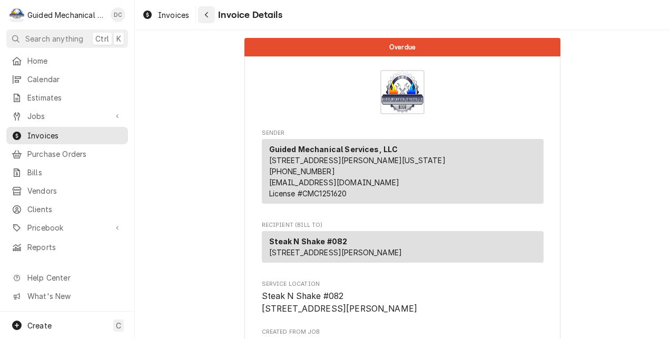
click at [208, 16] on icon "Navigate back" at bounding box center [206, 14] width 5 height 7
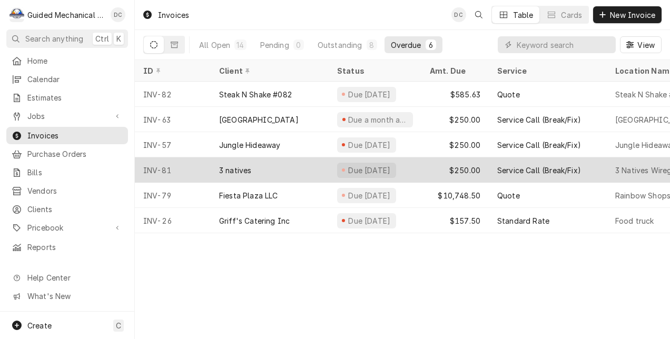
click at [262, 166] on div "3 natives" at bounding box center [270, 169] width 118 height 25
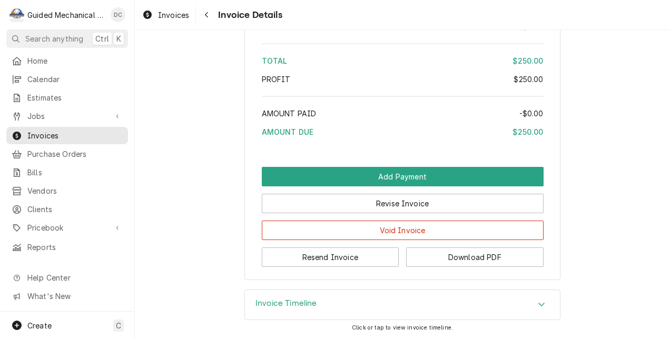
scroll to position [1629, 0]
click at [325, 257] on button "Resend Invoice" at bounding box center [330, 256] width 137 height 19
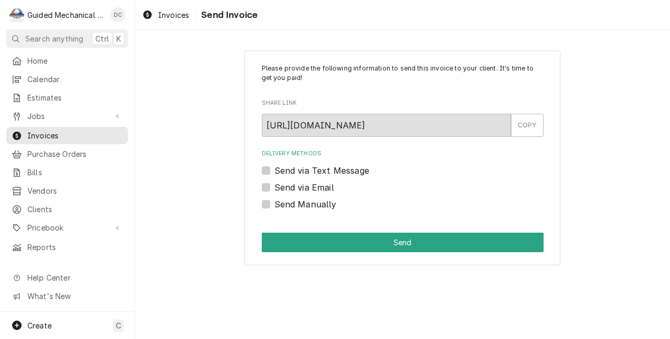
click at [274, 171] on label "Send via Text Message" at bounding box center [321, 170] width 95 height 13
click at [274, 171] on input "Send via Text Message" at bounding box center [415, 175] width 282 height 23
checkbox input "true"
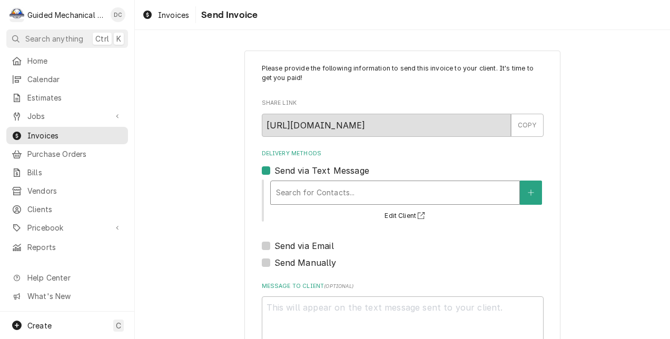
click at [289, 185] on div "Delivery Methods" at bounding box center [395, 192] width 238 height 19
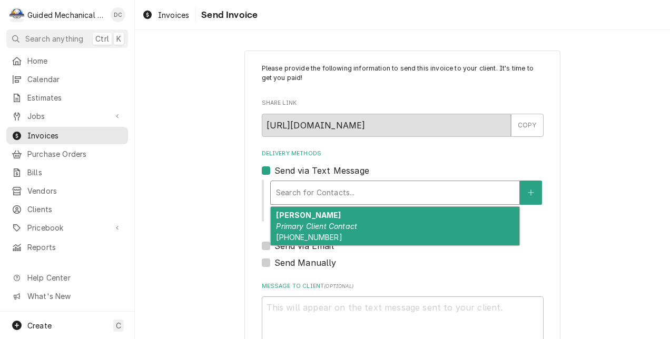
click at [301, 219] on div "Rick Primary Client Contact (813) 468-3832" at bounding box center [395, 226] width 249 height 38
type textarea "x"
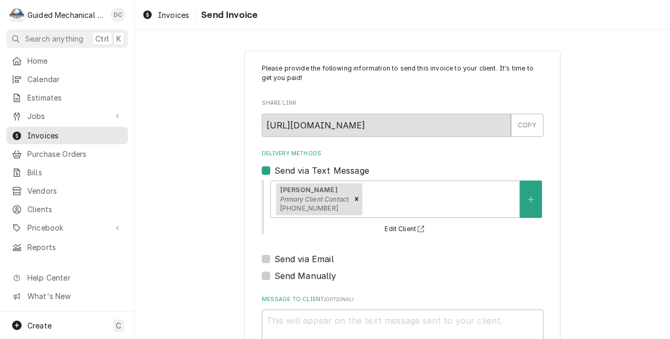
click at [274, 259] on label "Send via Email" at bounding box center [303, 259] width 59 height 13
click at [274, 259] on input "Send via Email" at bounding box center [415, 264] width 282 height 23
checkbox input "true"
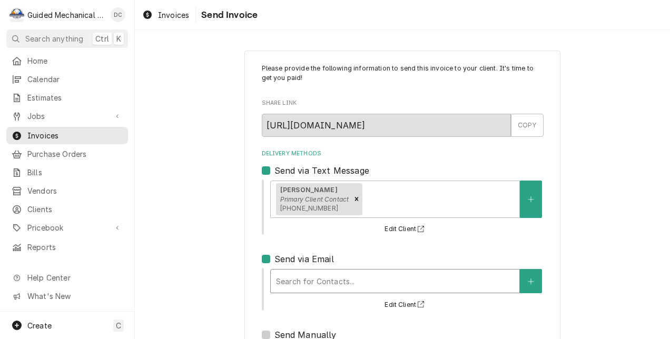
click at [295, 274] on div "Delivery Methods" at bounding box center [395, 281] width 238 height 19
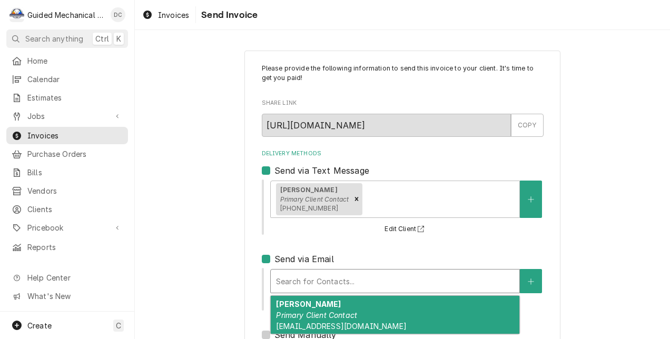
click at [366, 311] on div "Rick Primary Client Contact ricko@3natives.com" at bounding box center [395, 315] width 249 height 38
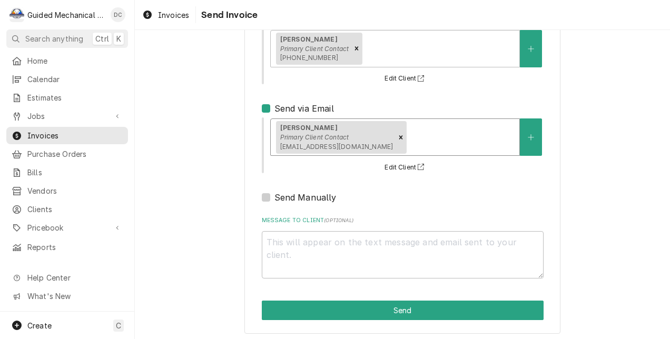
scroll to position [155, 0]
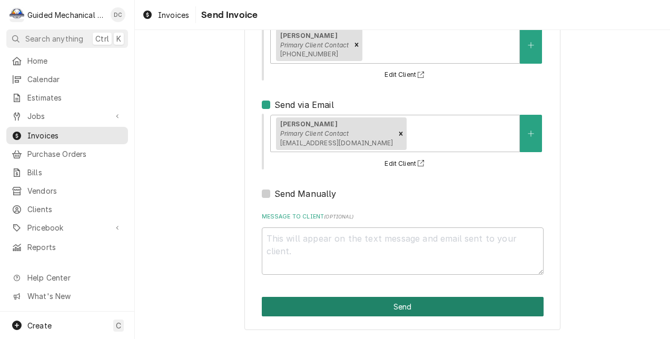
click at [432, 306] on button "Send" at bounding box center [403, 306] width 282 height 19
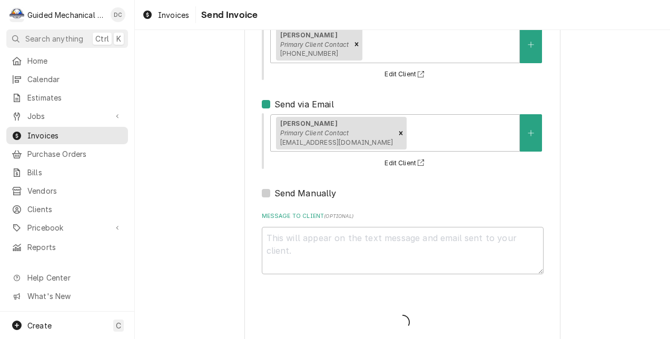
type textarea "x"
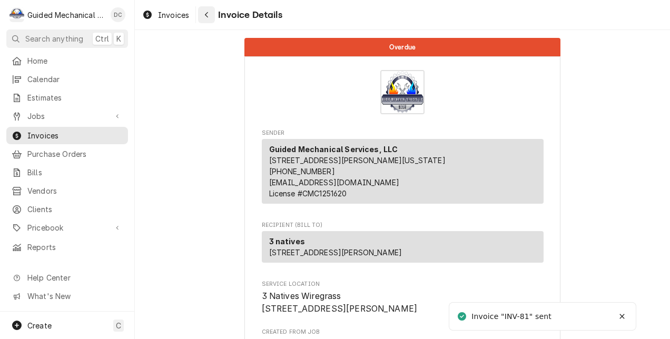
click at [206, 15] on icon "Navigate back" at bounding box center [206, 14] width 5 height 7
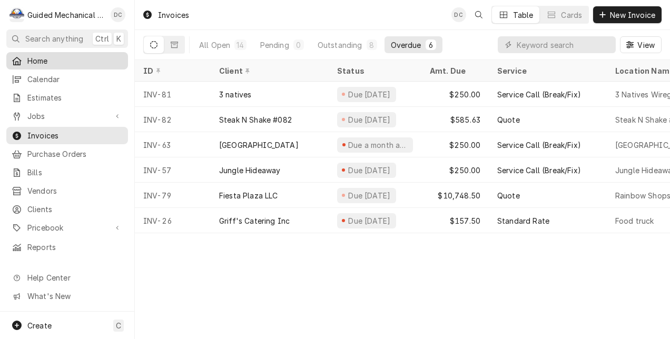
click at [64, 57] on span "Home" at bounding box center [74, 60] width 95 height 11
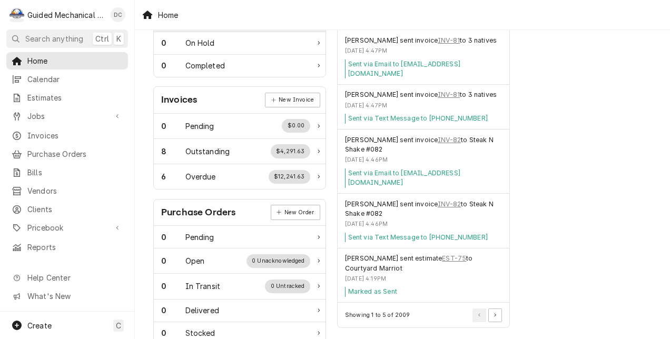
scroll to position [263, 0]
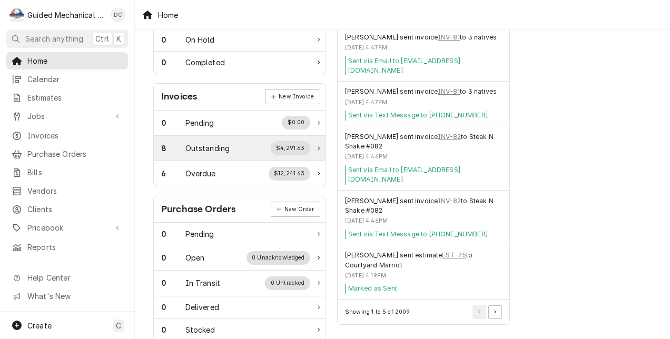
click at [235, 151] on div "8 Outstanding $4,291.63" at bounding box center [235, 148] width 149 height 14
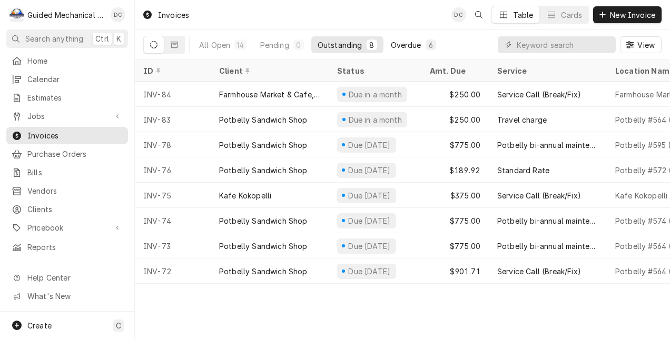
click at [413, 43] on div "Overdue" at bounding box center [406, 44] width 31 height 11
